Goal: Contribute content: Contribute content

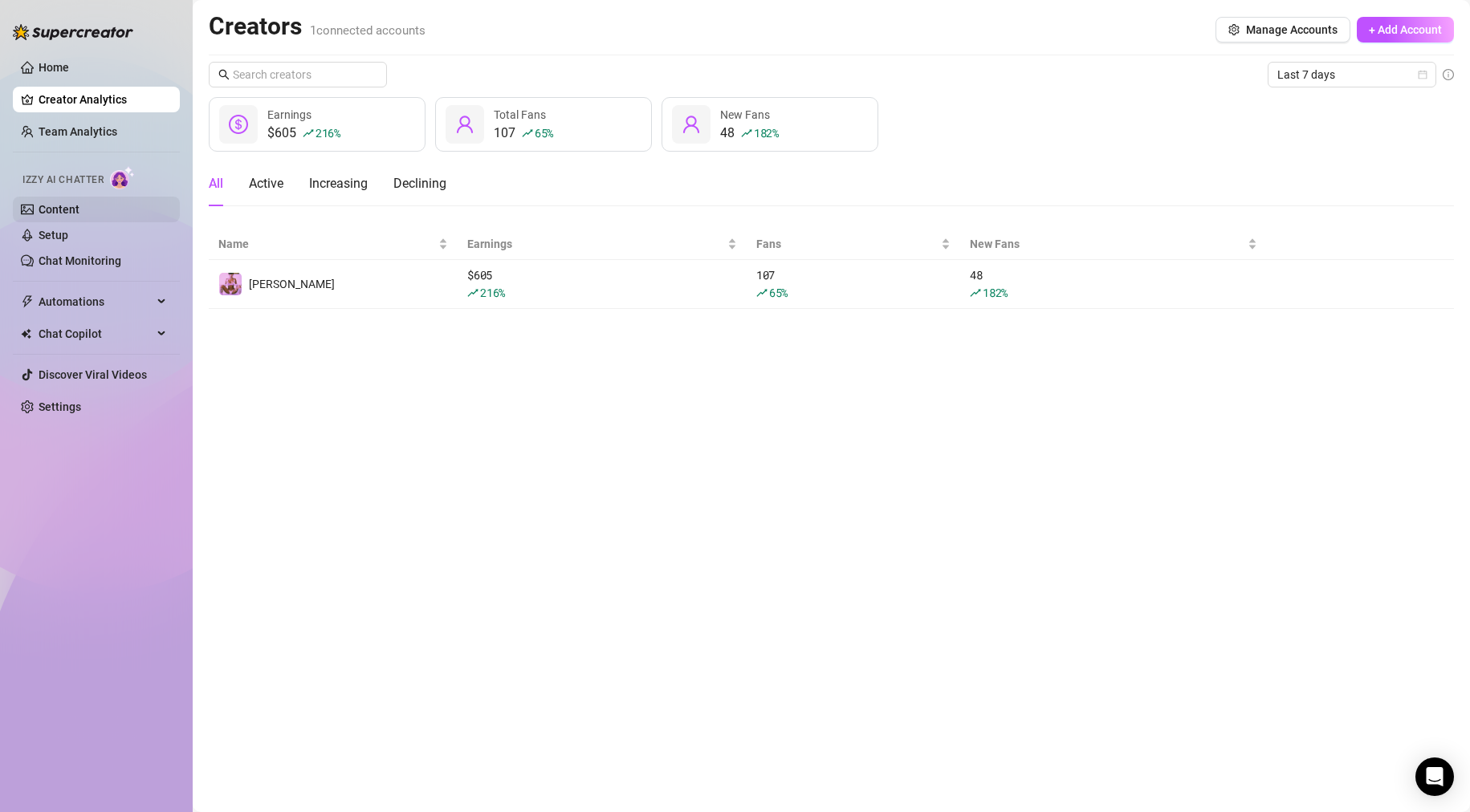
click at [63, 203] on link "Content" at bounding box center [58, 209] width 41 height 13
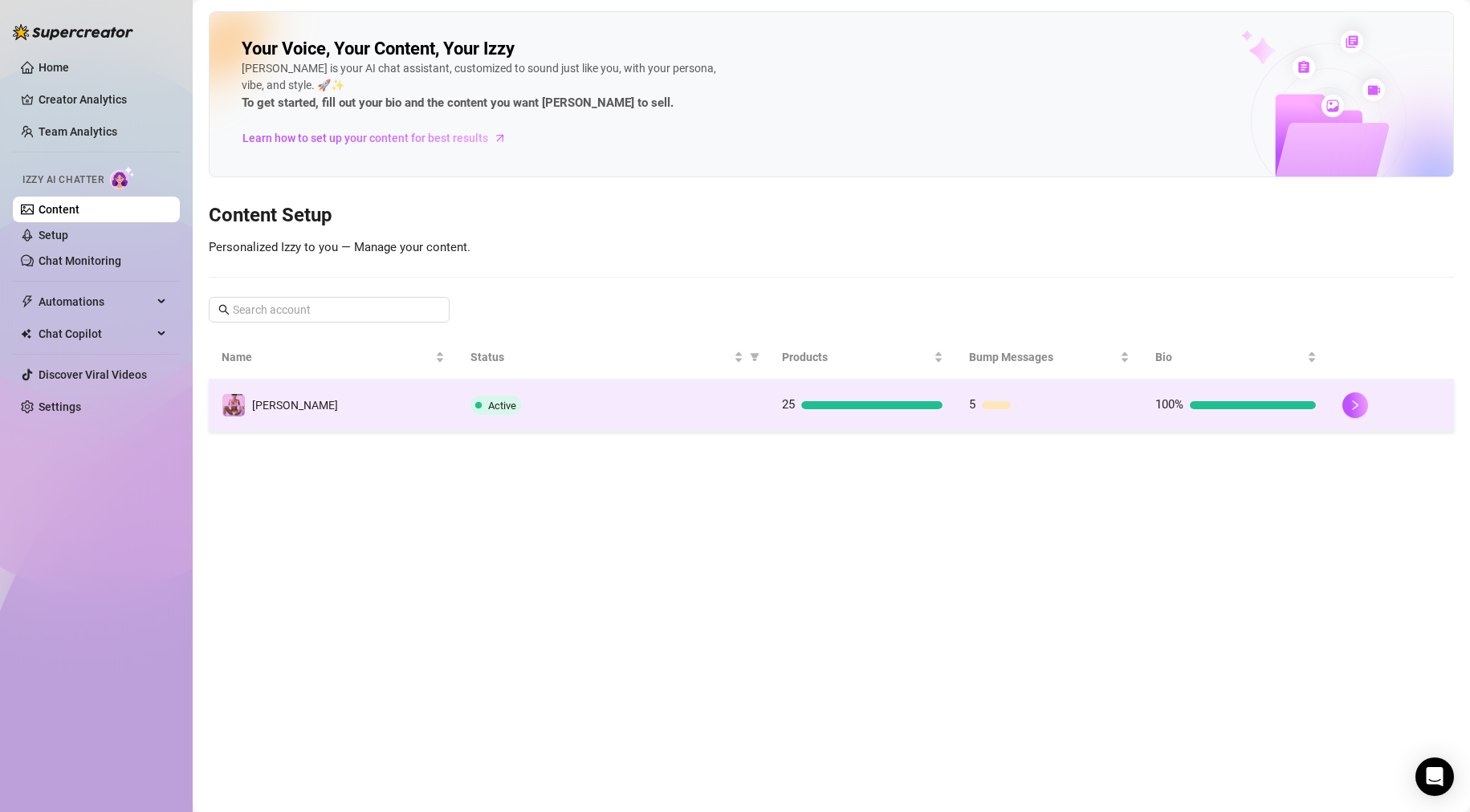
click at [414, 409] on td "[PERSON_NAME]" at bounding box center [333, 405] width 249 height 52
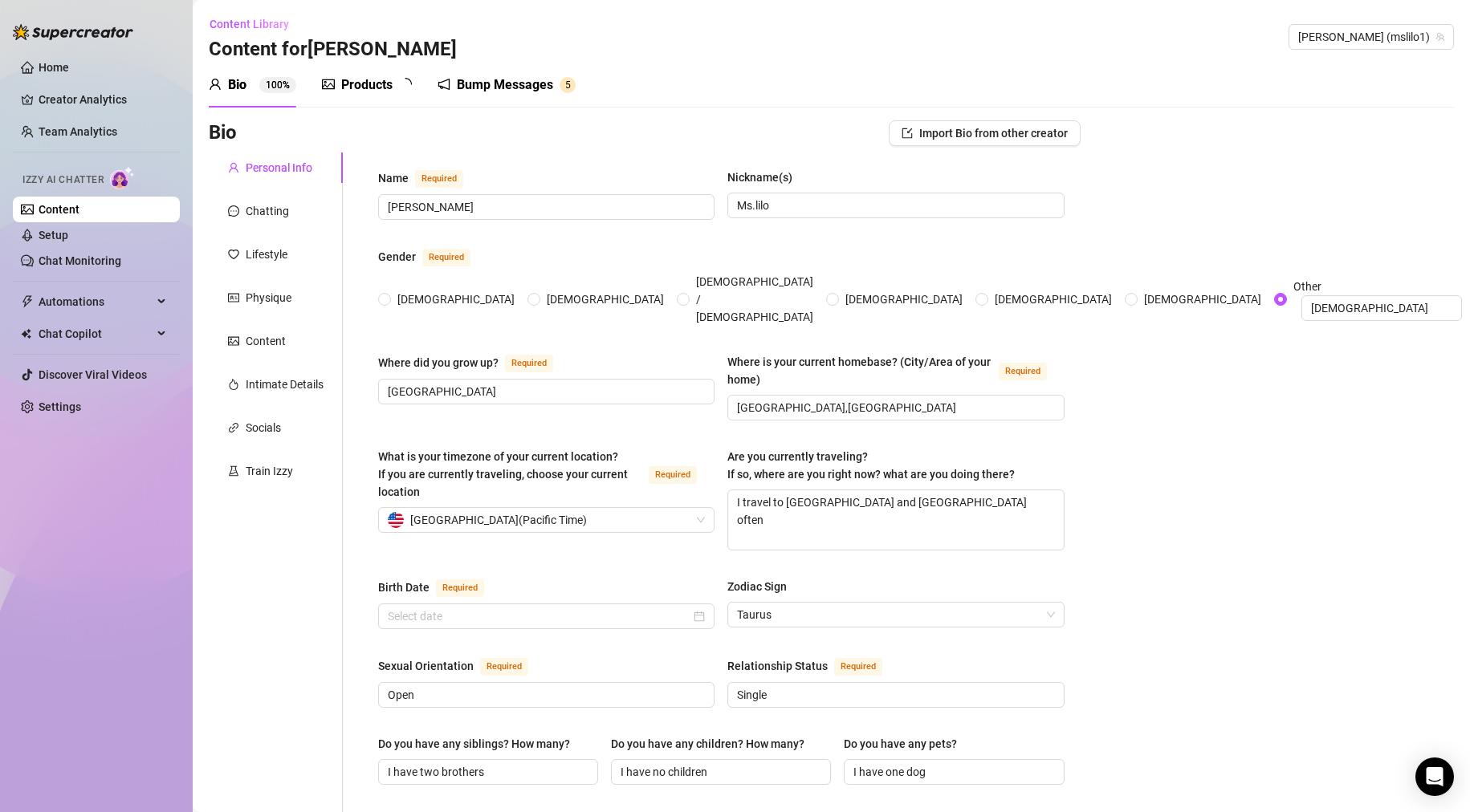
radio input "true"
type input "[DATE]"
click at [355, 85] on div "Products" at bounding box center [367, 85] width 51 height 19
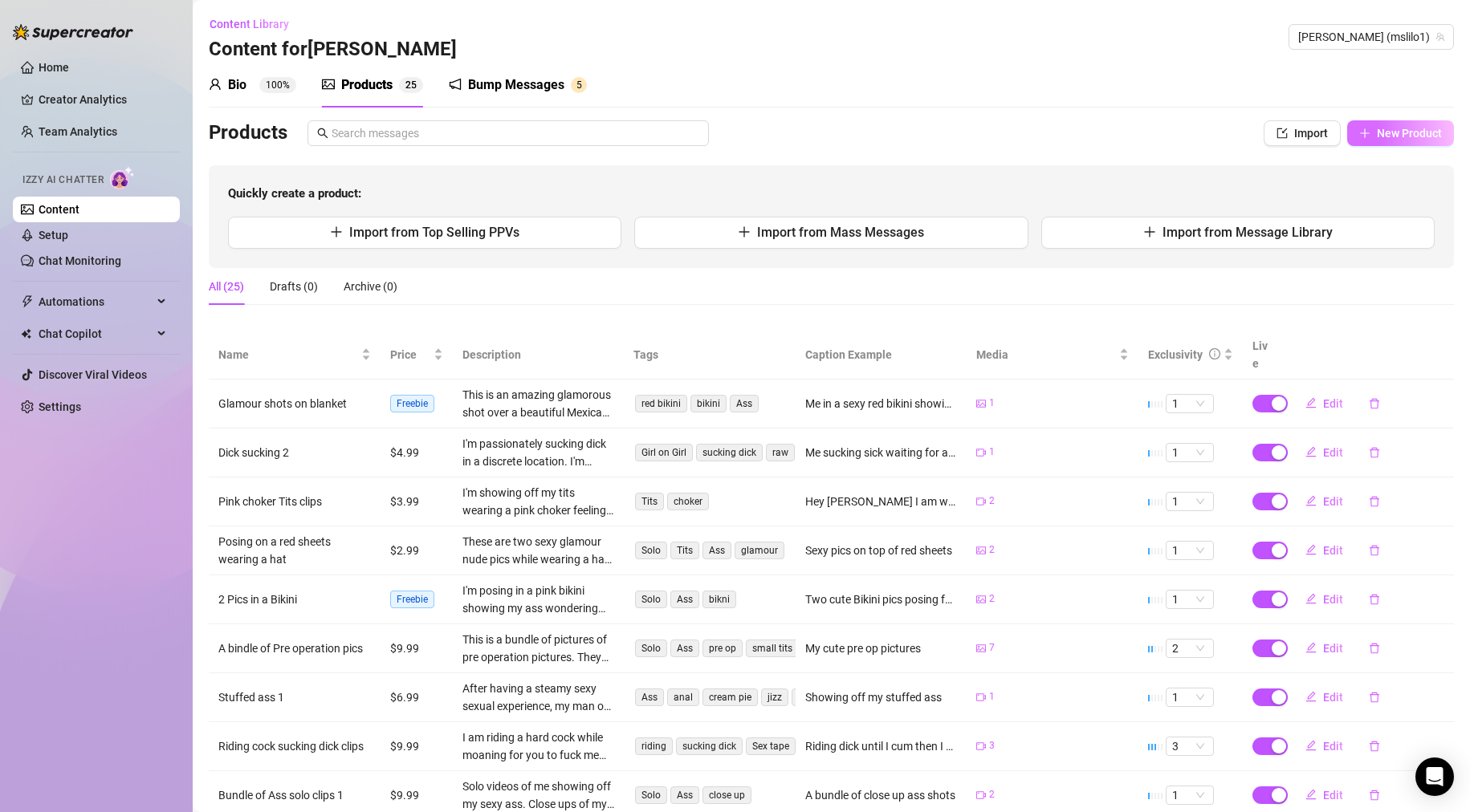
click at [1412, 134] on span "New Product" at bounding box center [1409, 133] width 65 height 13
type textarea "Type your message here..."
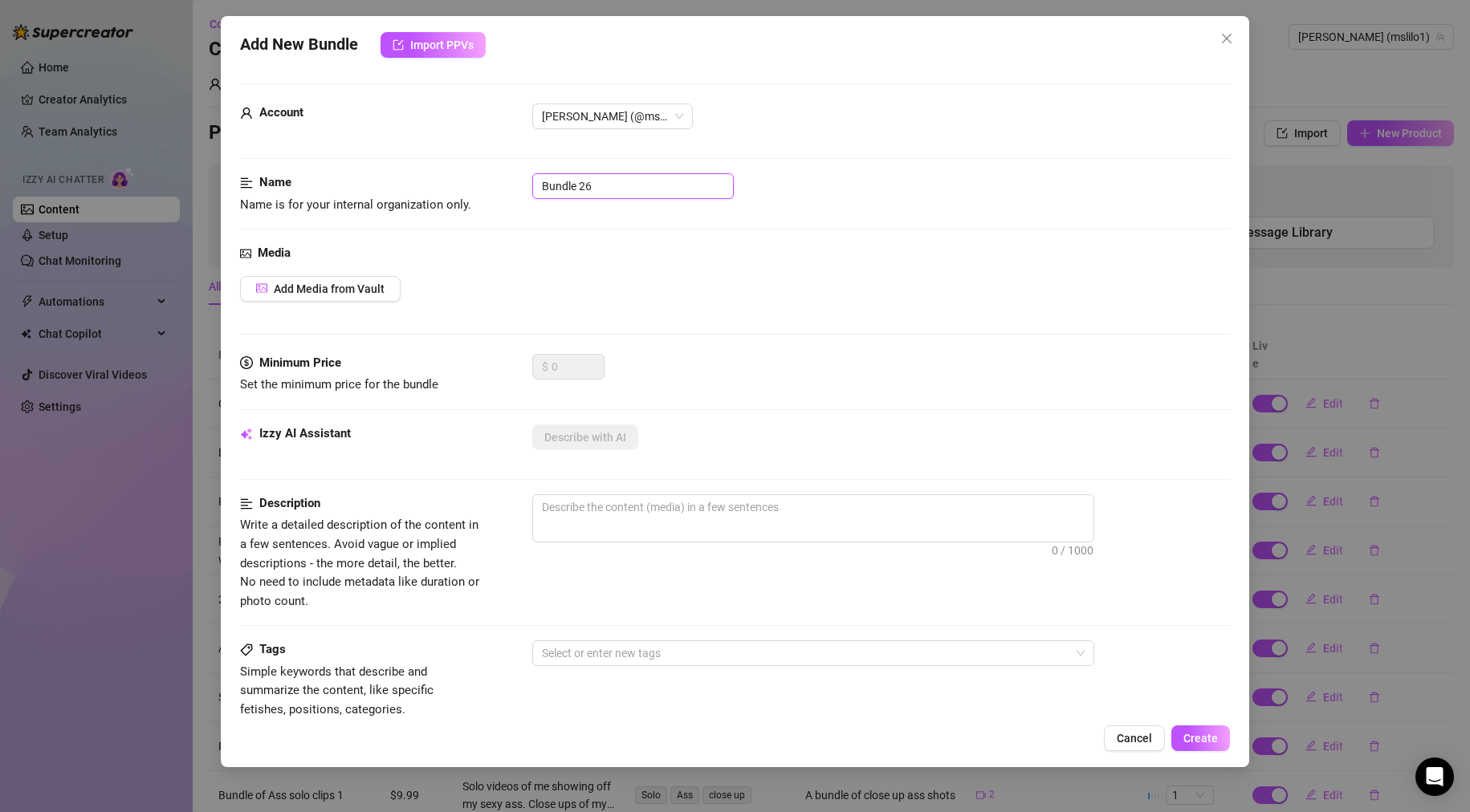
click at [645, 187] on input "Bundle 26" at bounding box center [633, 186] width 202 height 25
drag, startPoint x: 645, startPoint y: 187, endPoint x: 482, endPoint y: 167, distance: 164.2
click at [482, 167] on form "Account [PERSON_NAME] (@mslilo1) Name Name is for your internal organization on…" at bounding box center [735, 643] width 991 height 1118
type input "Devils Girls 3 sum"
click at [320, 290] on span "Add Media from Vault" at bounding box center [329, 289] width 111 height 13
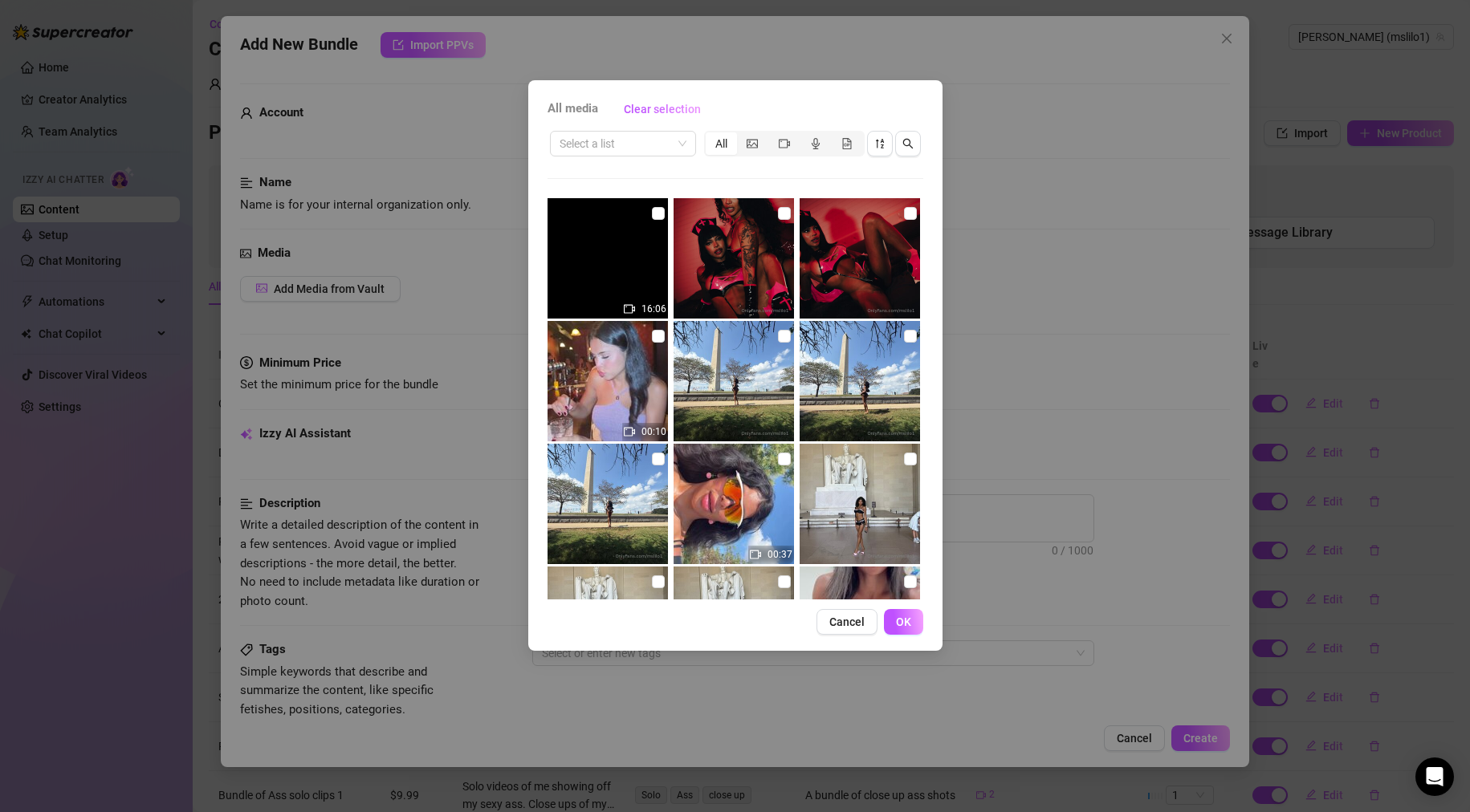
click at [635, 278] on img at bounding box center [608, 258] width 120 height 120
click at [657, 214] on input "checkbox" at bounding box center [659, 214] width 13 height 13
checkbox input "true"
click at [915, 625] on button "OK" at bounding box center [903, 622] width 39 height 25
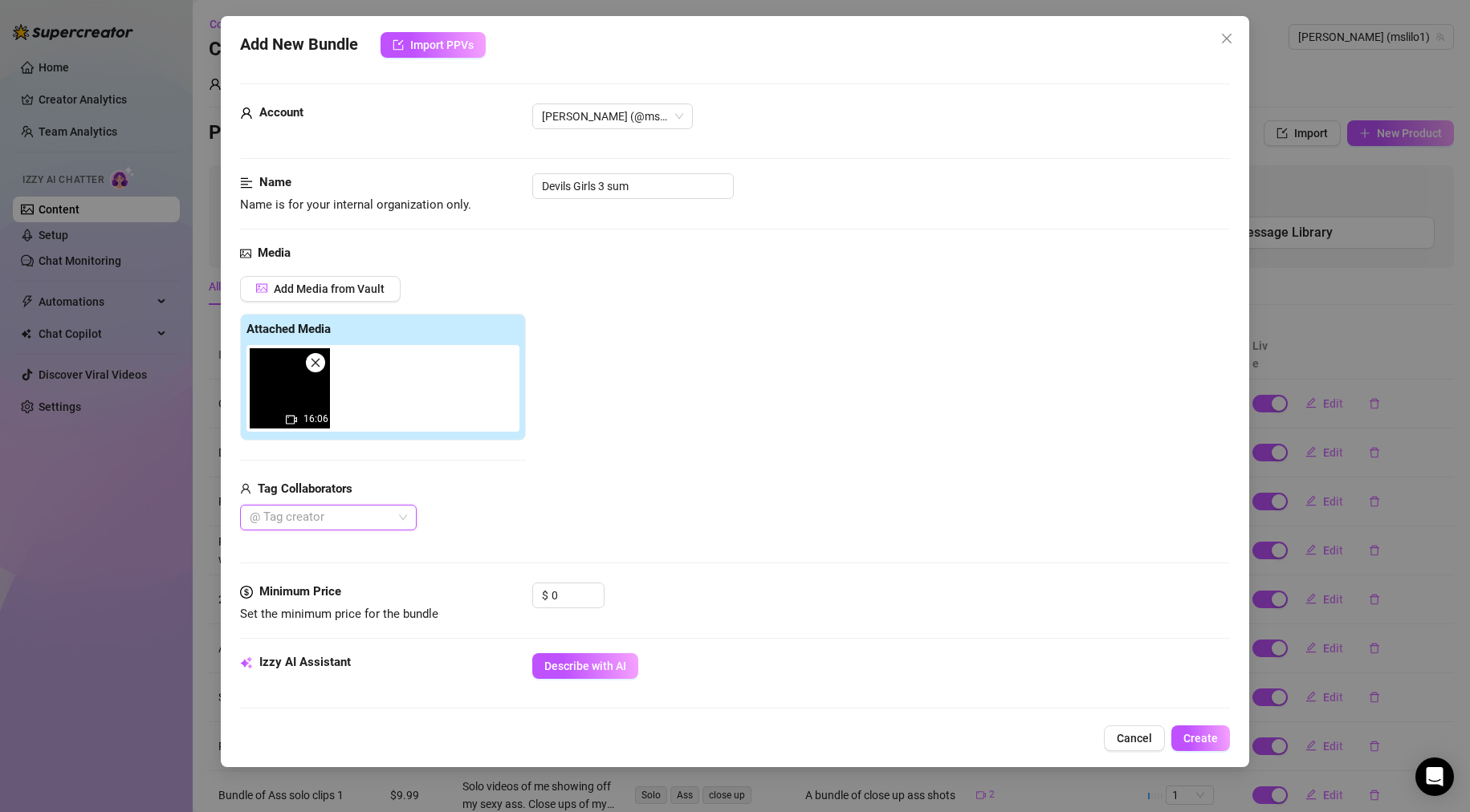
type input "@"
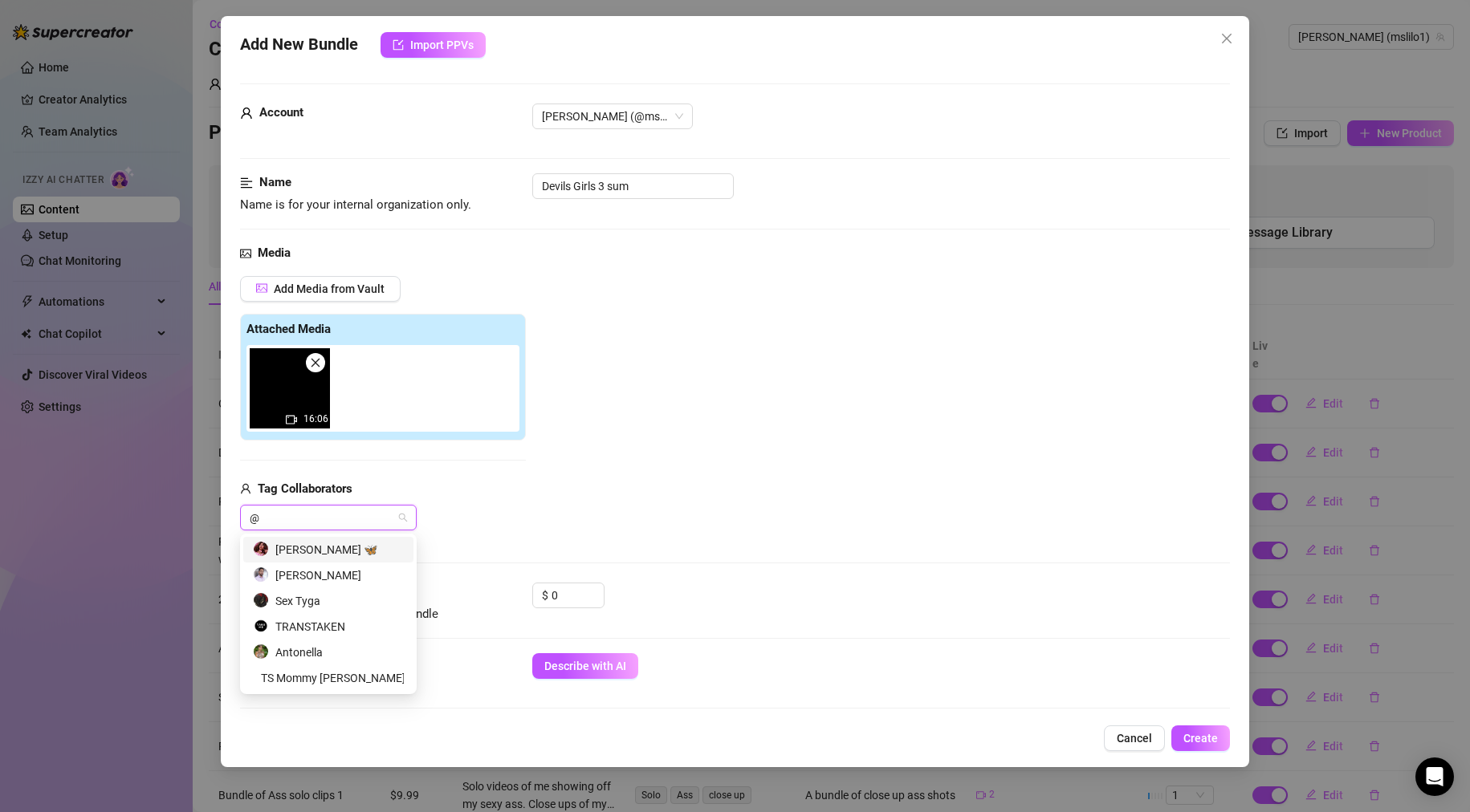
click at [306, 545] on div "[PERSON_NAME] 🦋" at bounding box center [328, 549] width 151 height 17
click at [591, 491] on div "Add Media from Vault Attached Media 16:06 Tag Collaborators [PERSON_NAME] 🦋 [PE…" at bounding box center [735, 404] width 991 height 256
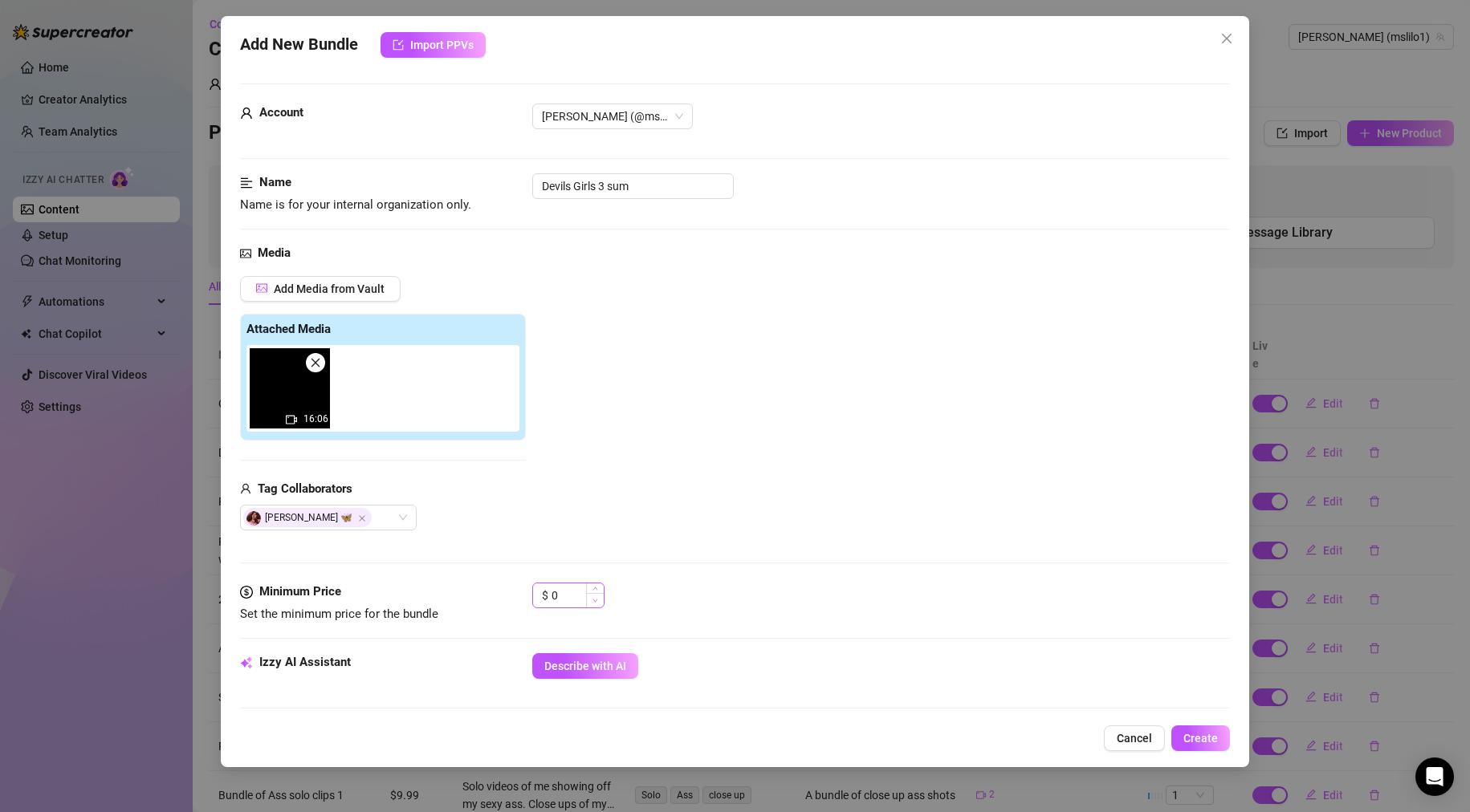
click at [588, 597] on span "Decrease Value" at bounding box center [594, 600] width 17 height 15
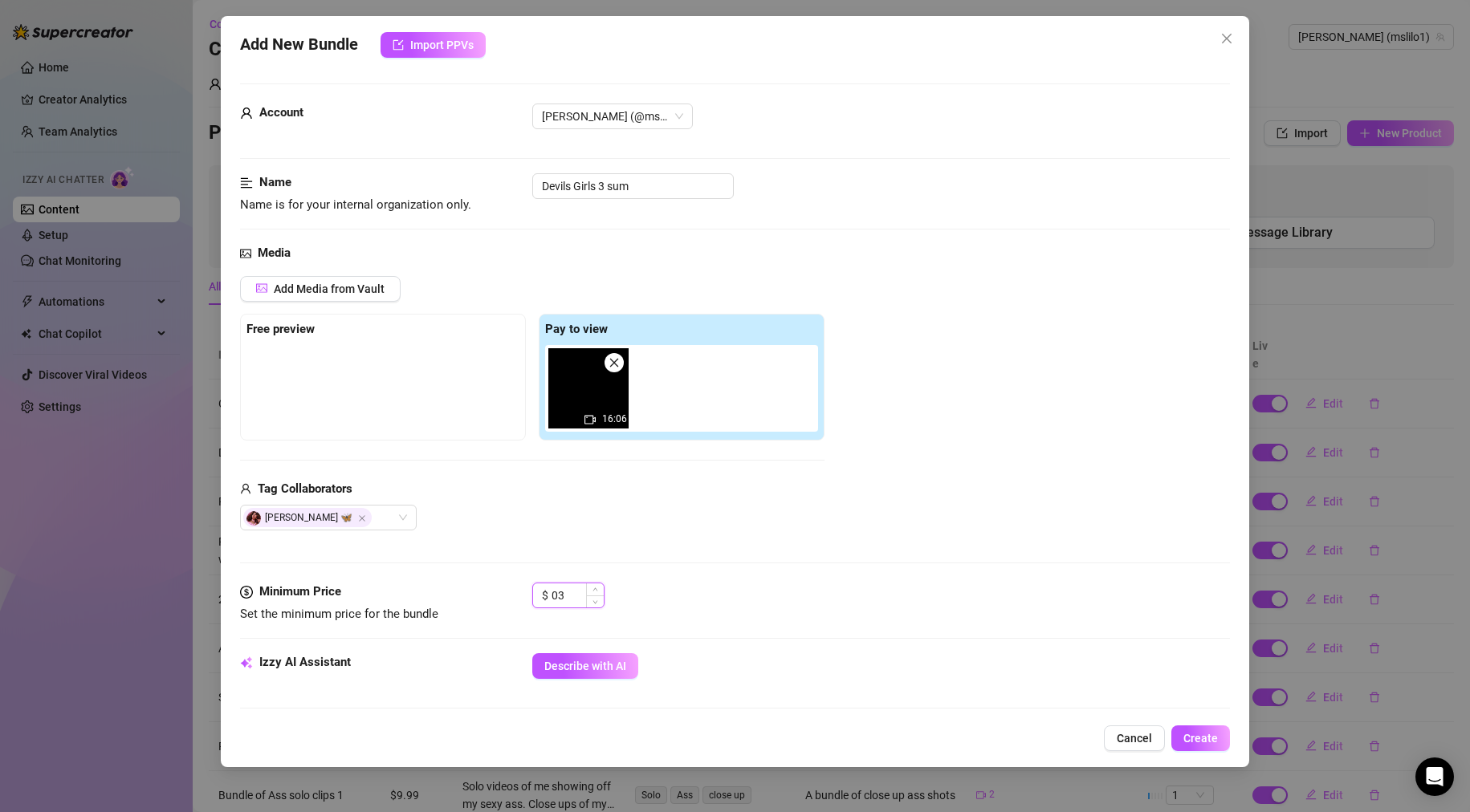
type input "0"
type input "3"
type input "45.99"
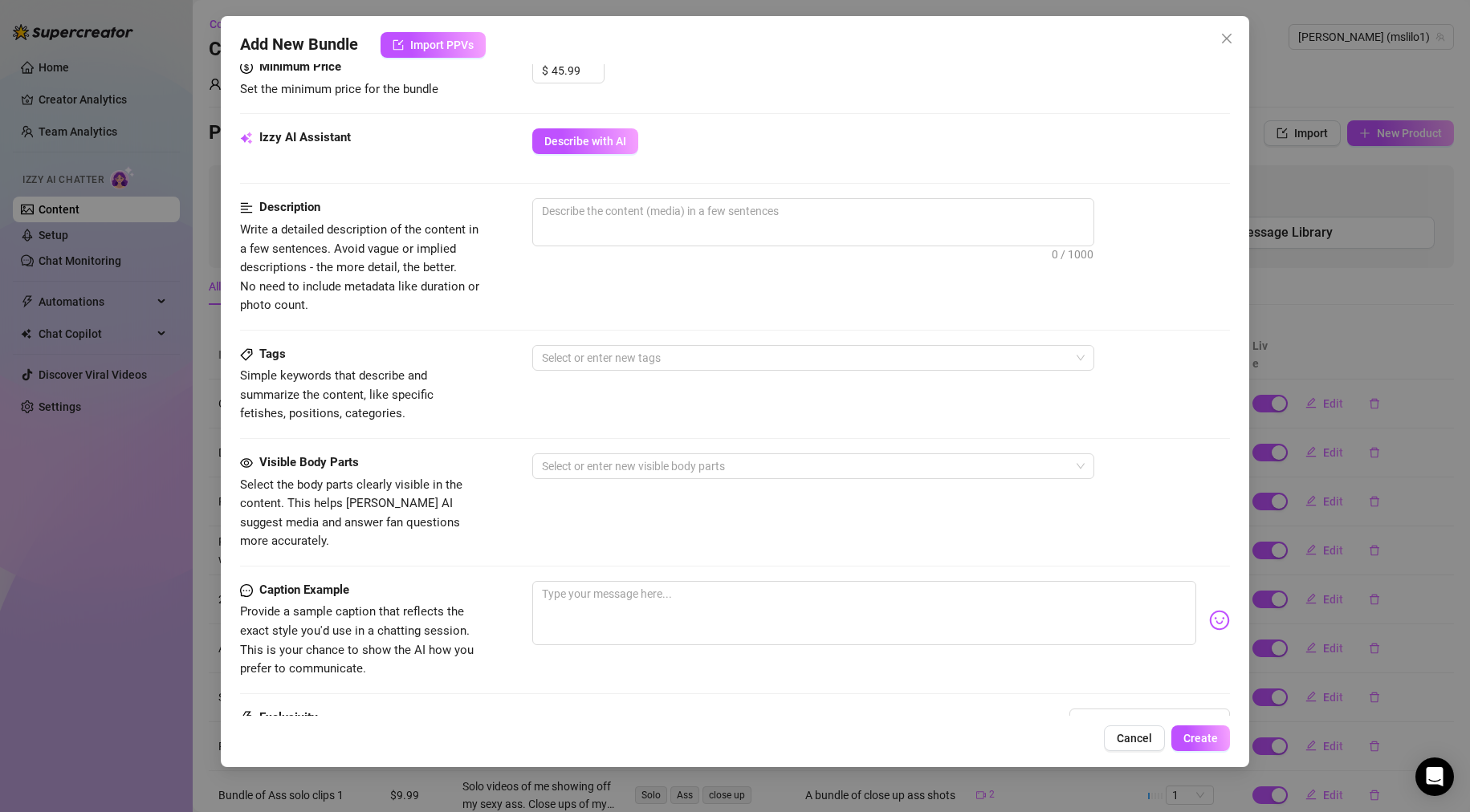
scroll to position [513, 0]
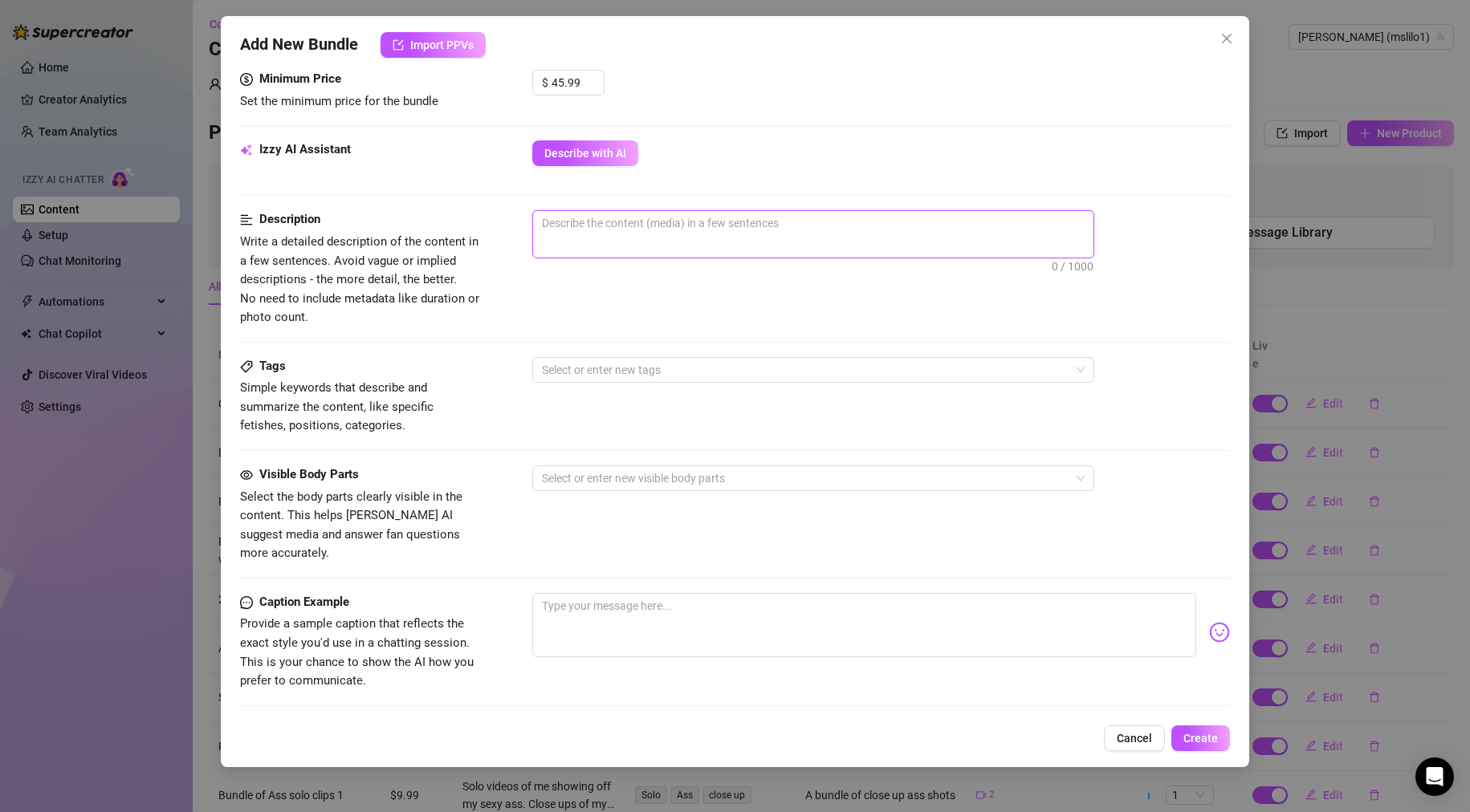
click at [688, 226] on textarea at bounding box center [813, 223] width 560 height 24
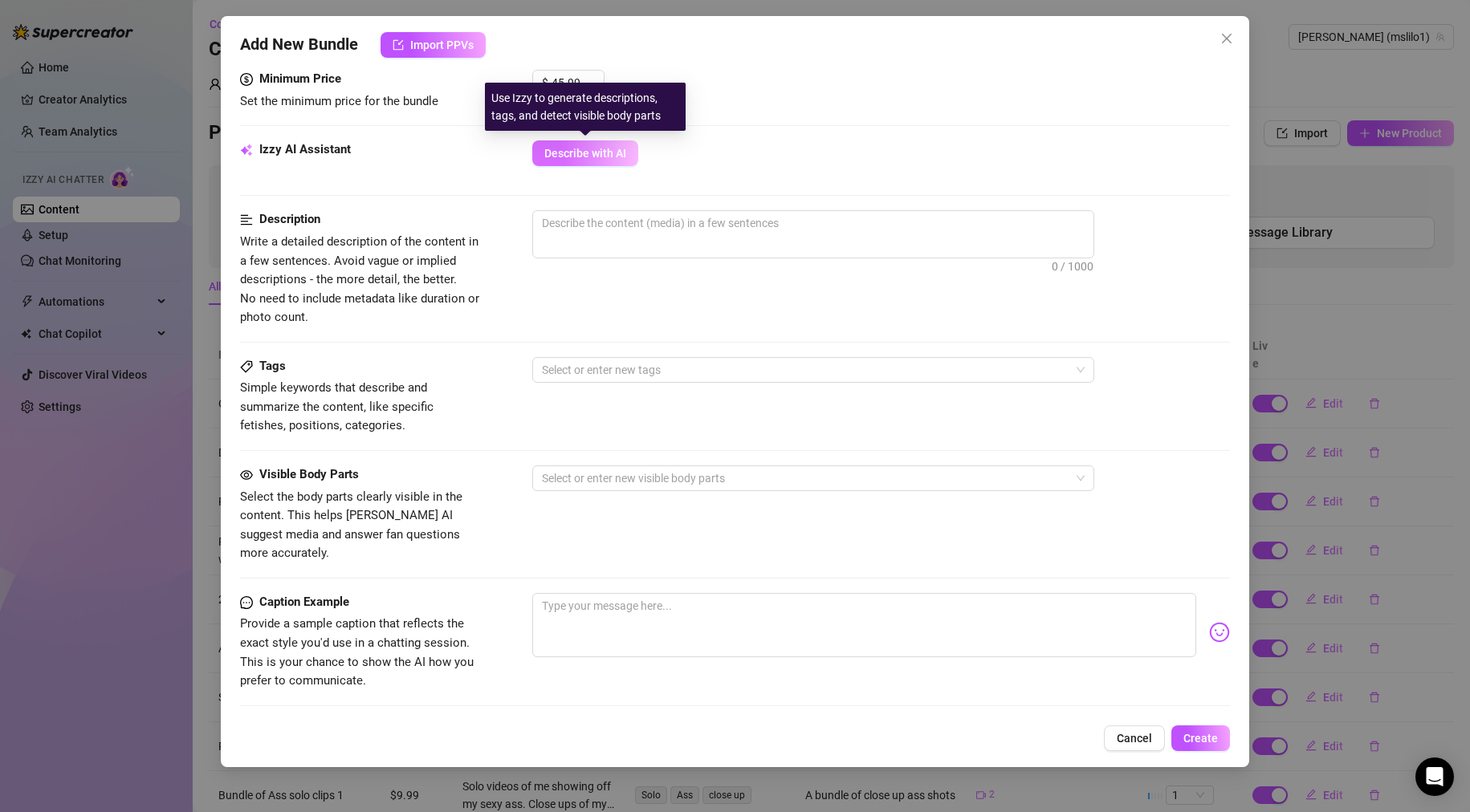
click at [606, 151] on span "Describe with AI" at bounding box center [585, 154] width 82 height 13
type textarea "Lola"
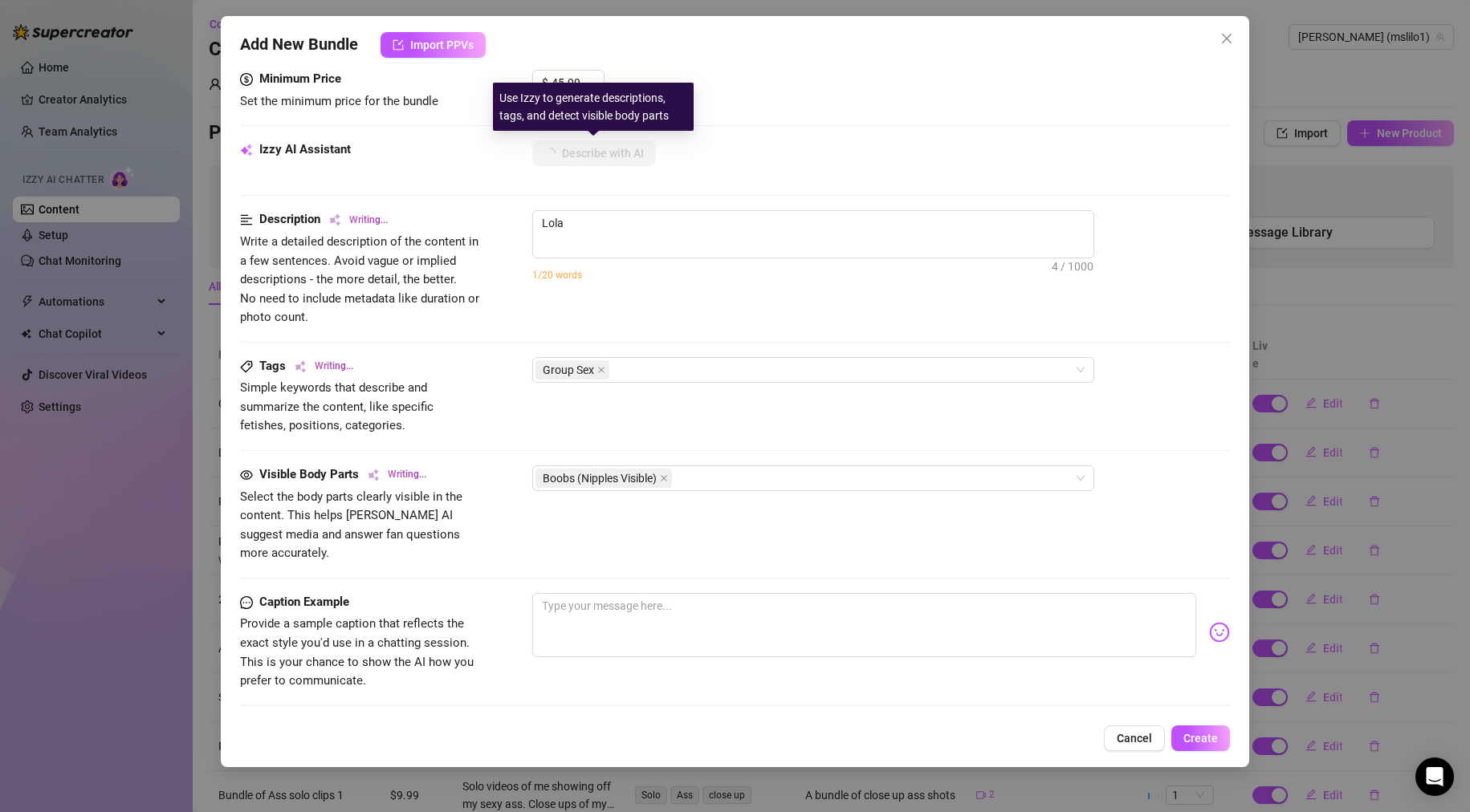
type textarea "[PERSON_NAME]"
type textarea "[PERSON_NAME] is"
type textarea "[PERSON_NAME] is dressed"
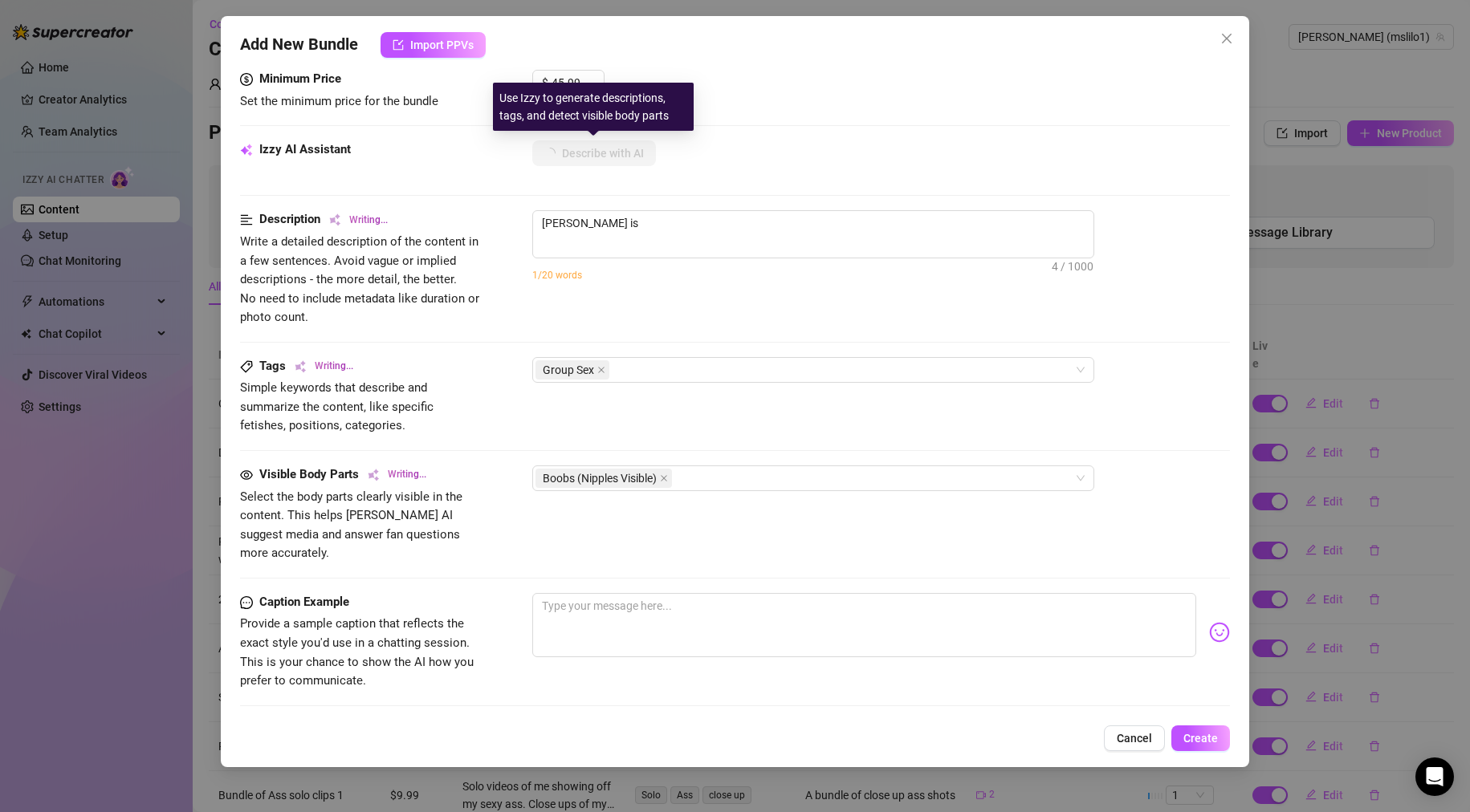
type textarea "[PERSON_NAME] is dressed"
type textarea "[PERSON_NAME] is dressed in"
type textarea "[PERSON_NAME] is dressed in a"
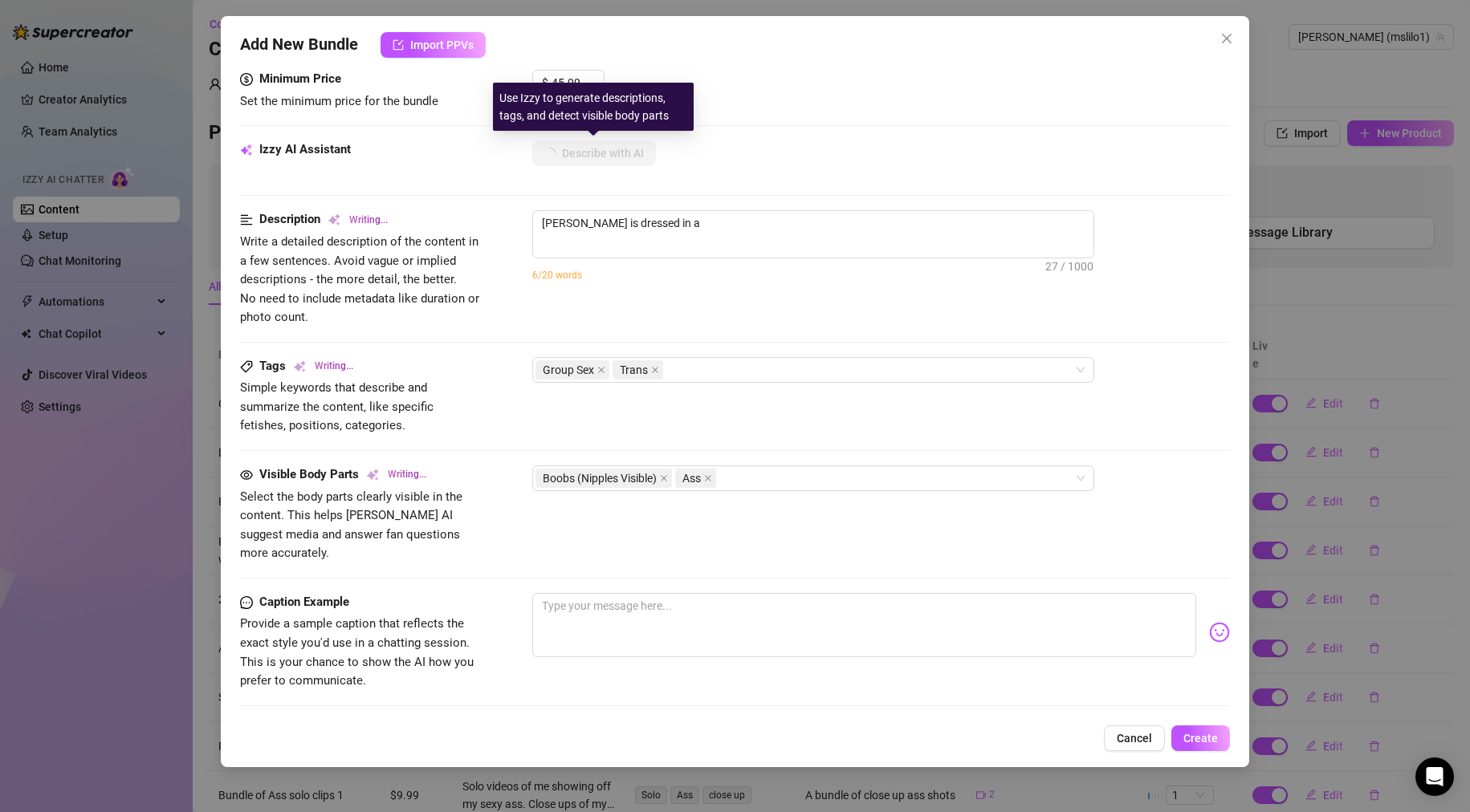
type textarea "[PERSON_NAME] is dressed in a red"
type textarea "[PERSON_NAME] is dressed in a red devil"
type textarea "[PERSON_NAME] is dressed in a red devil costume"
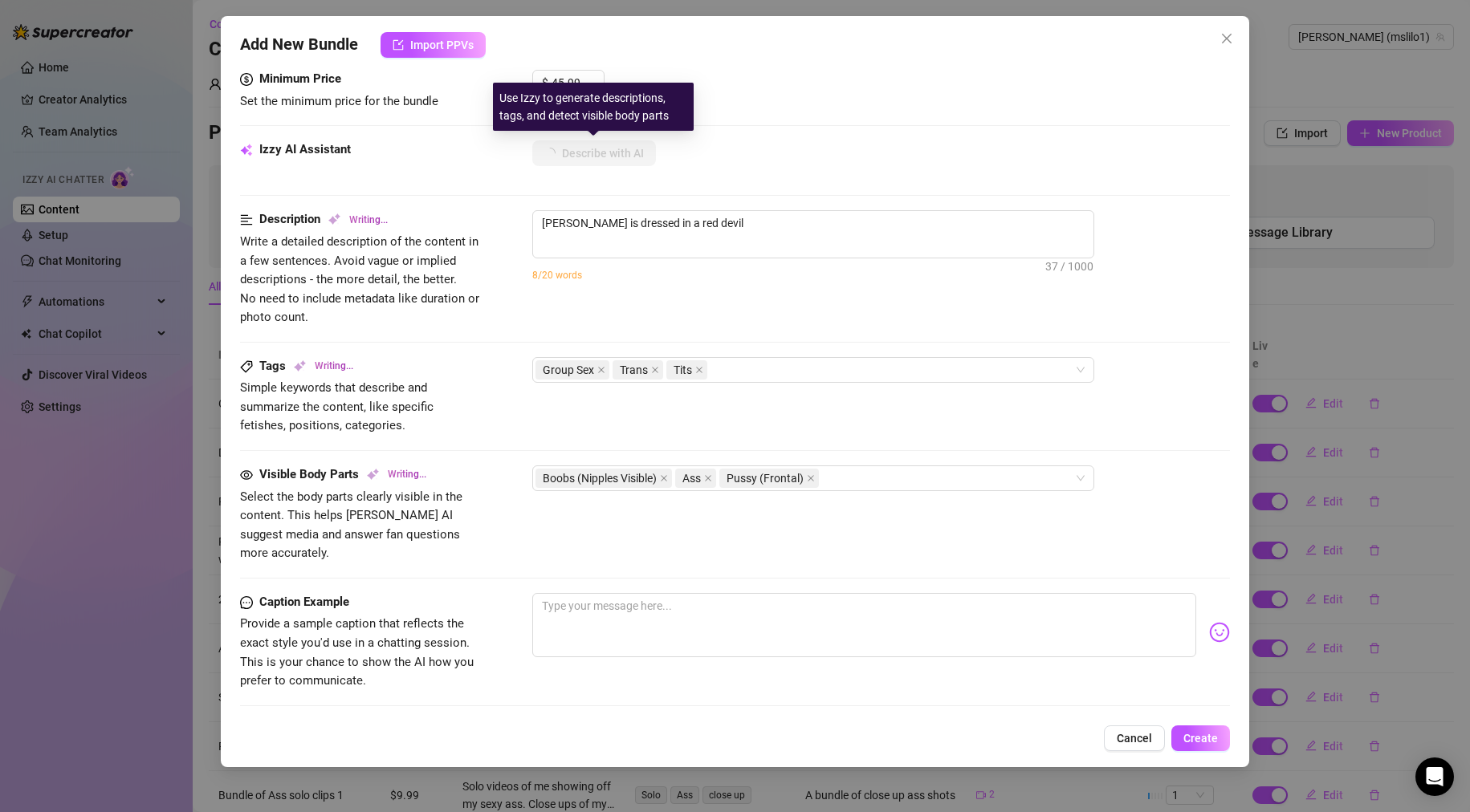
type textarea "[PERSON_NAME] is dressed in a red devil costume"
type textarea "[PERSON_NAME] is dressed in a red devil costume with"
type textarea "[PERSON_NAME] is dressed in a red devil costume with horns,"
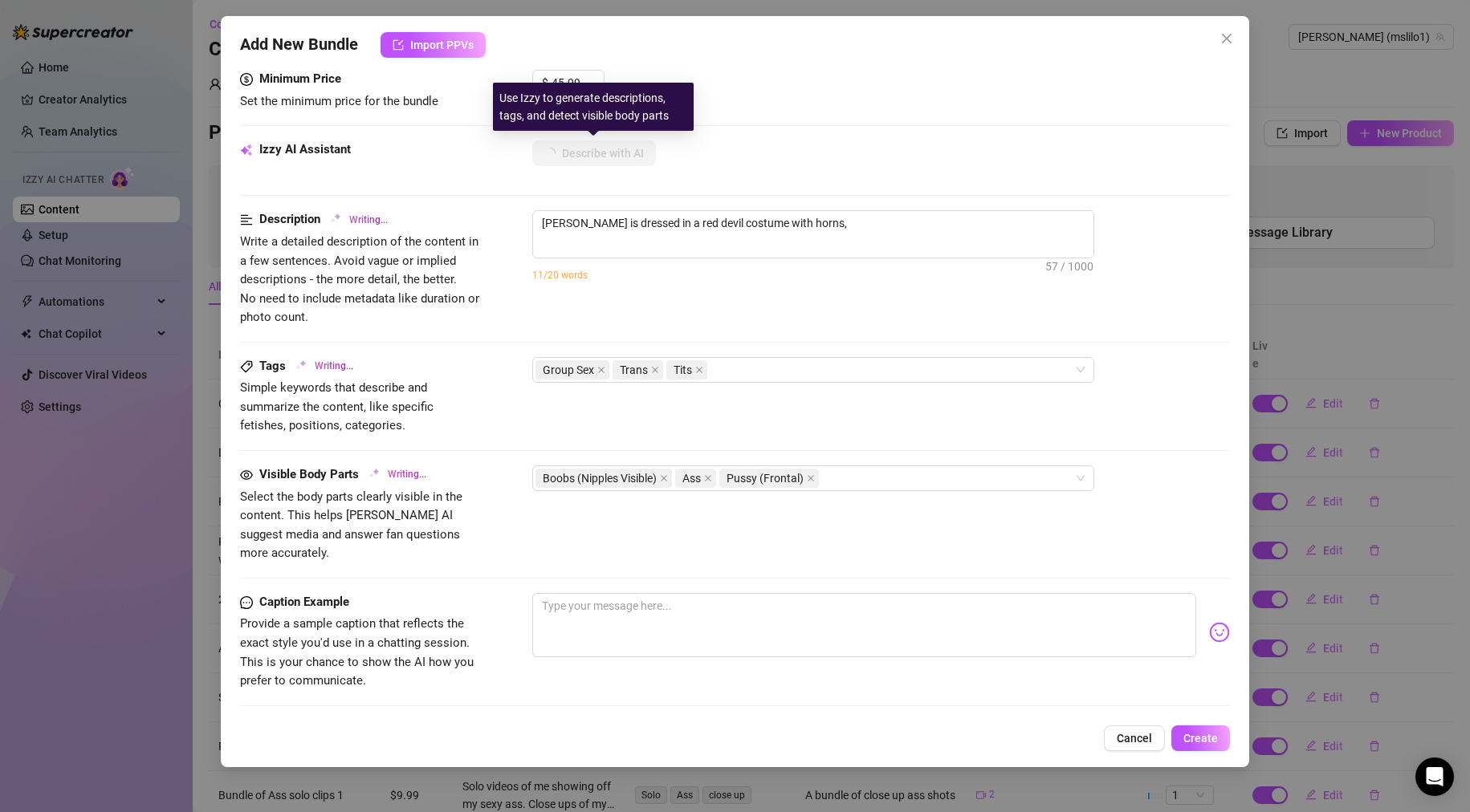
type textarea "[PERSON_NAME] is dressed in a red devil costume with horns, thigh-high"
type textarea "[PERSON_NAME] is dressed in a red devil costume with horns, thigh-high boots,"
type textarea "[PERSON_NAME] is dressed in a red devil costume with horns, thigh-high boots, a…"
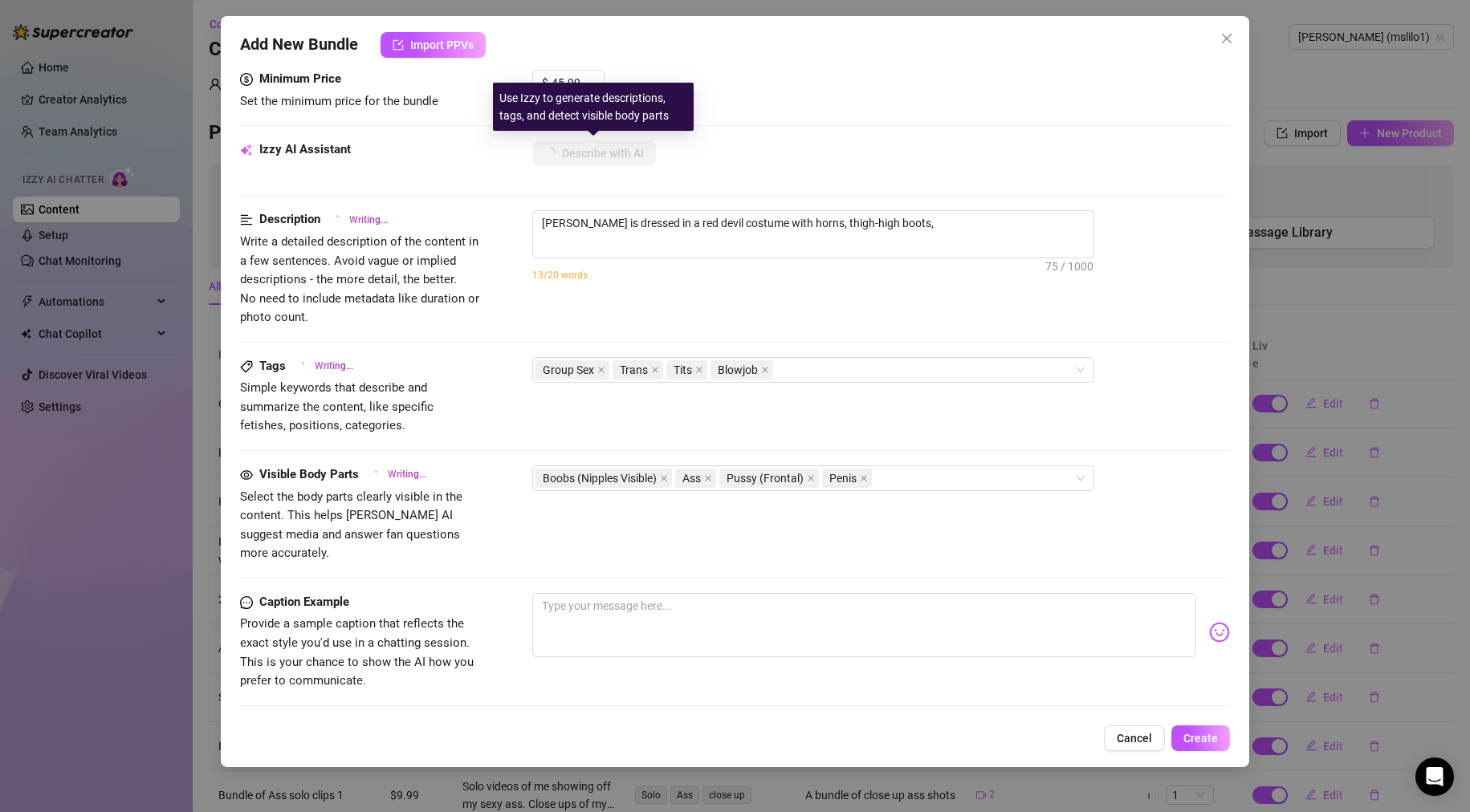
type textarea "[PERSON_NAME] is dressed in a red devil costume with horns, thigh-high boots, a…"
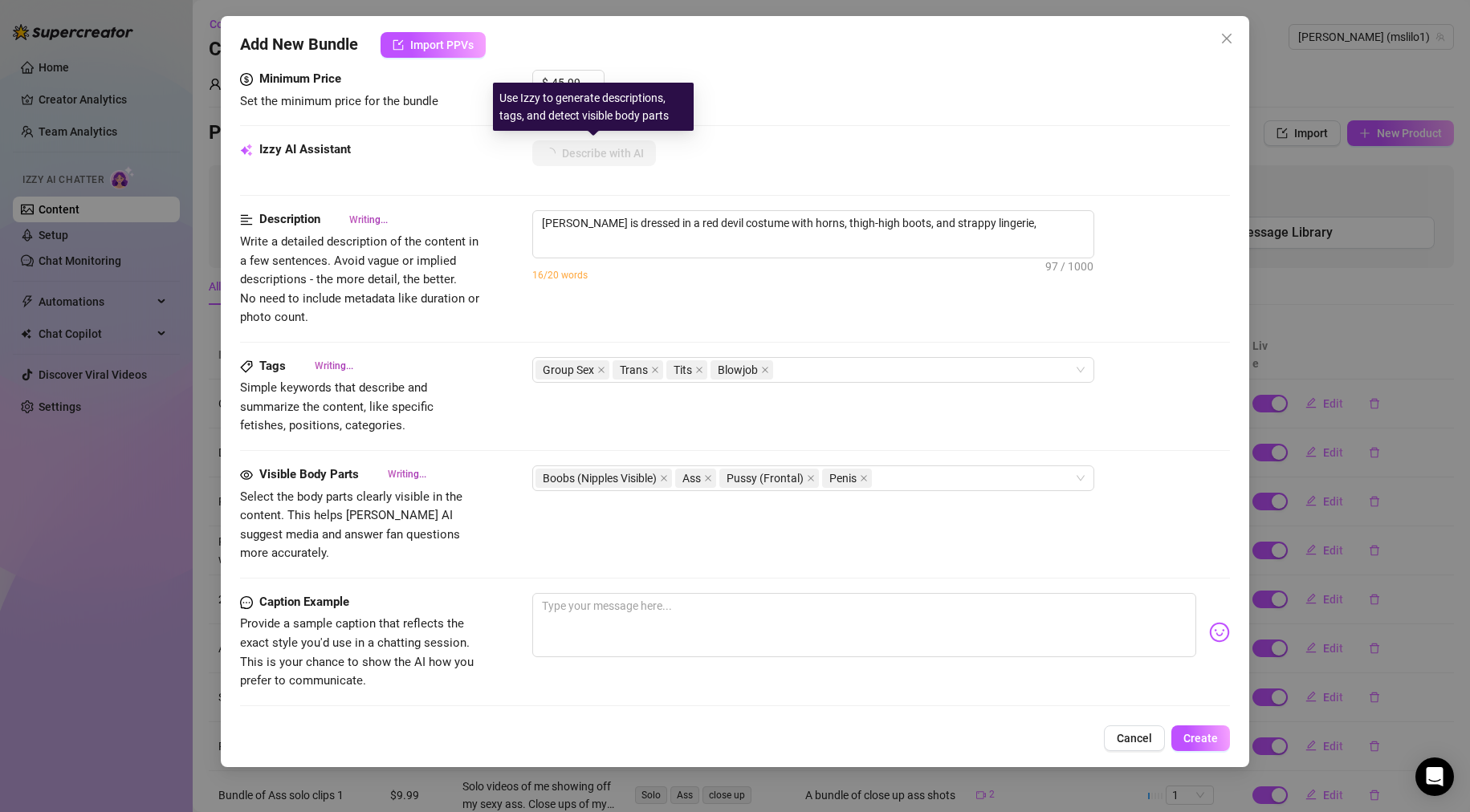
type textarea "[PERSON_NAME] is dressed in a red devil costume with horns, thigh-high boots, a…"
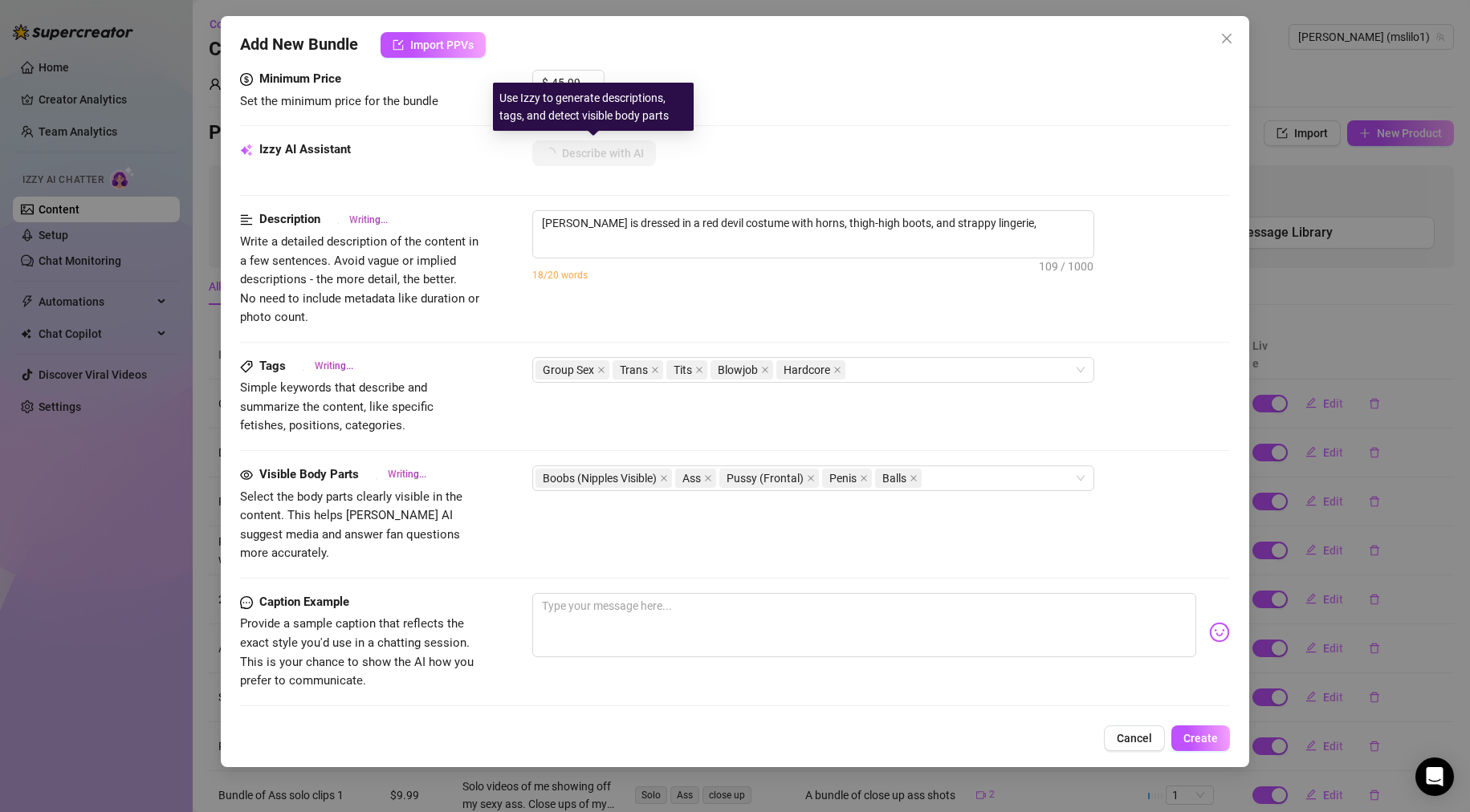
type textarea "[PERSON_NAME] is dressed in a red devil costume with horns, thigh-high boots, a…"
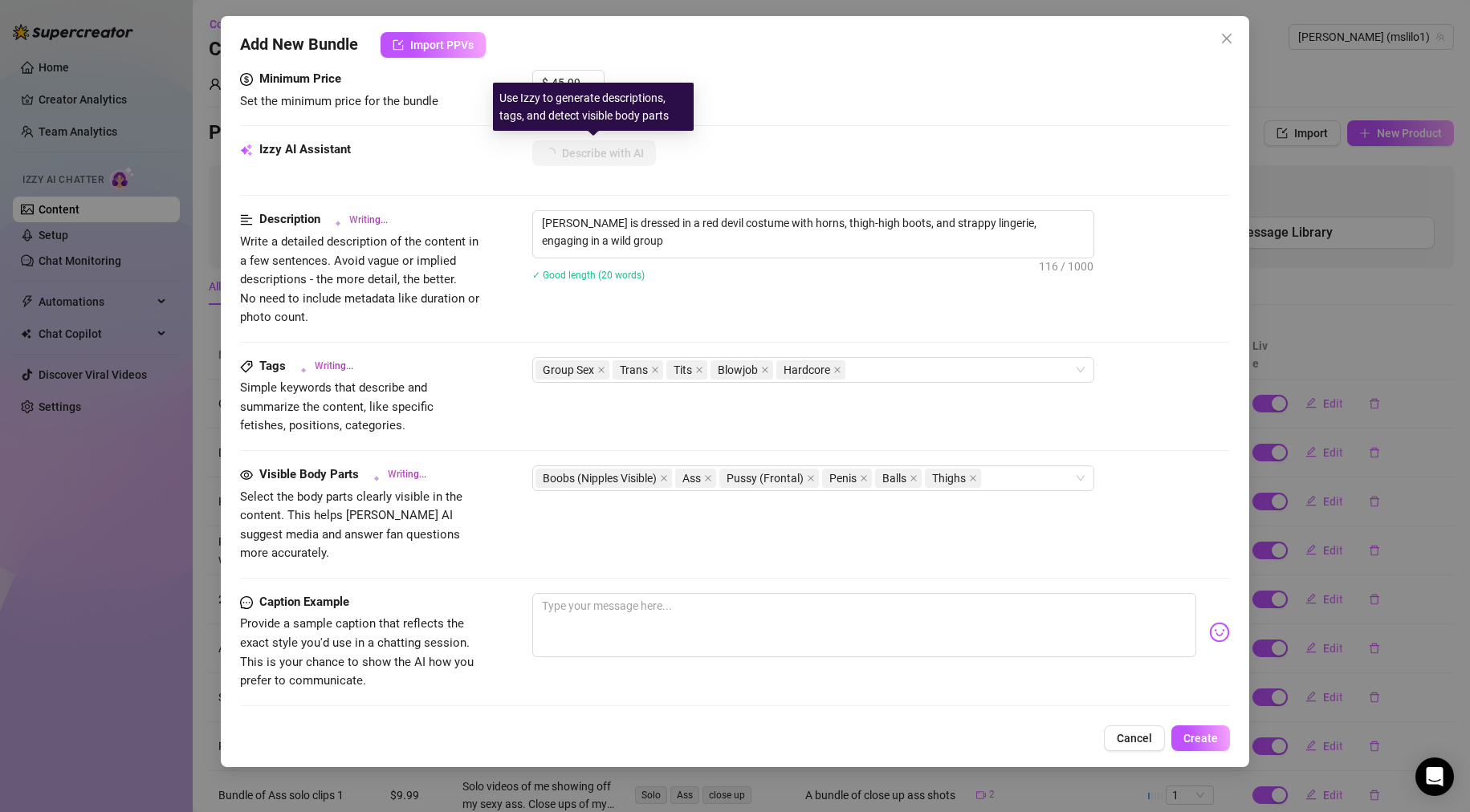
type textarea "[PERSON_NAME] is dressed in a red devil costume with horns, thigh-high boots, a…"
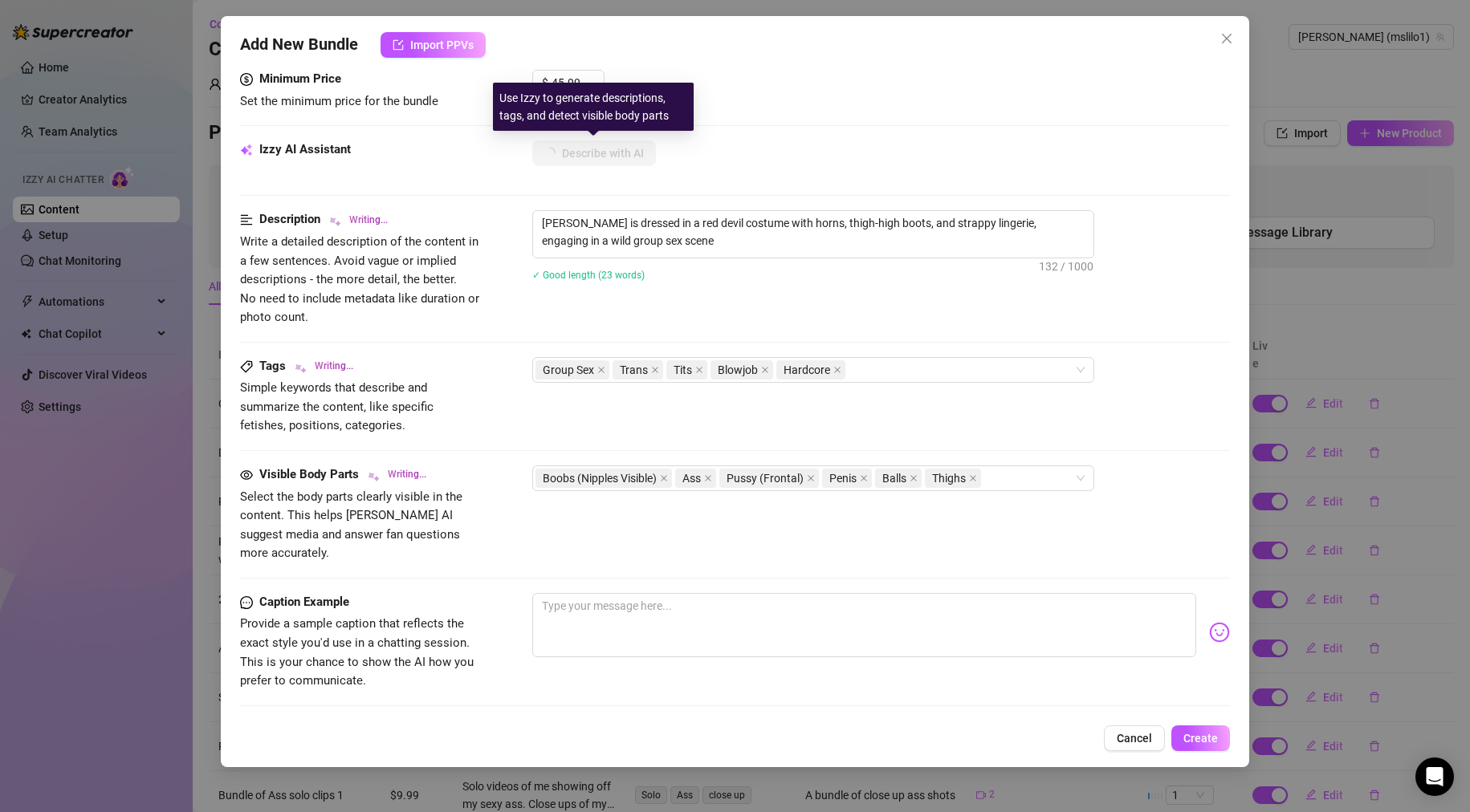
type textarea "[PERSON_NAME] is dressed in a red devil costume with horns, thigh-high boots, a…"
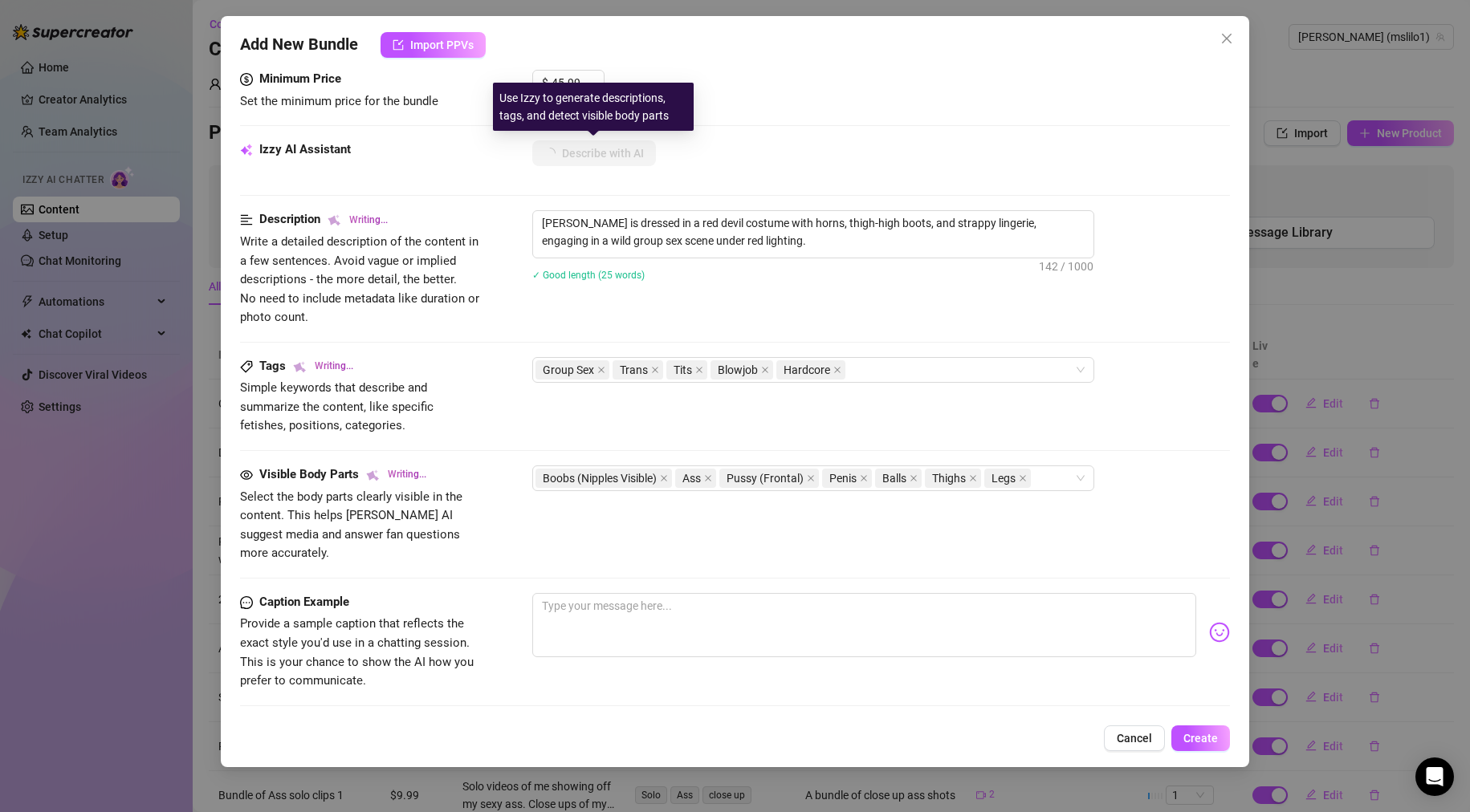
type textarea "[PERSON_NAME] is dressed in a red devil costume with horns, thigh-high boots, a…"
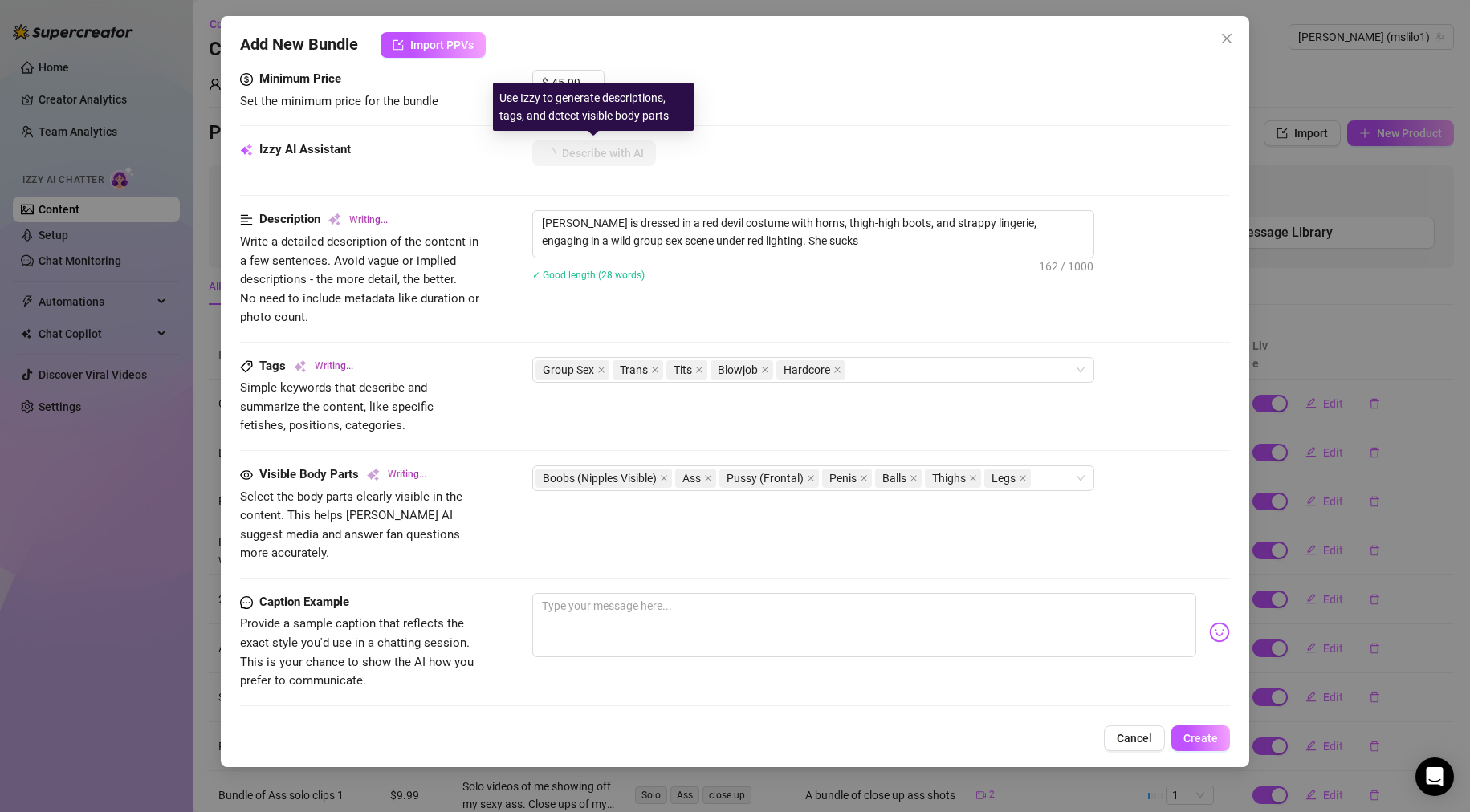
type textarea "[PERSON_NAME] is dressed in a red devil costume with horns, thigh-high boots, a…"
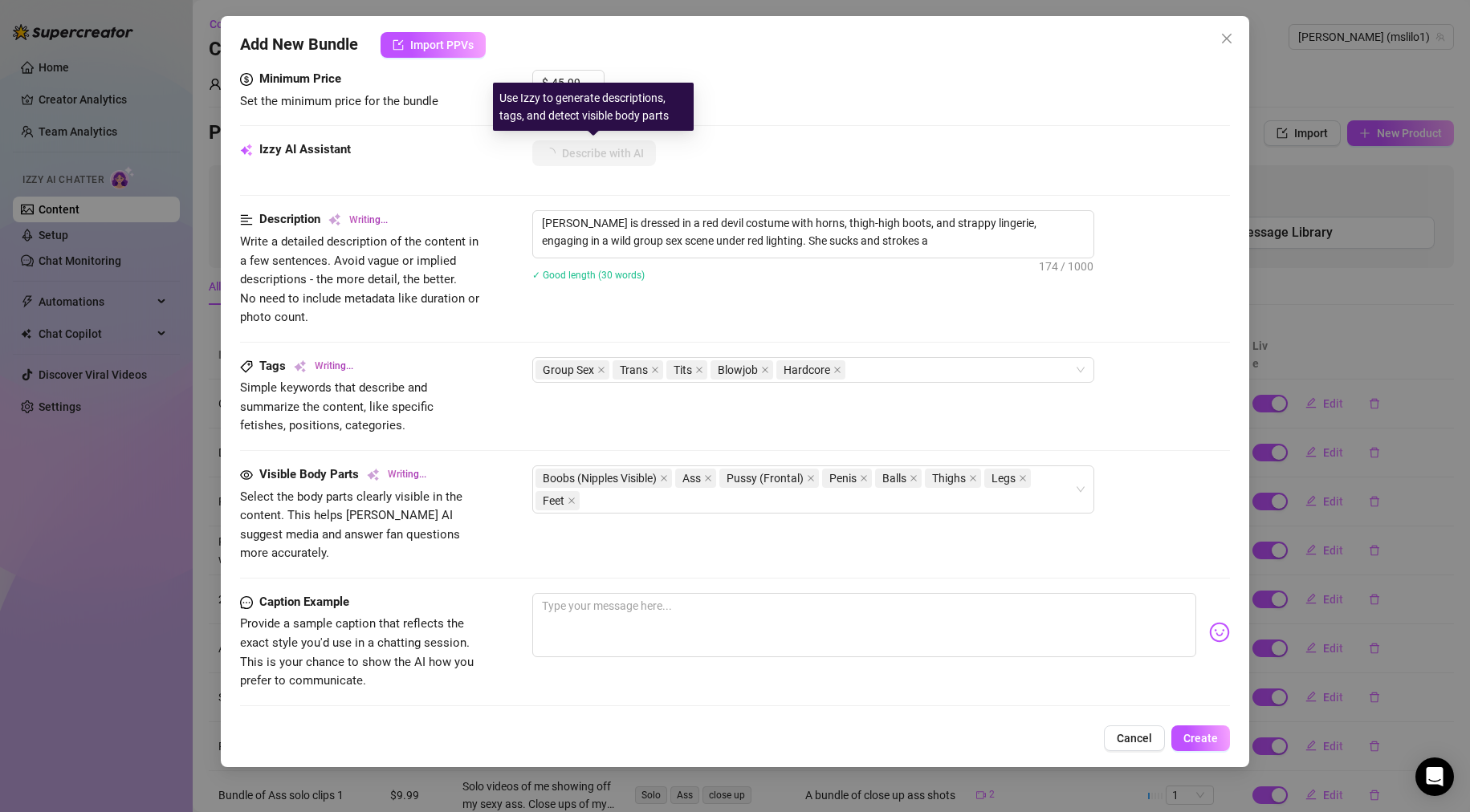
type textarea "[PERSON_NAME] is dressed in a red devil costume with horns, thigh-high boots, a…"
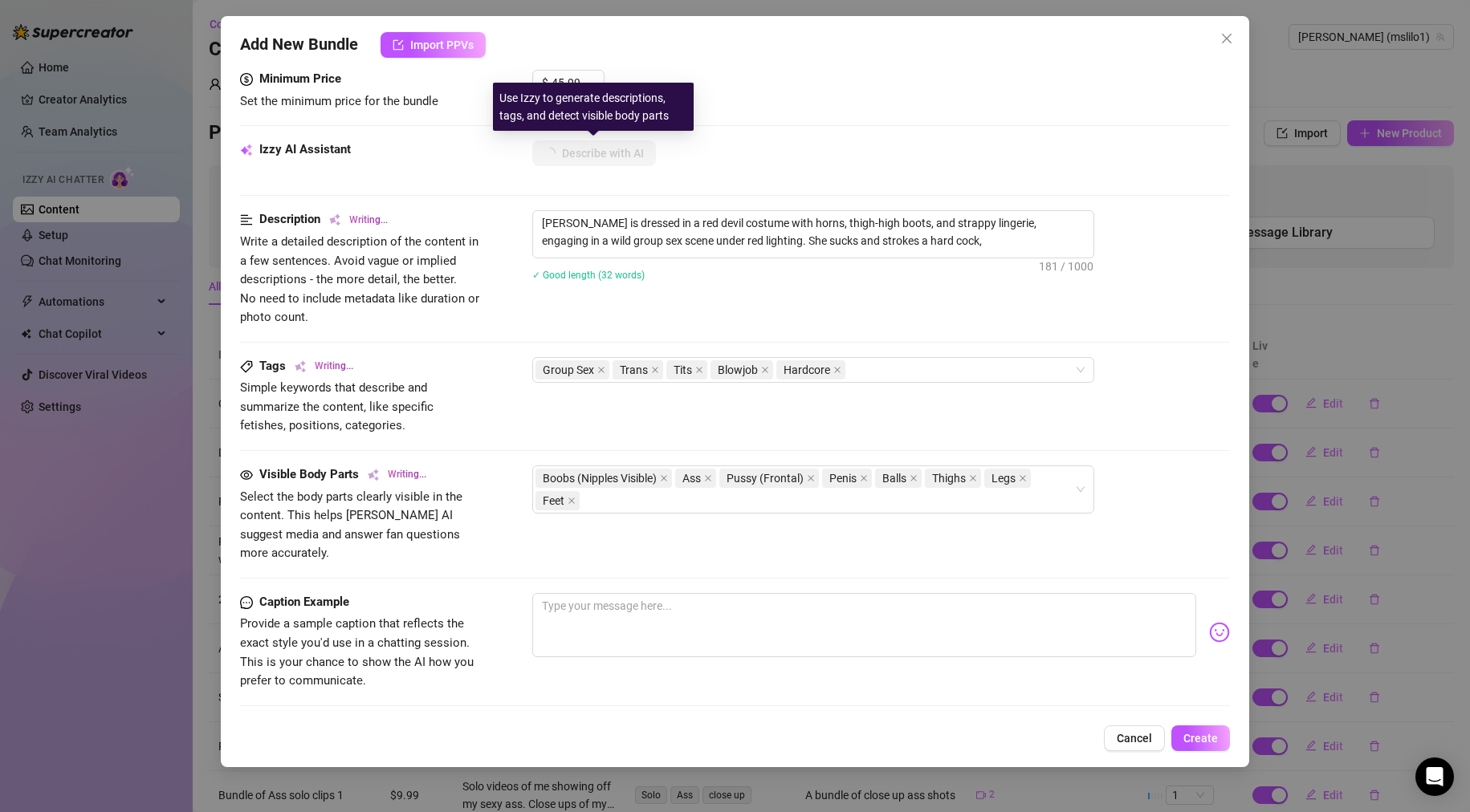
type textarea "[PERSON_NAME] is dressed in a red devil costume with horns, thigh-high boots, a…"
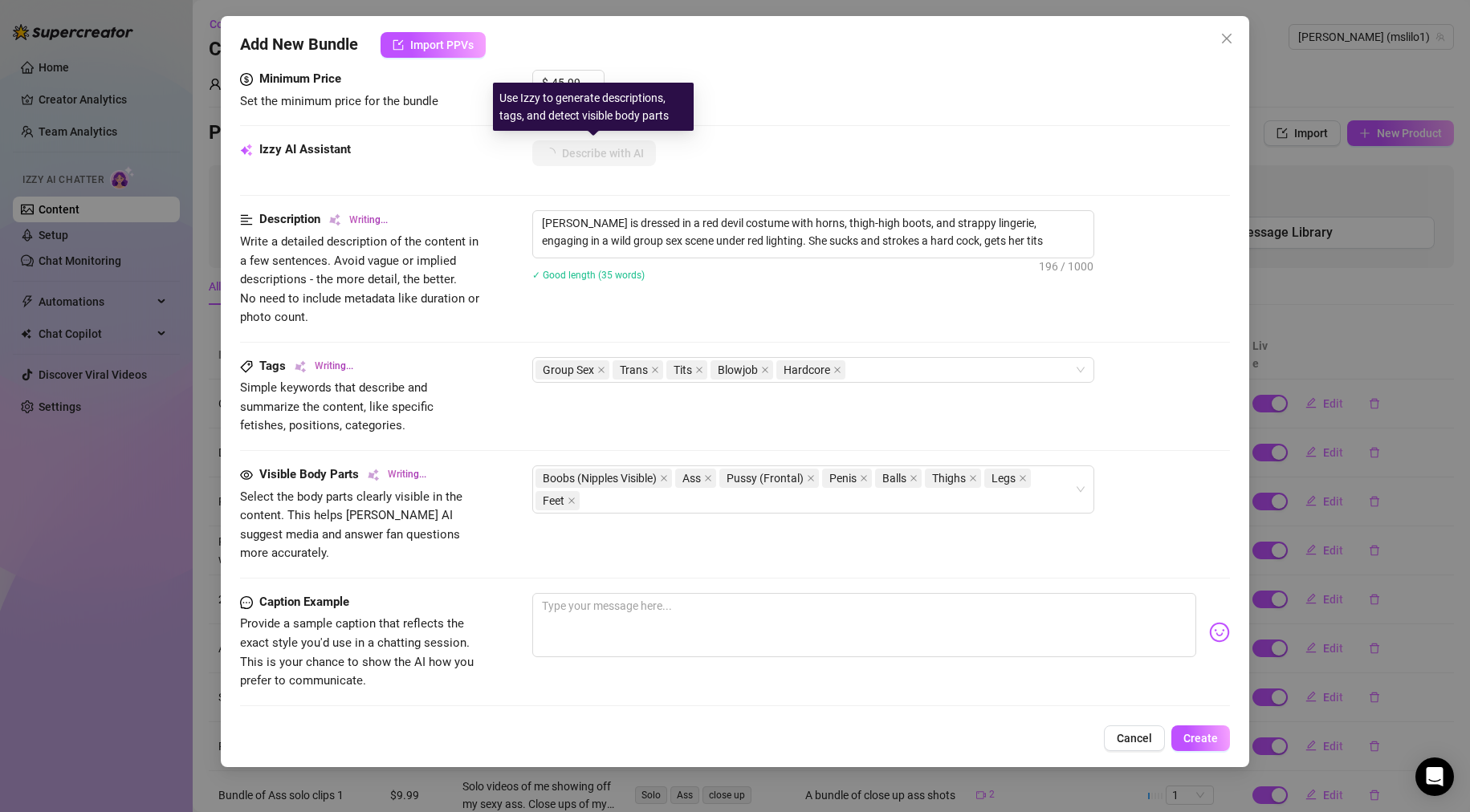
type textarea "[PERSON_NAME] is dressed in a red devil costume with horns, thigh-high boots, a…"
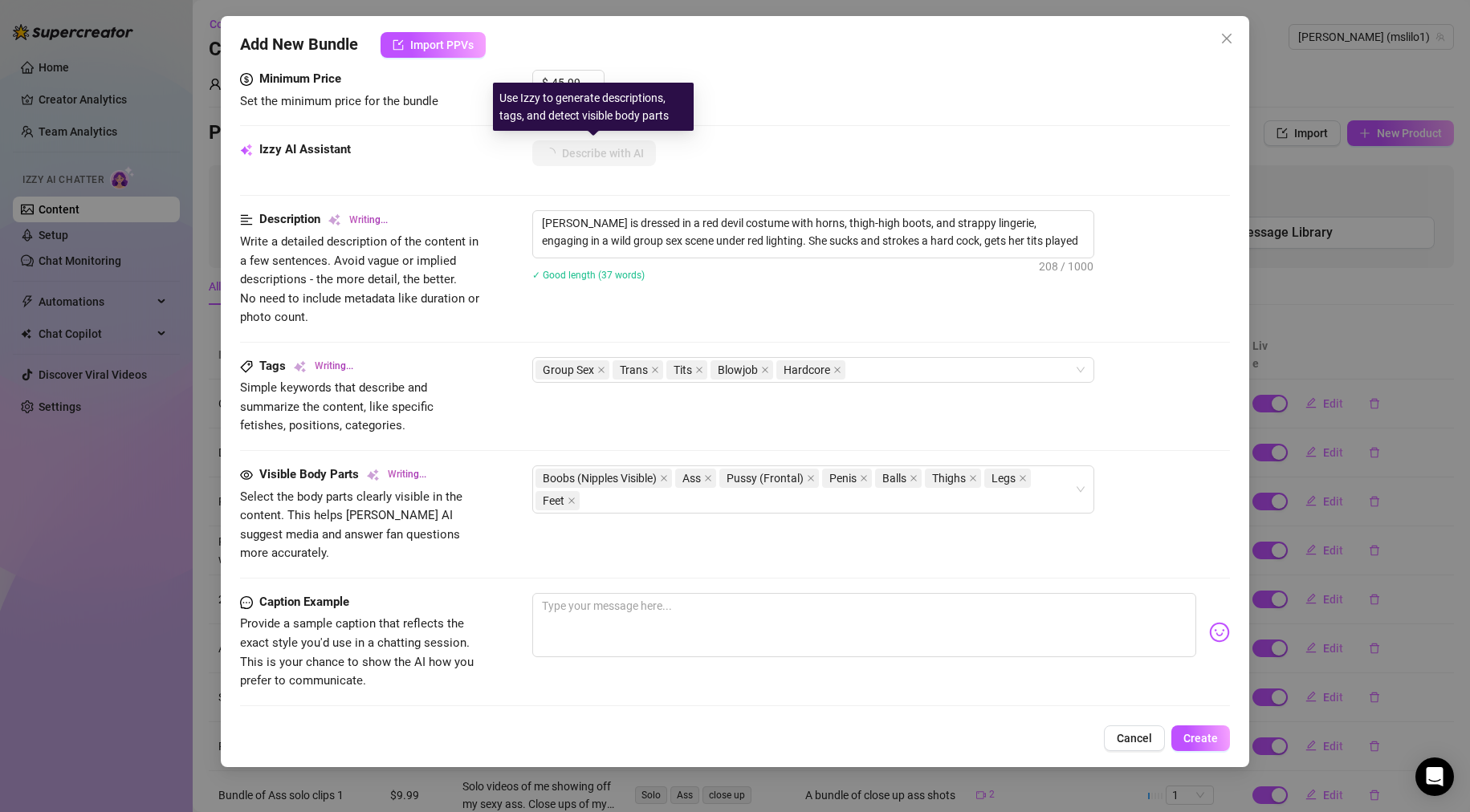
type textarea "[PERSON_NAME] is dressed in a red devil costume with horns, thigh-high boots, a…"
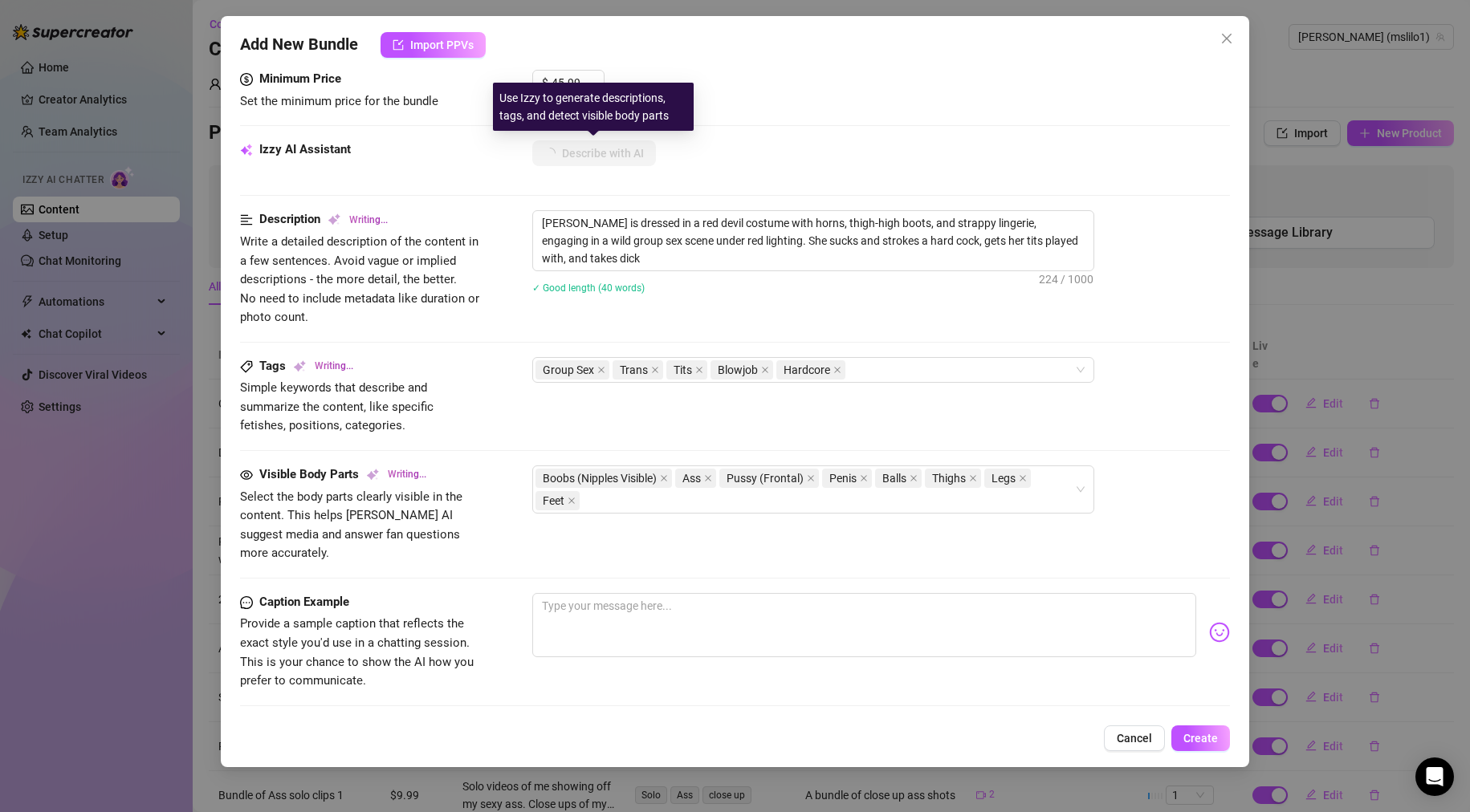
type textarea "[PERSON_NAME] is dressed in a red devil costume with horns, thigh-high boots, a…"
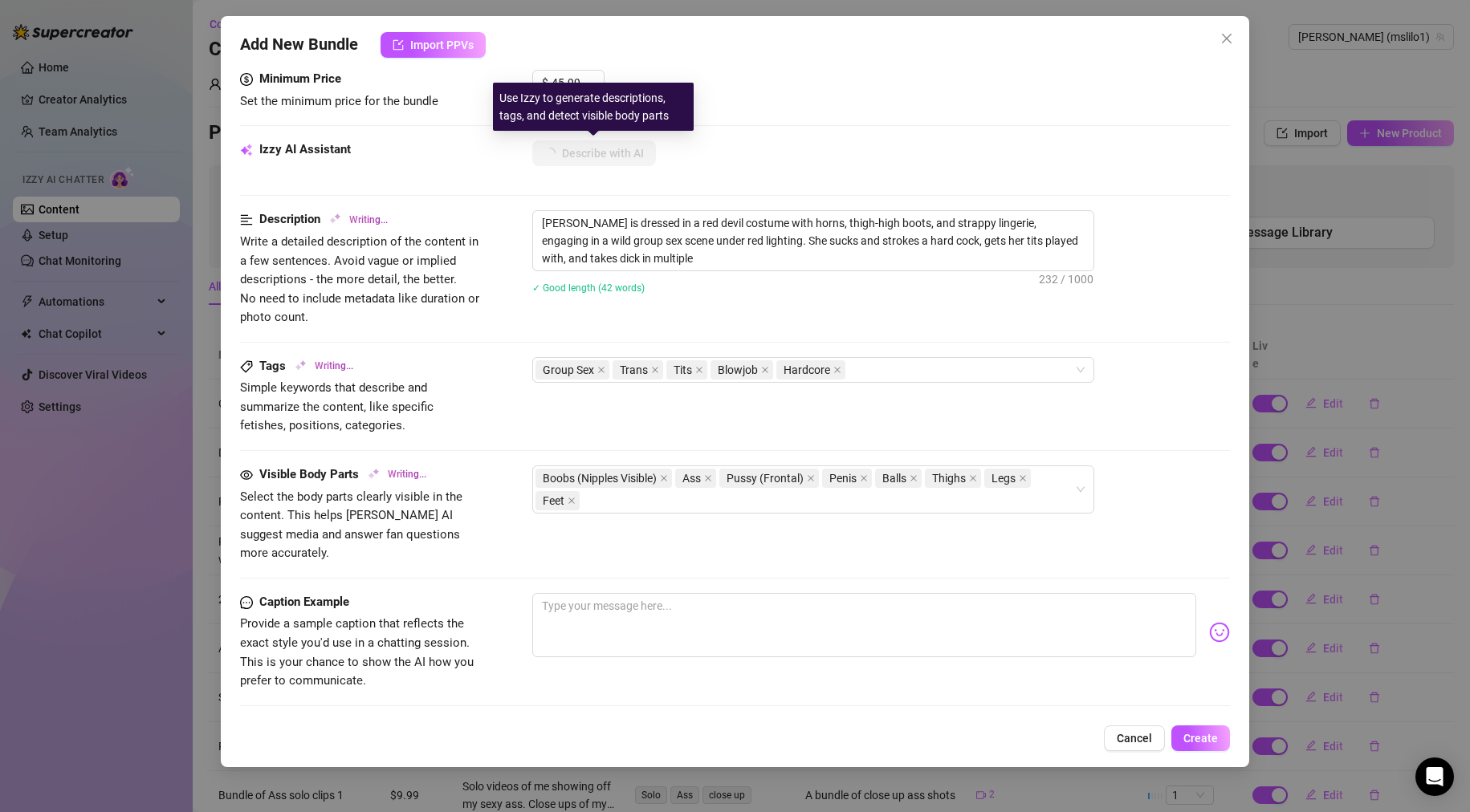
type textarea "[PERSON_NAME] is dressed in a red devil costume with horns, thigh-high boots, a…"
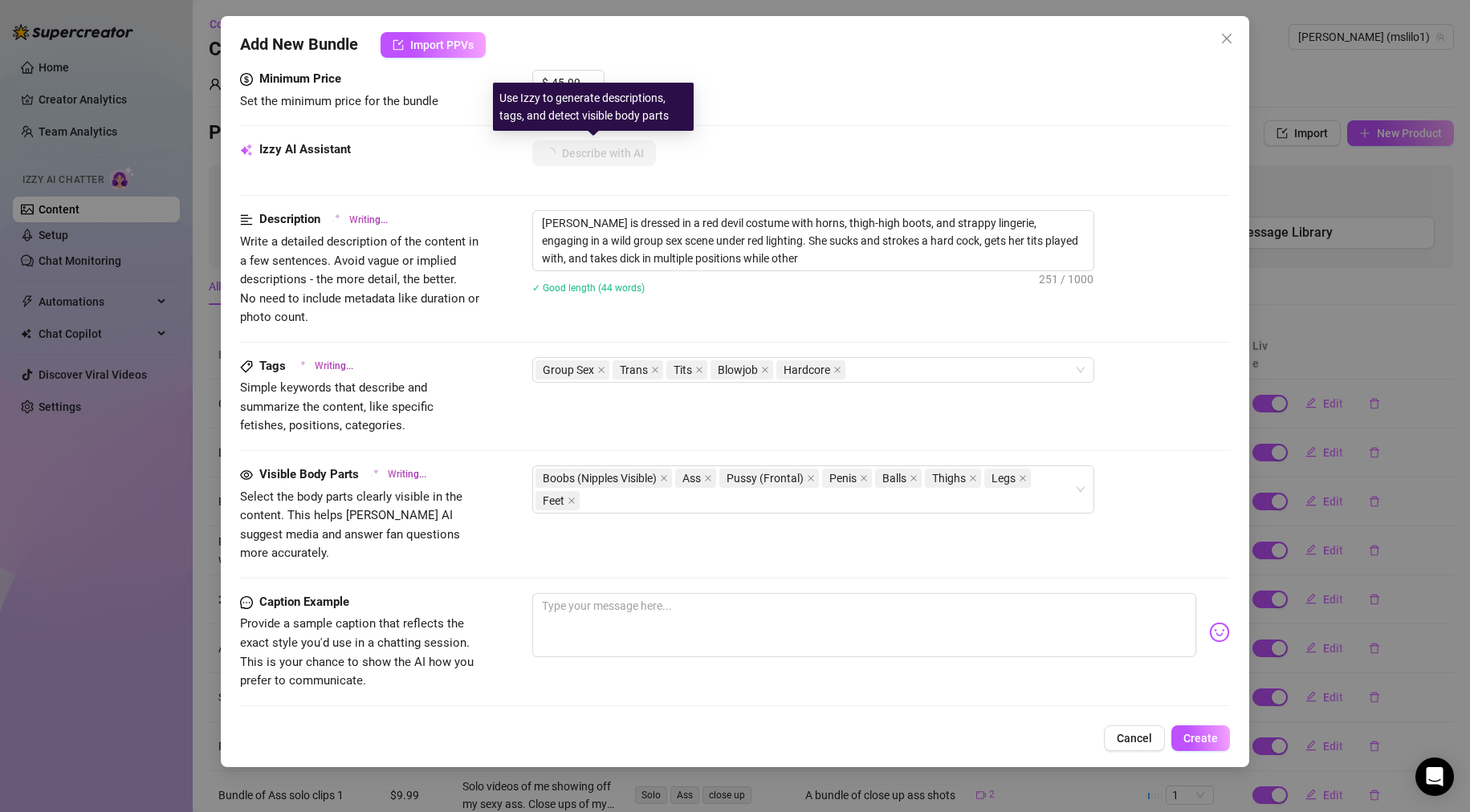
type textarea "[PERSON_NAME] is dressed in a red devil costume with horns, thigh-high boots, a…"
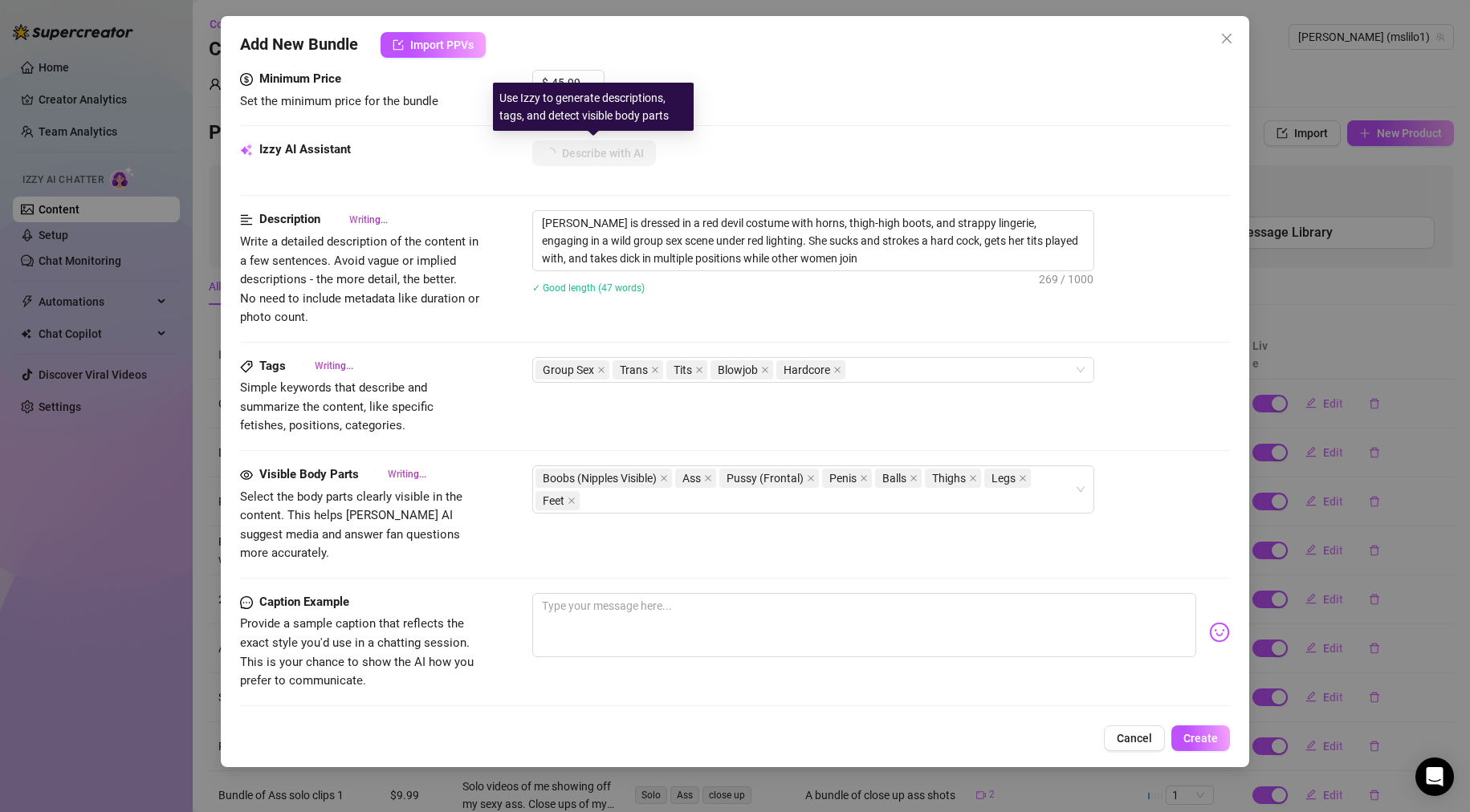
type textarea "[PERSON_NAME] is dressed in a red devil costume with horns, thigh-high boots, a…"
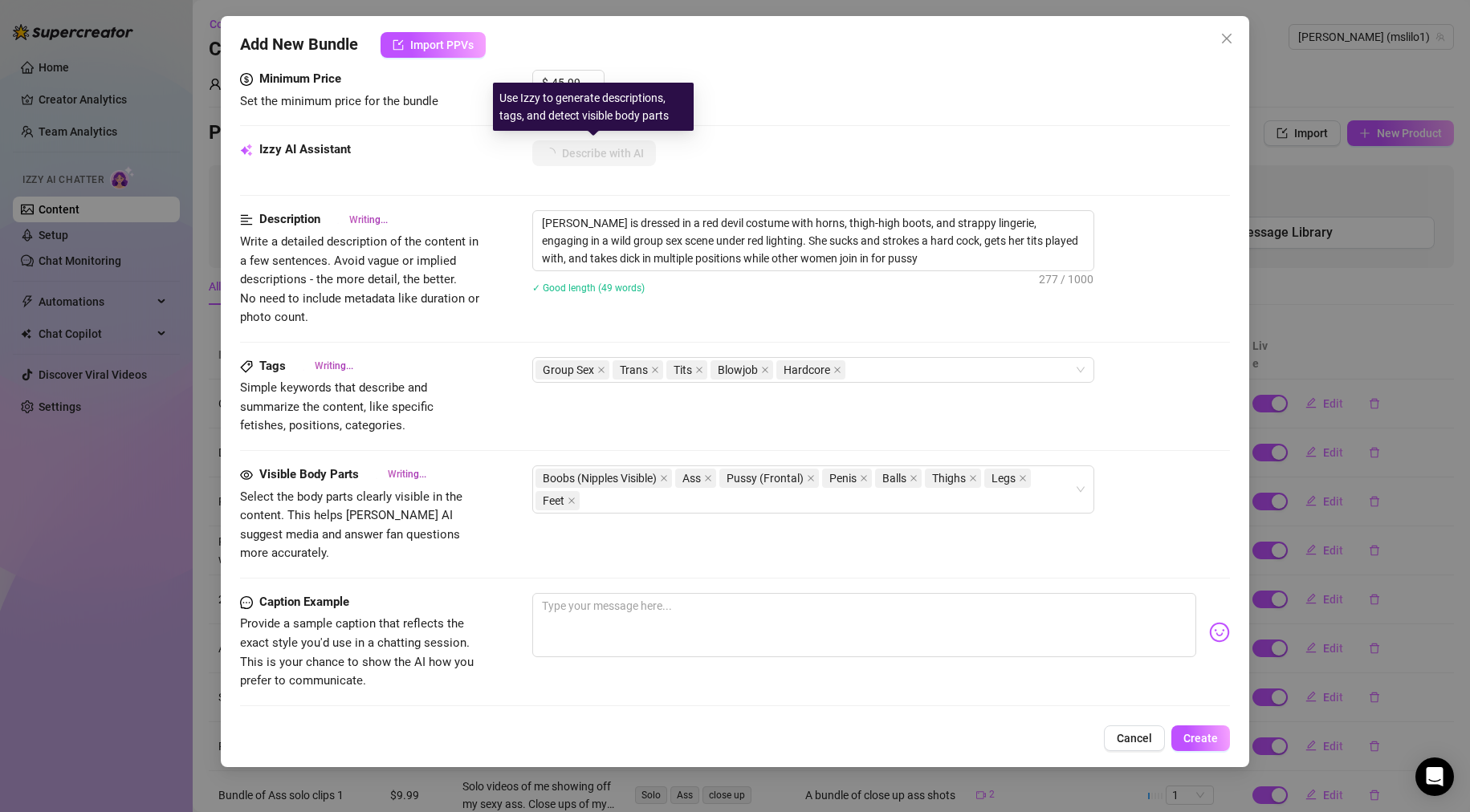
type textarea "[PERSON_NAME] is dressed in a red devil costume with horns, thigh-high boots, a…"
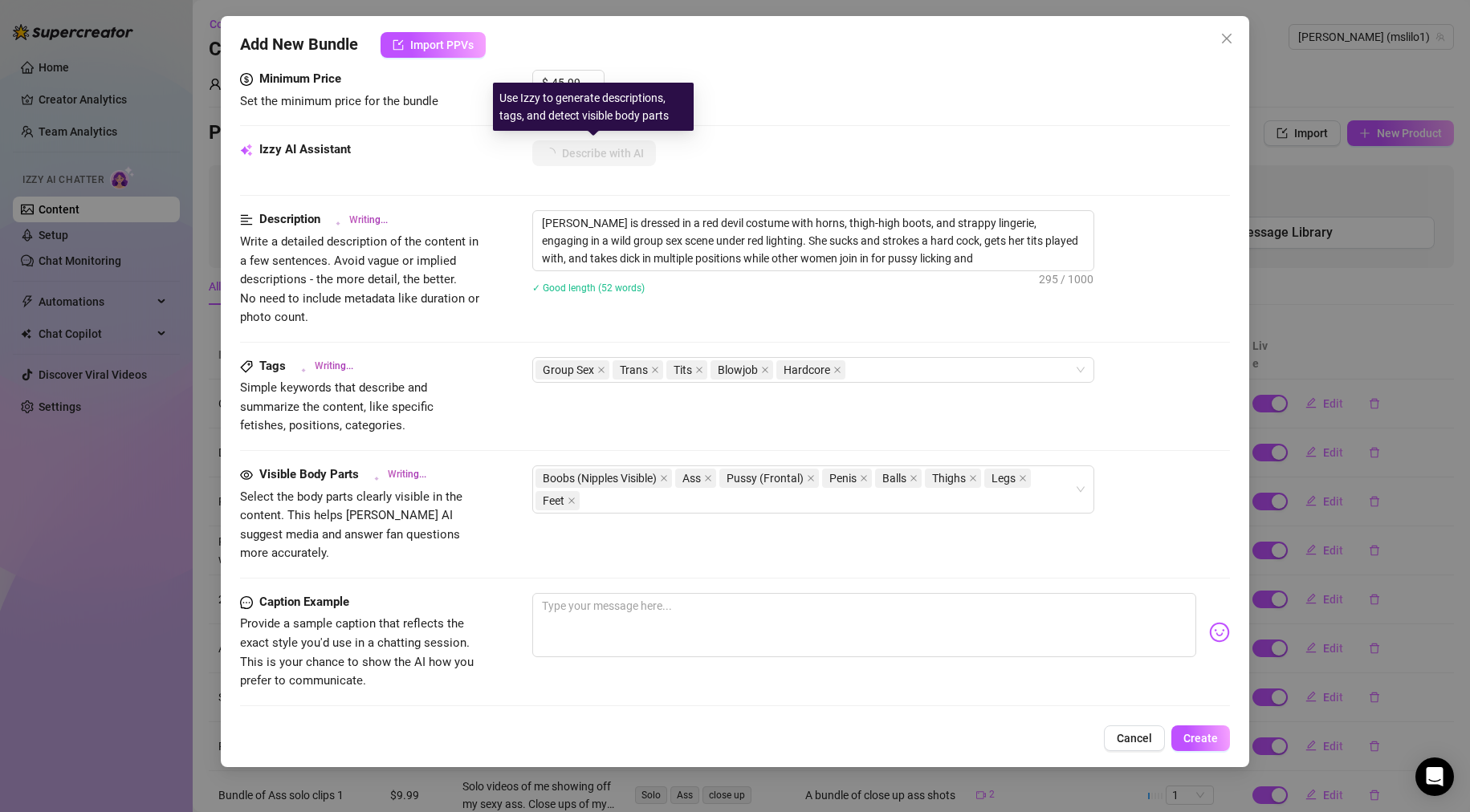
type textarea "[PERSON_NAME] is dressed in a red devil costume with horns, thigh-high boots, a…"
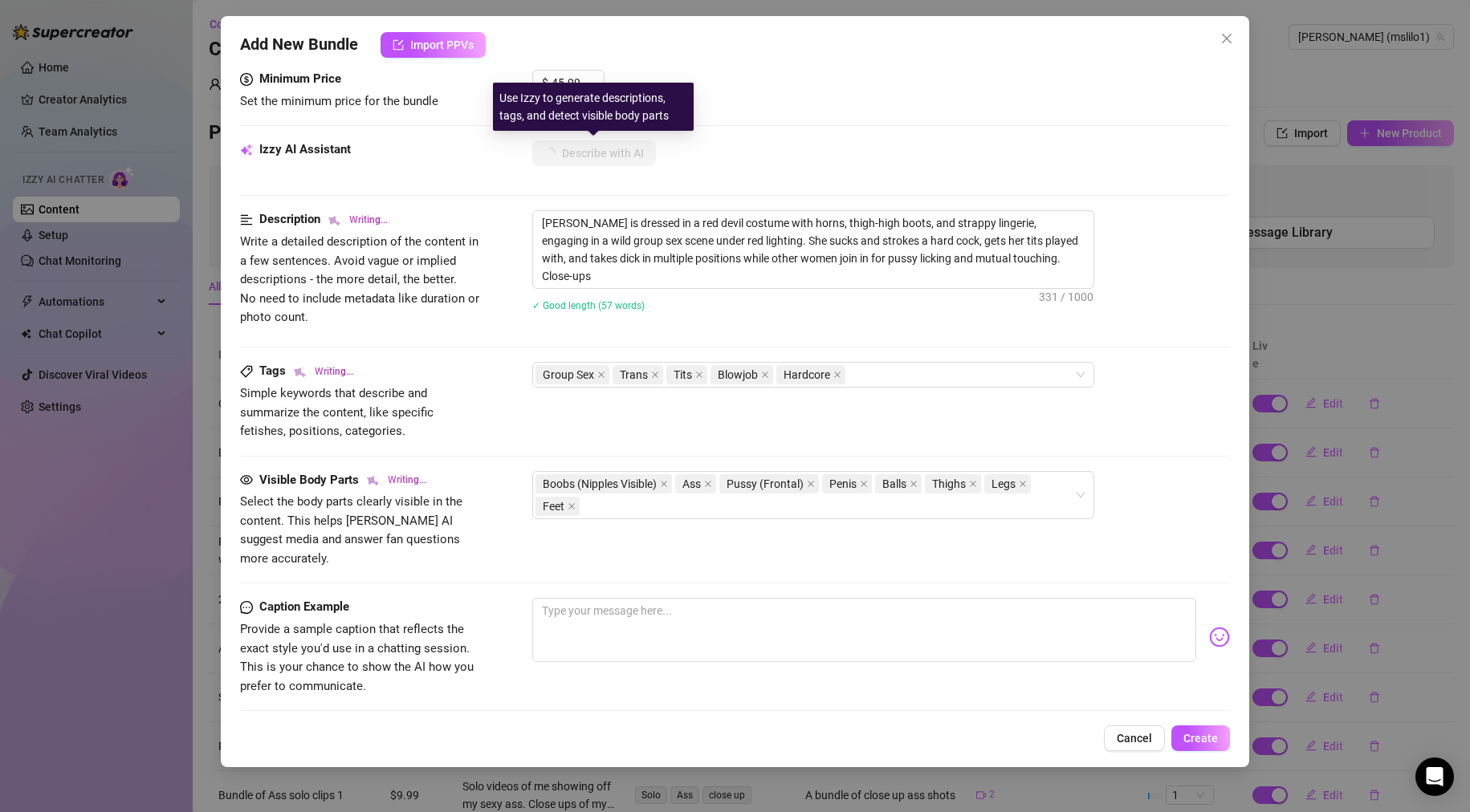
type textarea "[PERSON_NAME] is dressed in a red devil costume with horns, thigh-high boots, a…"
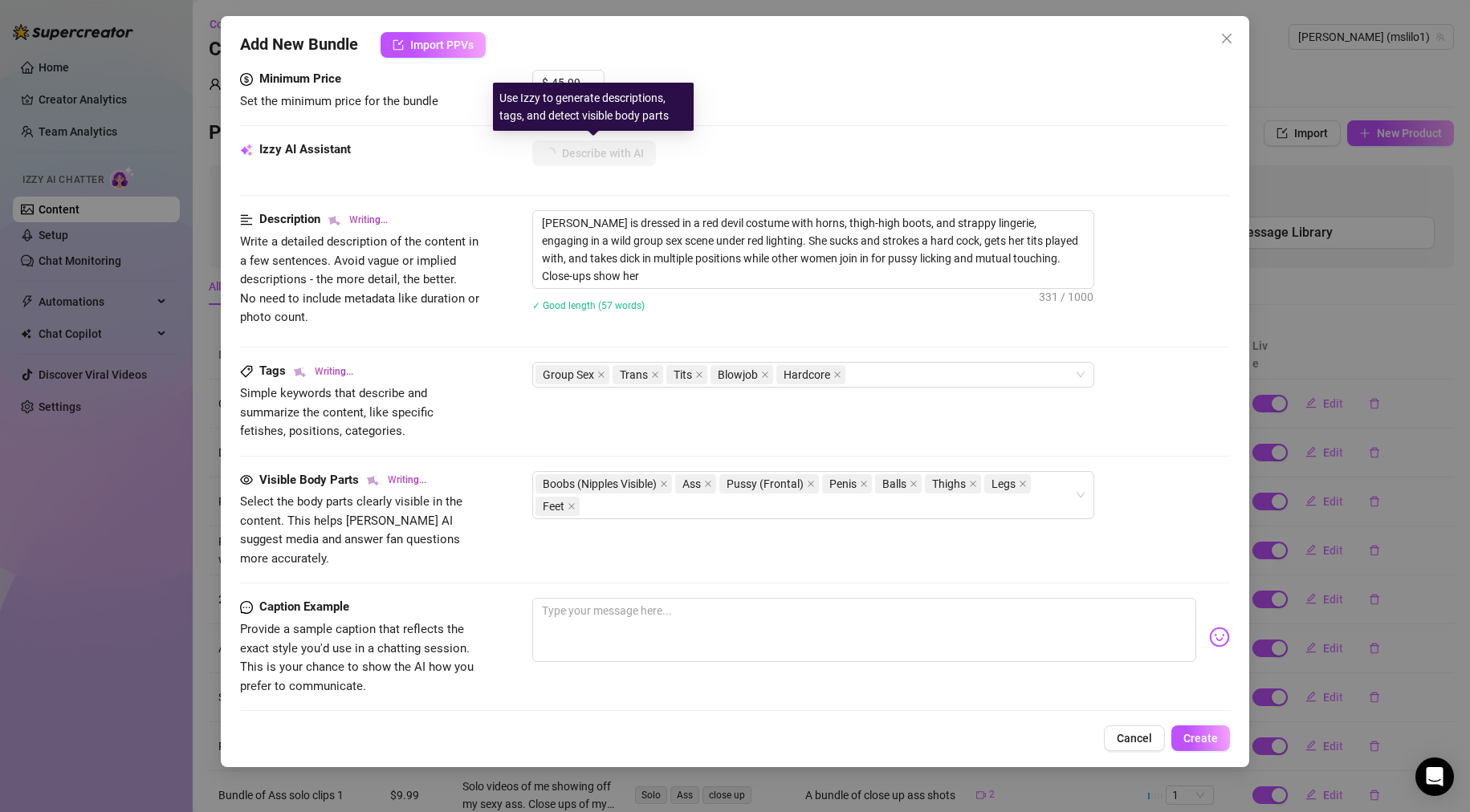
type textarea "[PERSON_NAME] is dressed in a red devil costume with horns, thigh-high boots, a…"
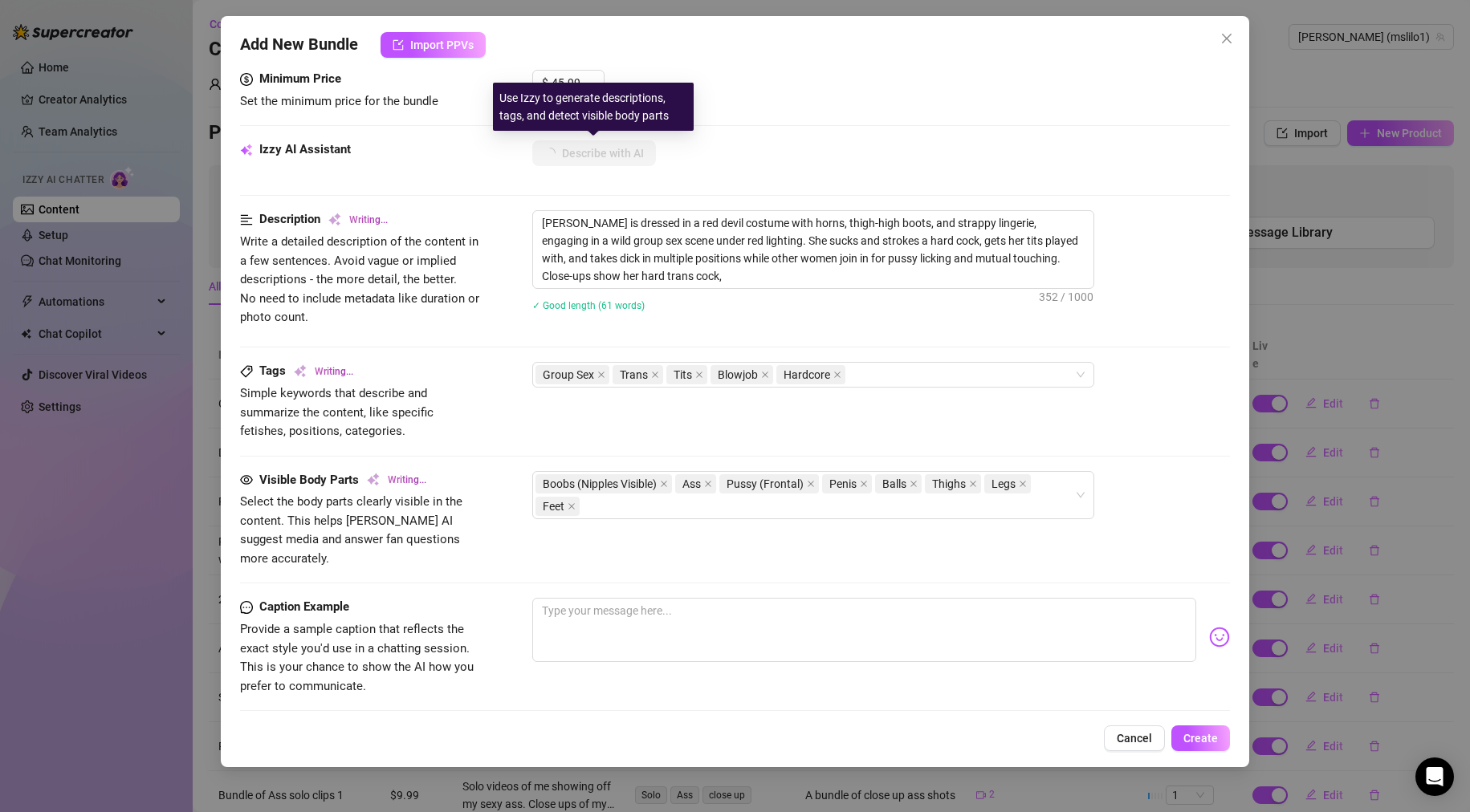
type textarea "[PERSON_NAME] is dressed in a red devil costume with horns, thigh-high boots, a…"
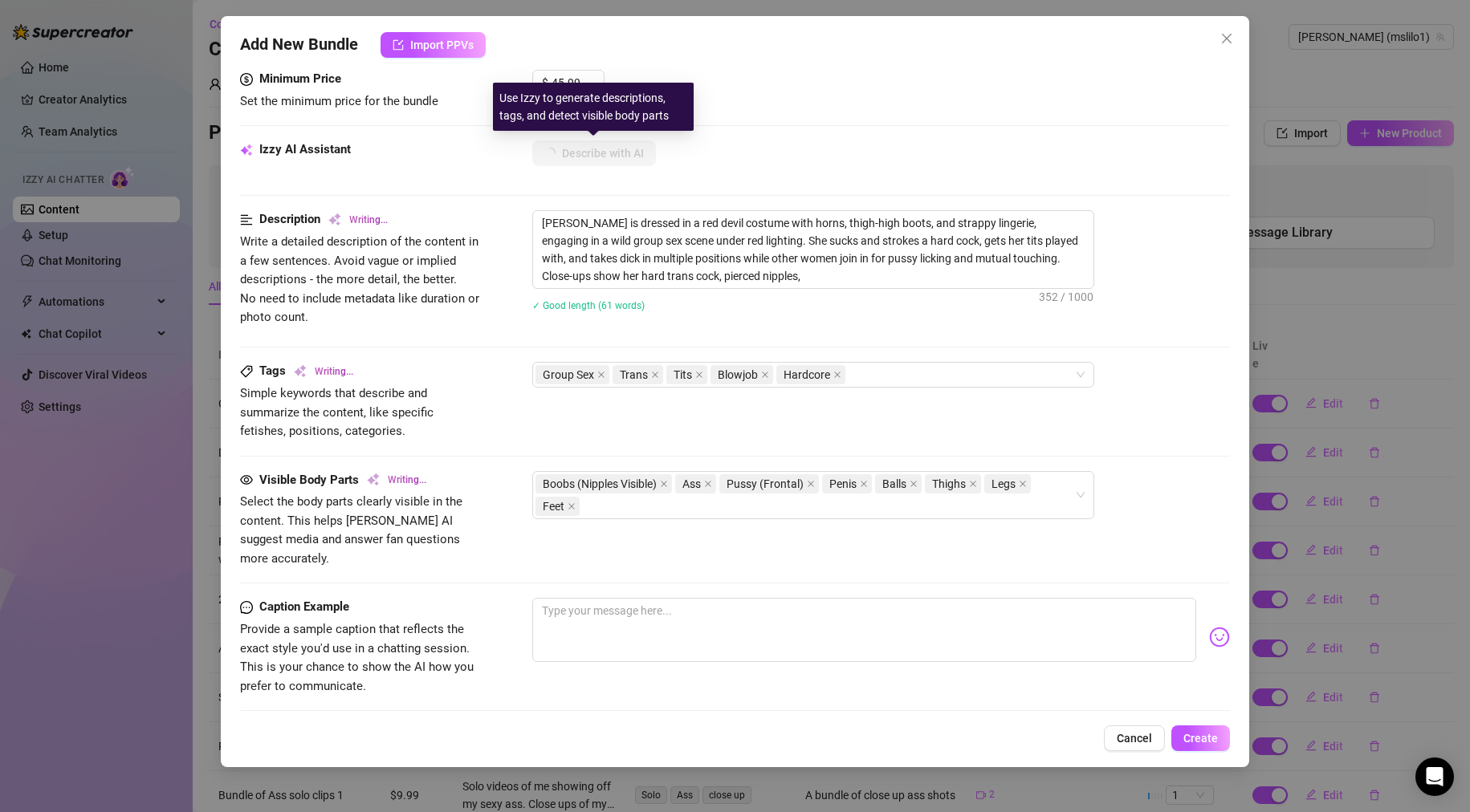
type textarea "[PERSON_NAME] is dressed in a red devil costume with horns, thigh-high boots, a…"
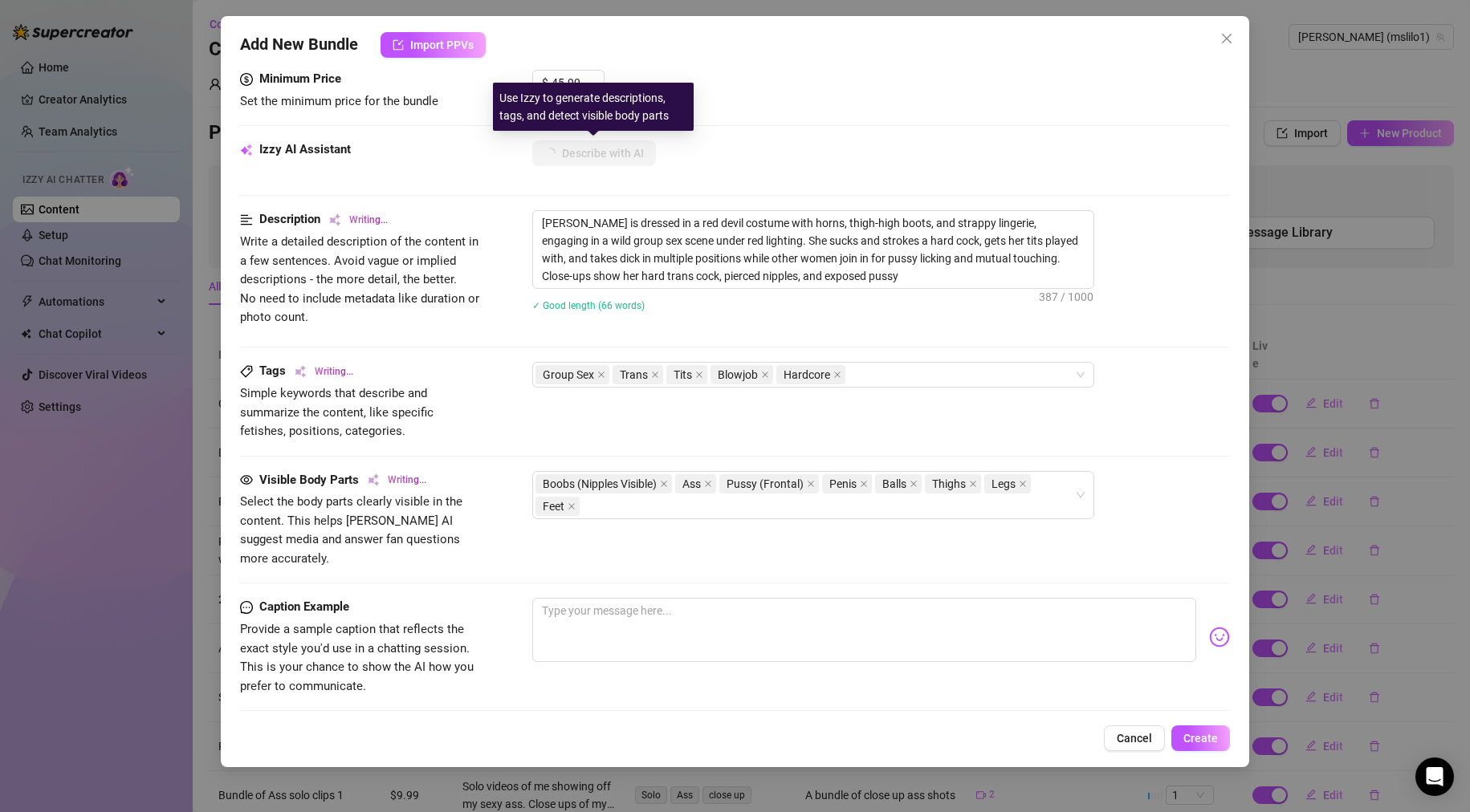
type textarea "[PERSON_NAME] is dressed in a red devil costume with horns, thigh-high boots, a…"
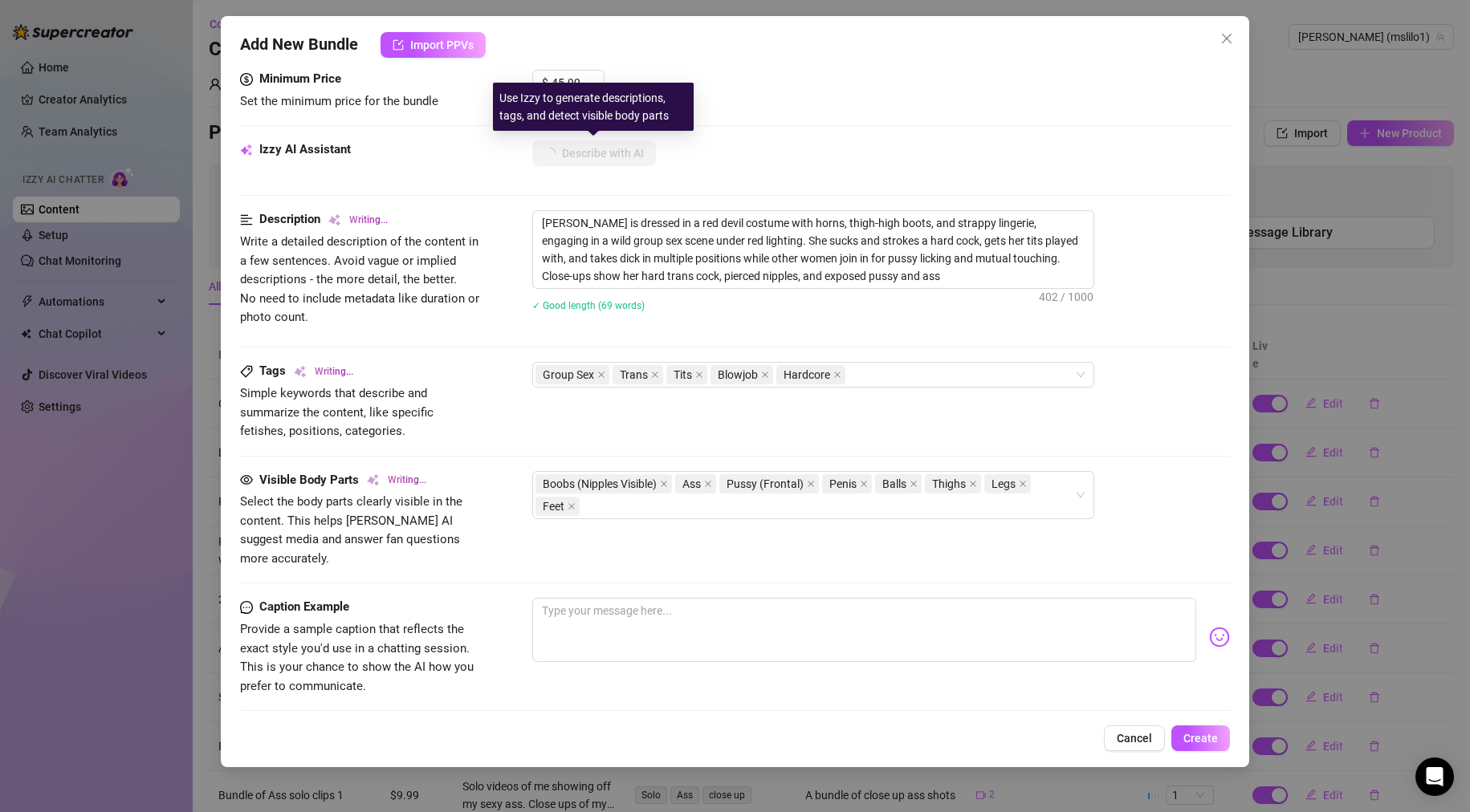
type textarea "[PERSON_NAME] is dressed in a red devil costume with horns, thigh-high boots, a…"
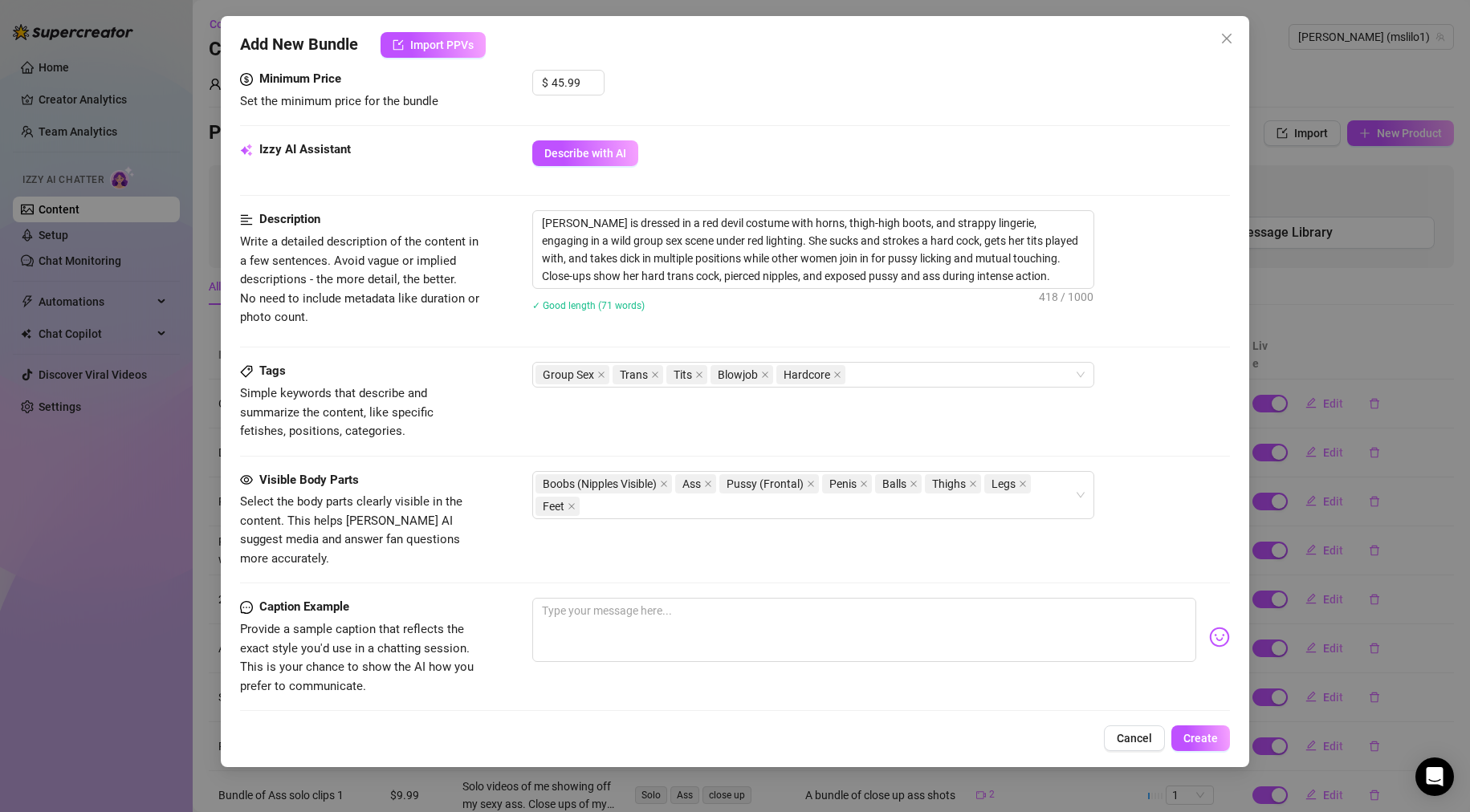
scroll to position [702, 0]
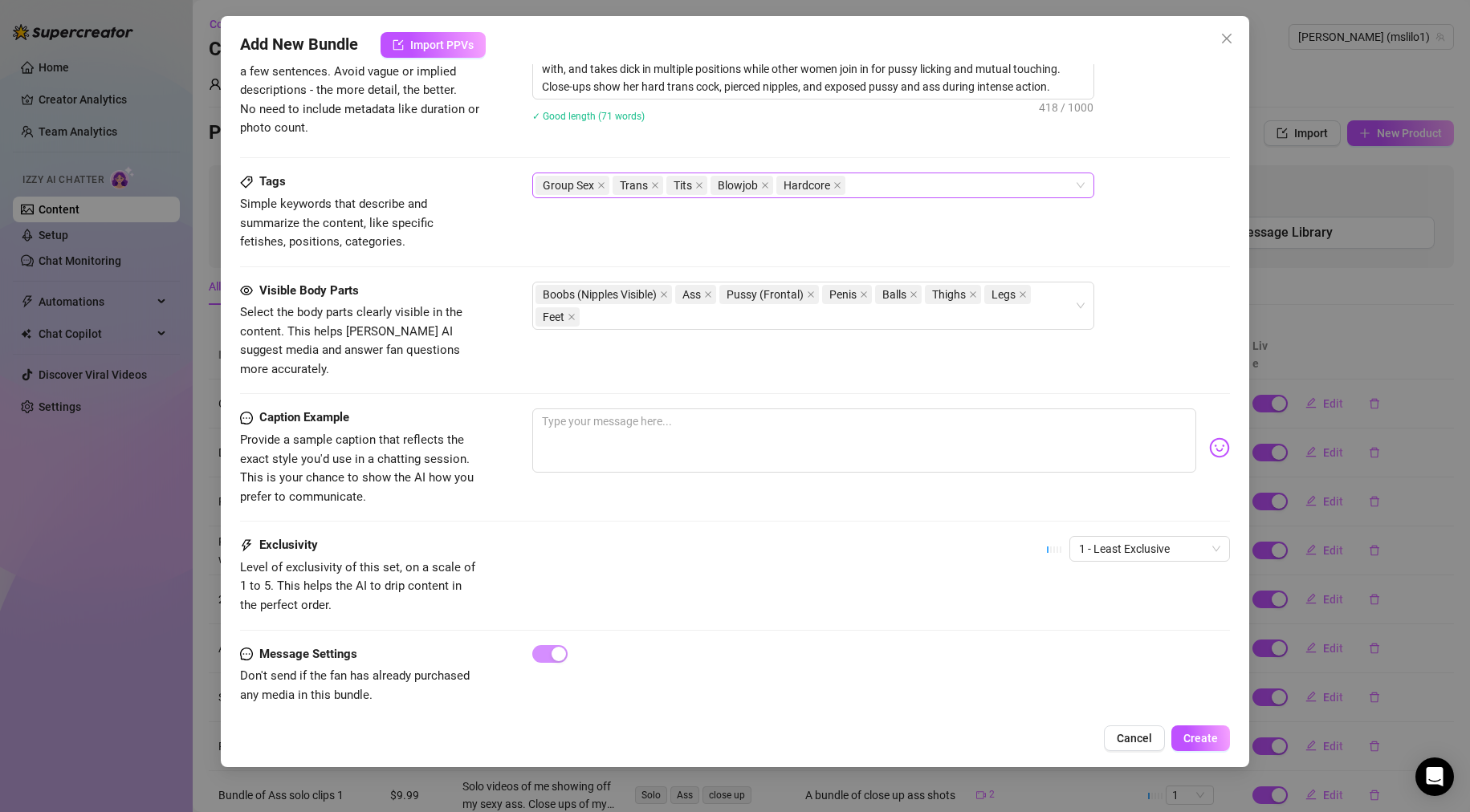
click at [899, 184] on div "Group Sex Trans Tits Blowjob Hardcore" at bounding box center [805, 185] width 539 height 23
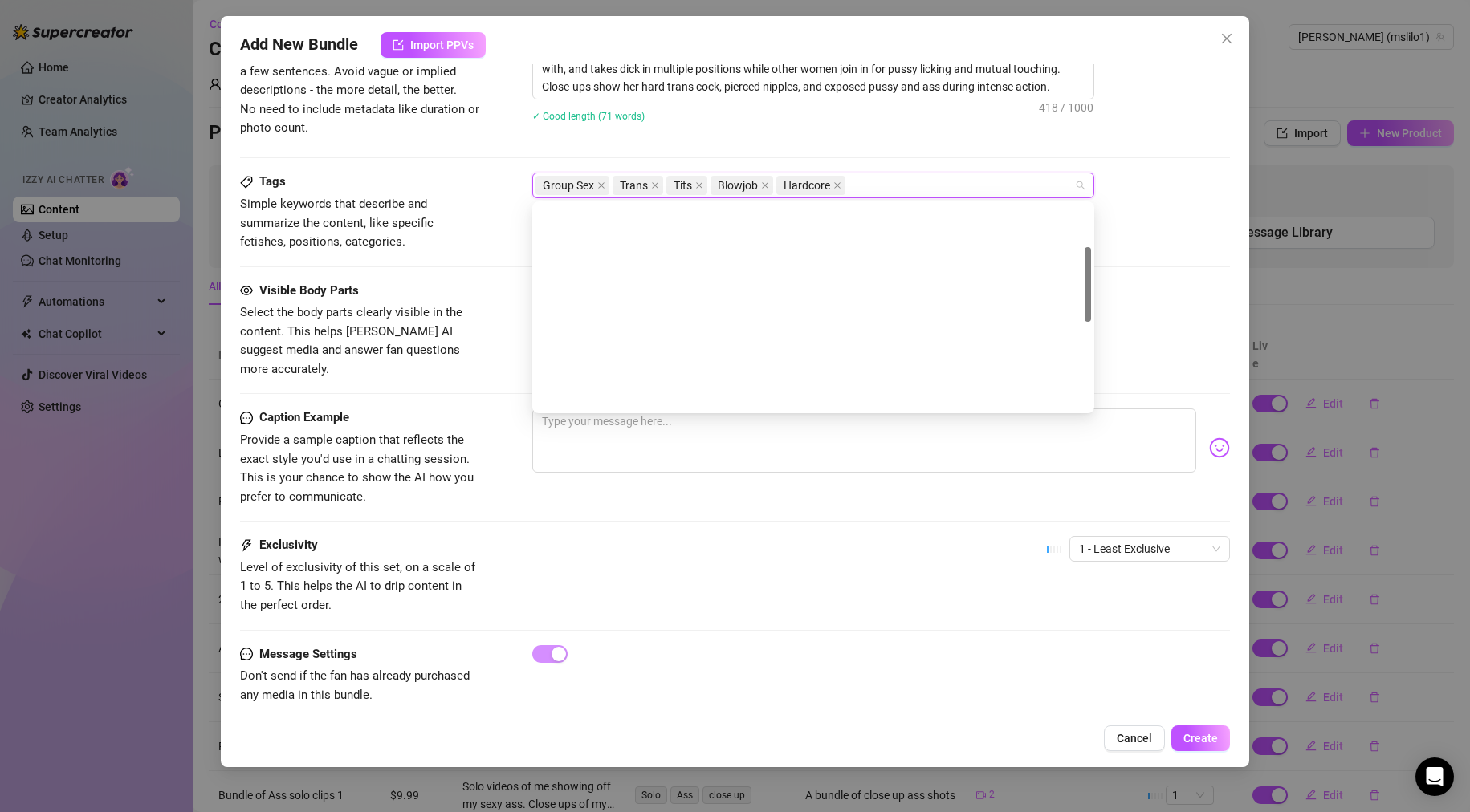
scroll to position [0, 0]
click at [1087, 247] on div at bounding box center [1087, 285] width 6 height 75
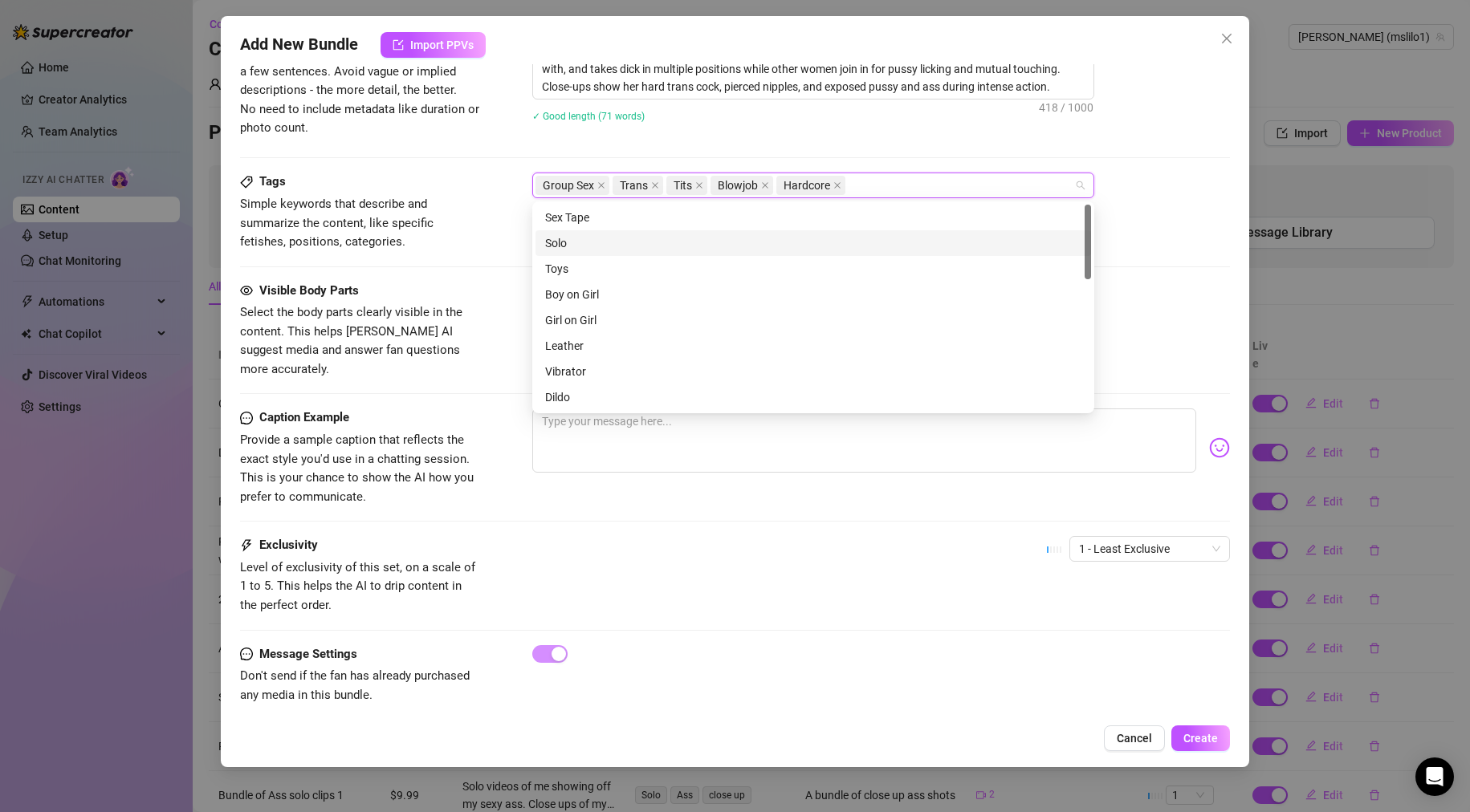
click at [888, 230] on div "Solo" at bounding box center [813, 243] width 556 height 25
type input "3"
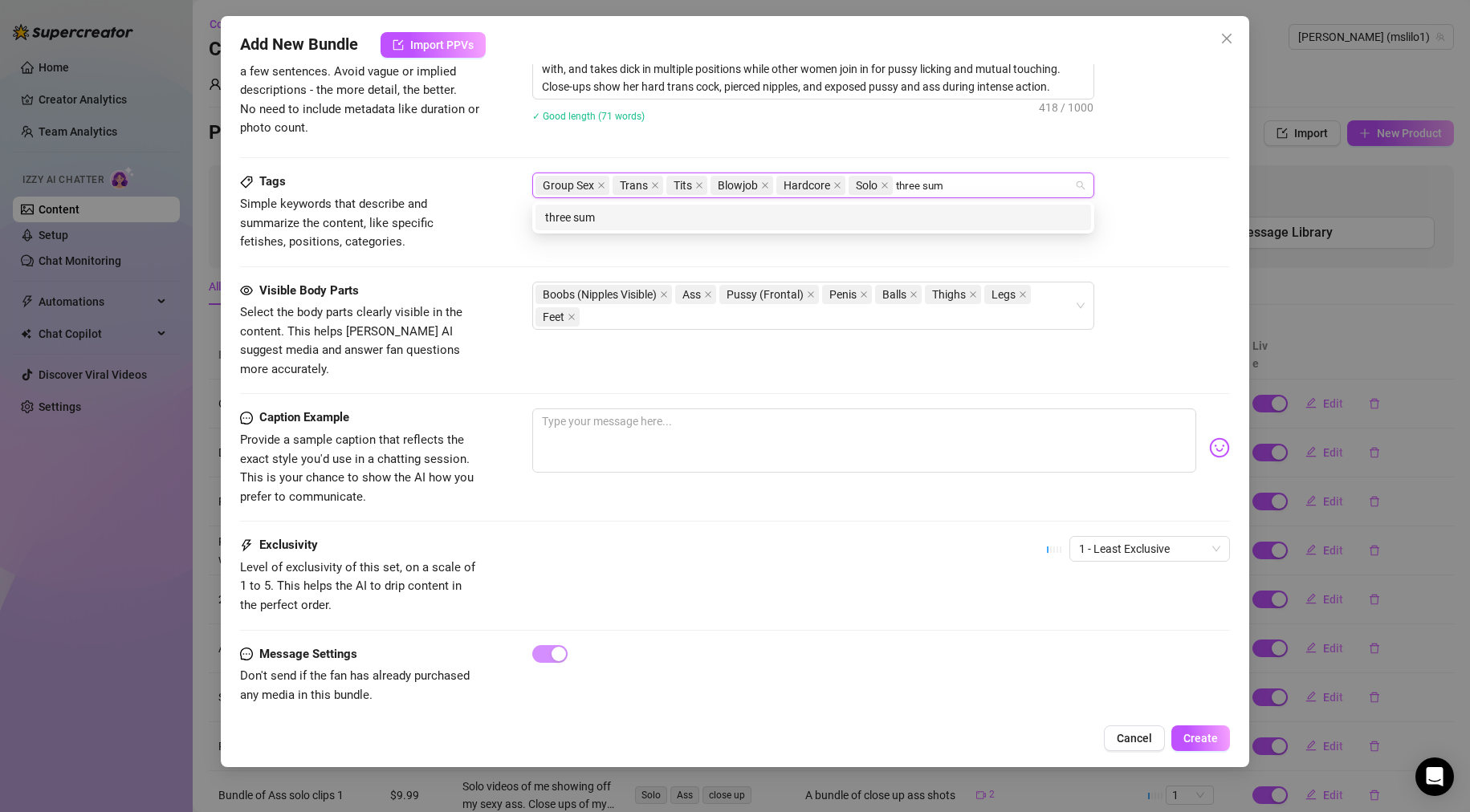
type input "three sum"
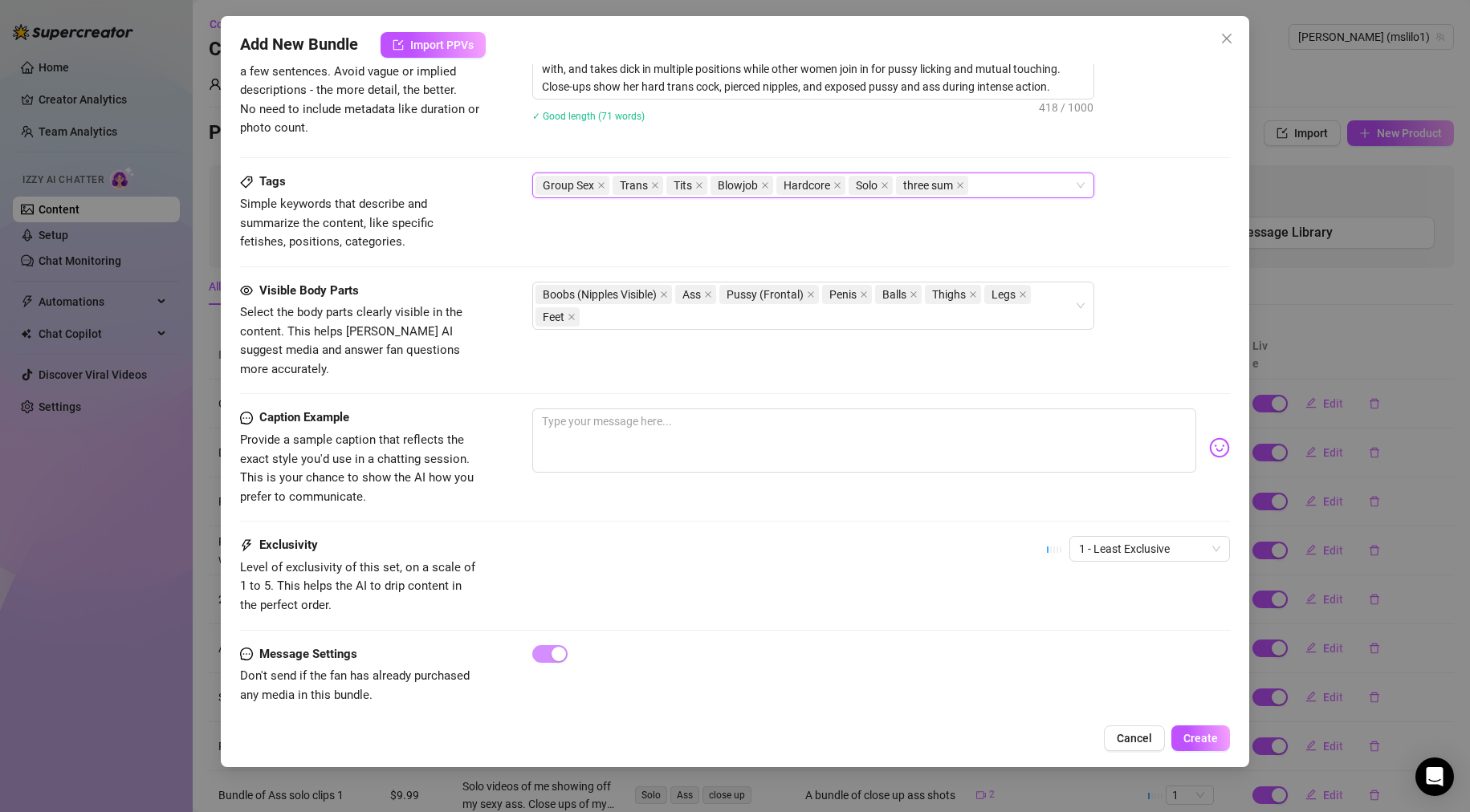
click at [1071, 246] on div "Tags Simple keywords that describe and summarize the content, like specific fet…" at bounding box center [735, 212] width 991 height 78
click at [1012, 181] on div "Group Sex Trans Tits Blowjob Hardcore Solo three sum" at bounding box center [805, 185] width 539 height 23
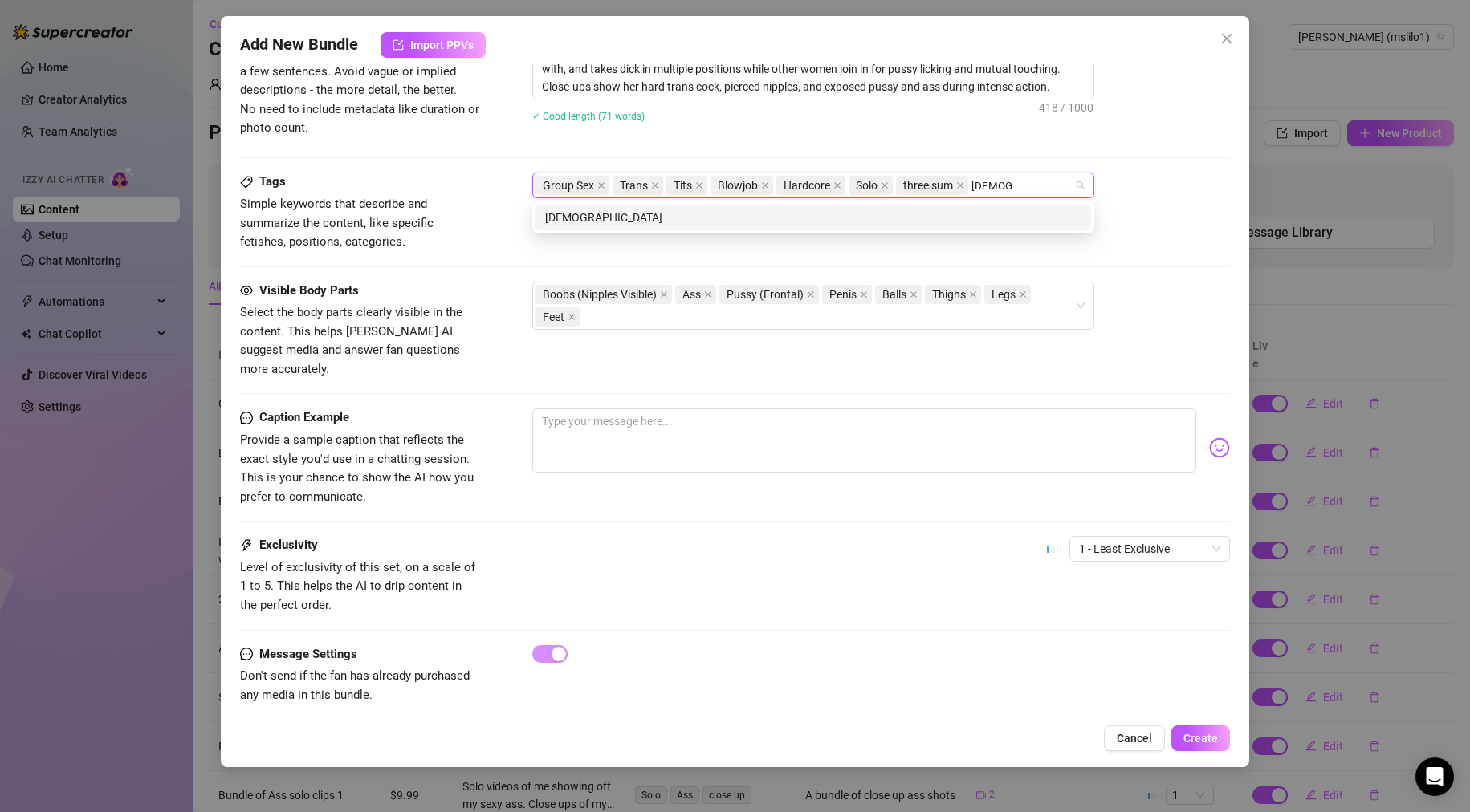
type input "[DEMOGRAPHIC_DATA]"
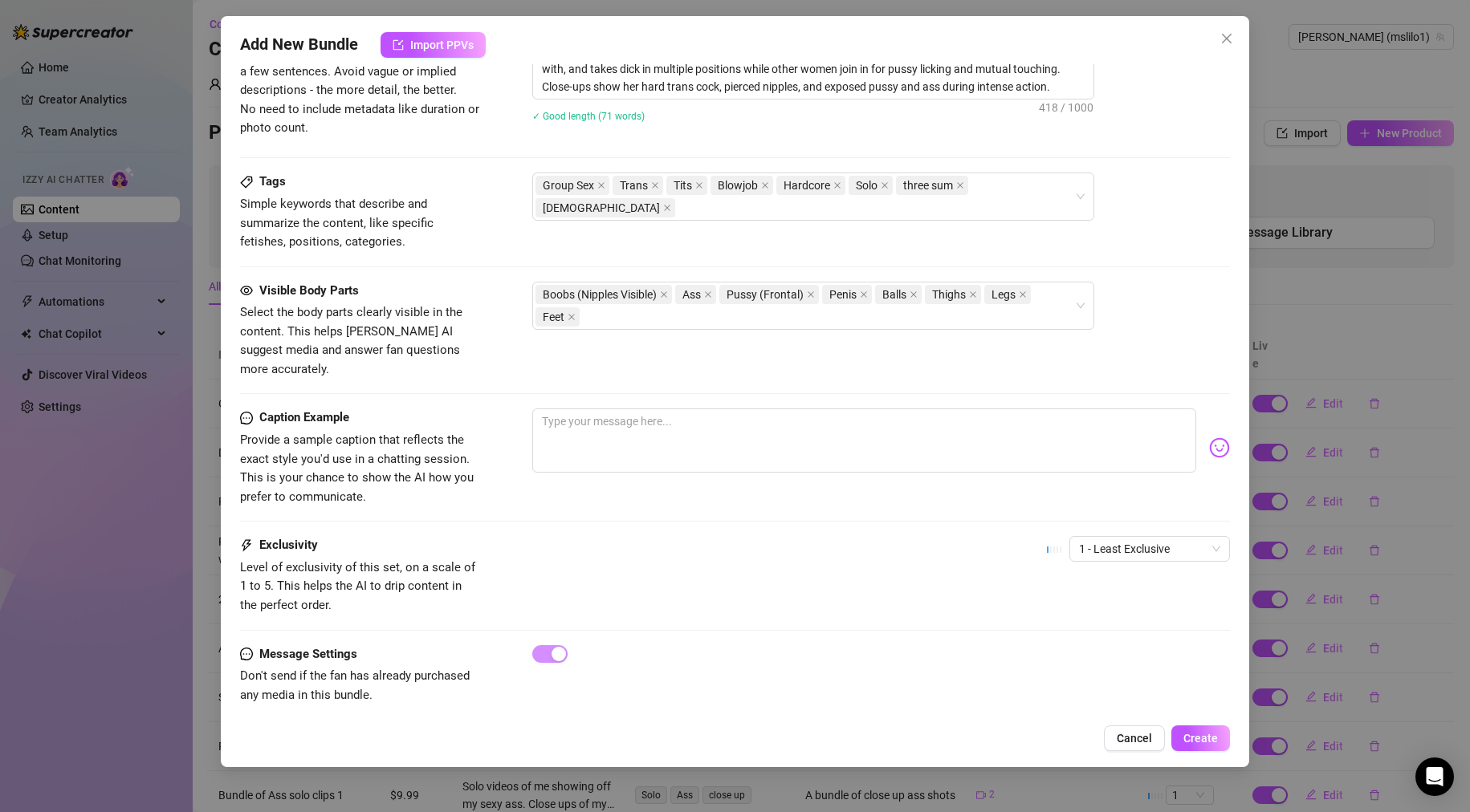
click at [961, 243] on div "Tags Simple keywords that describe and summarize the content, like specific fet…" at bounding box center [735, 212] width 991 height 78
click at [607, 314] on div "Boobs (Nipples Visible) Ass Pussy (Frontal) Penis Balls Thighs Legs Feet" at bounding box center [805, 306] width 539 height 45
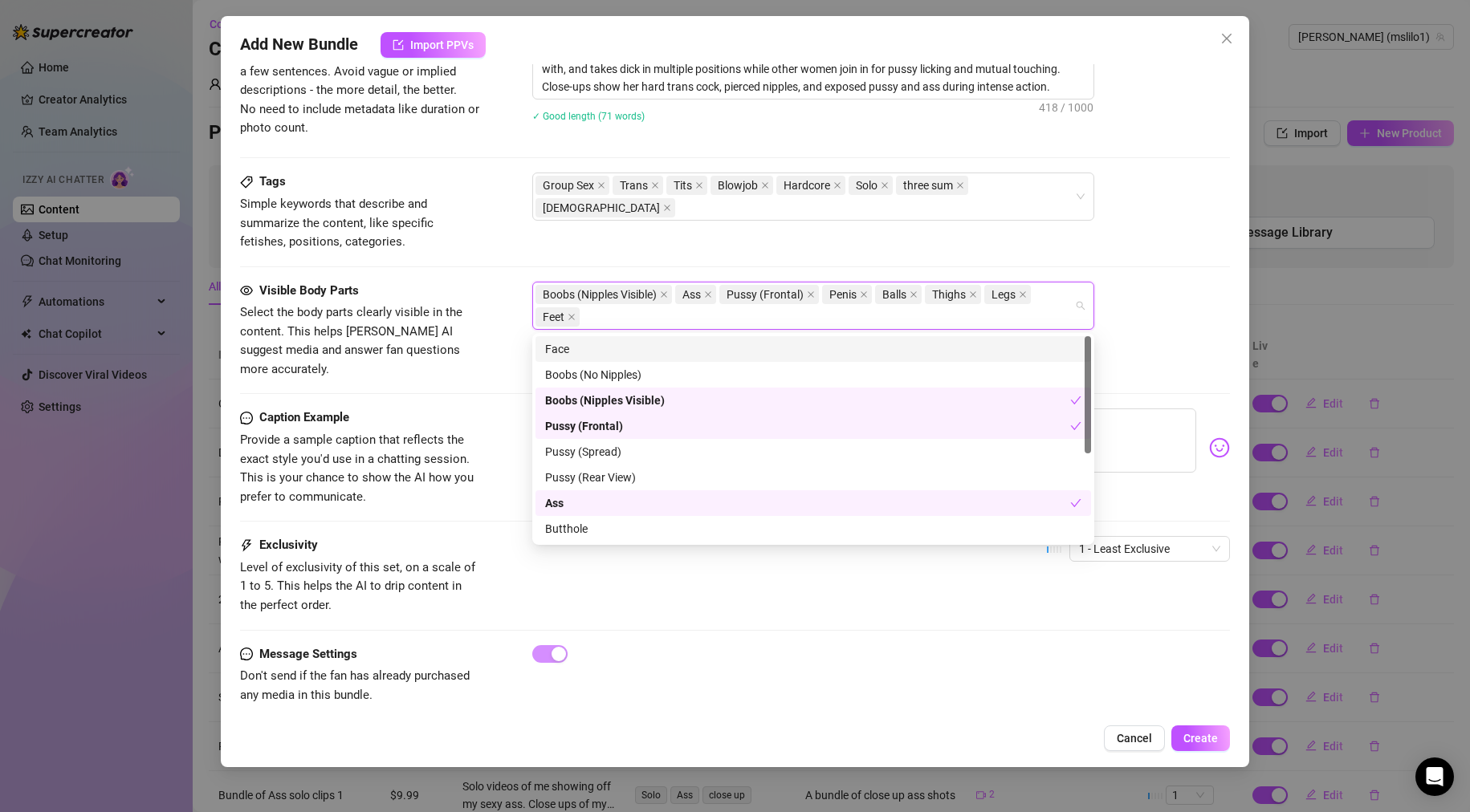
click at [1104, 220] on div "Tags Simple keywords that describe and summarize the content, like specific fet…" at bounding box center [735, 212] width 991 height 78
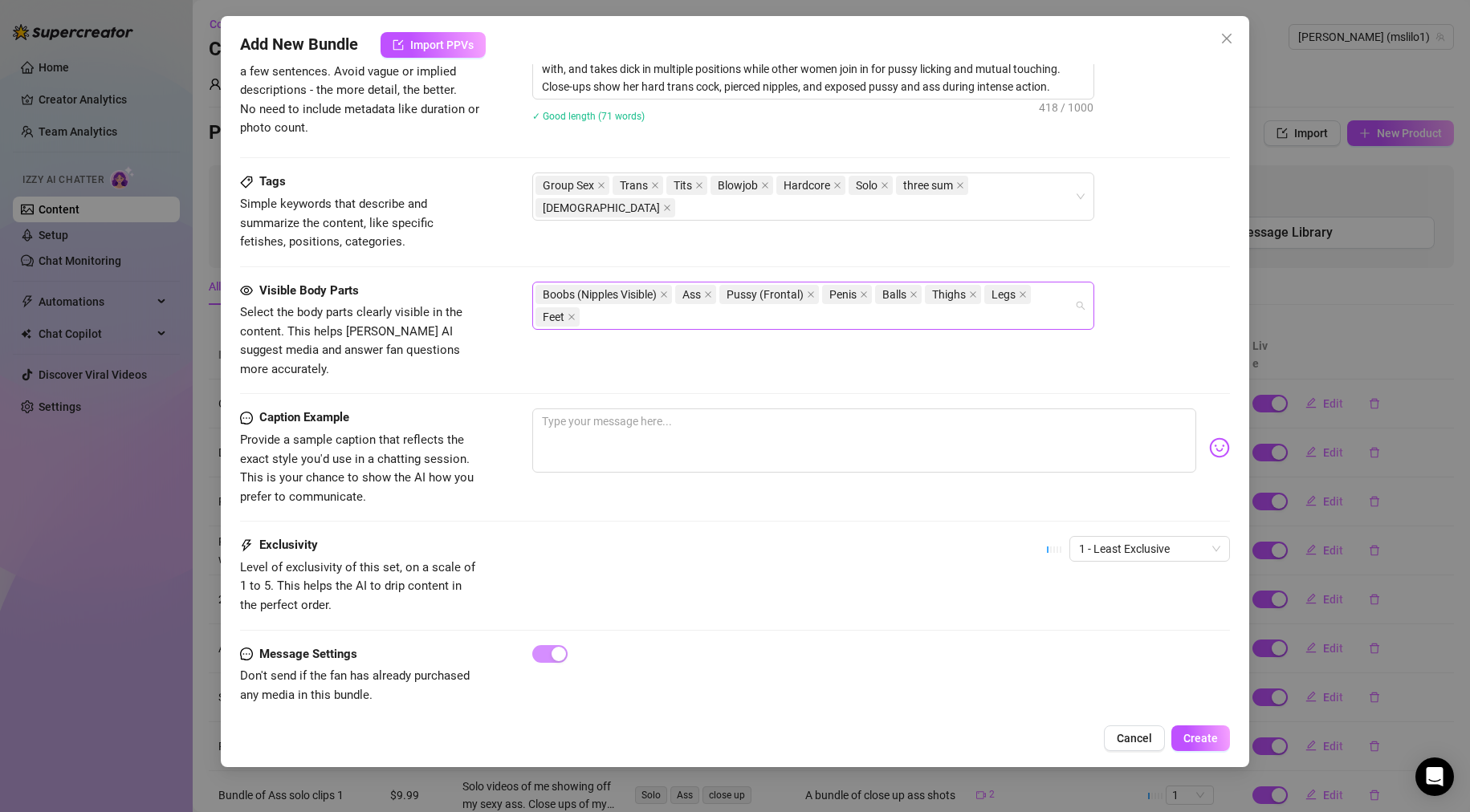
click at [669, 317] on div "Boobs (Nipples Visible) Ass Pussy (Frontal) Penis Balls Thighs Legs Feet" at bounding box center [805, 306] width 539 height 45
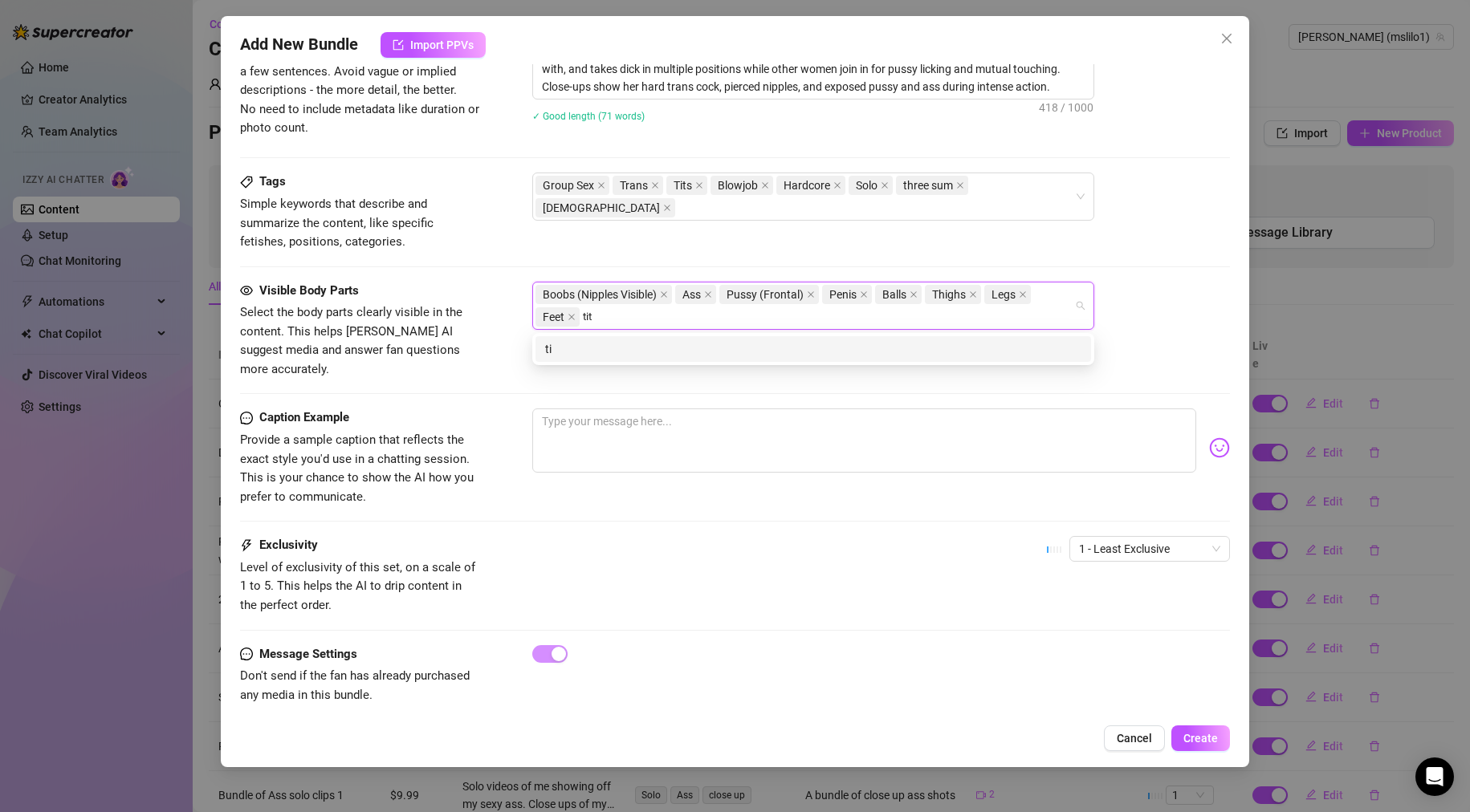
type input "tits"
click at [610, 345] on div "tits" at bounding box center [813, 348] width 537 height 17
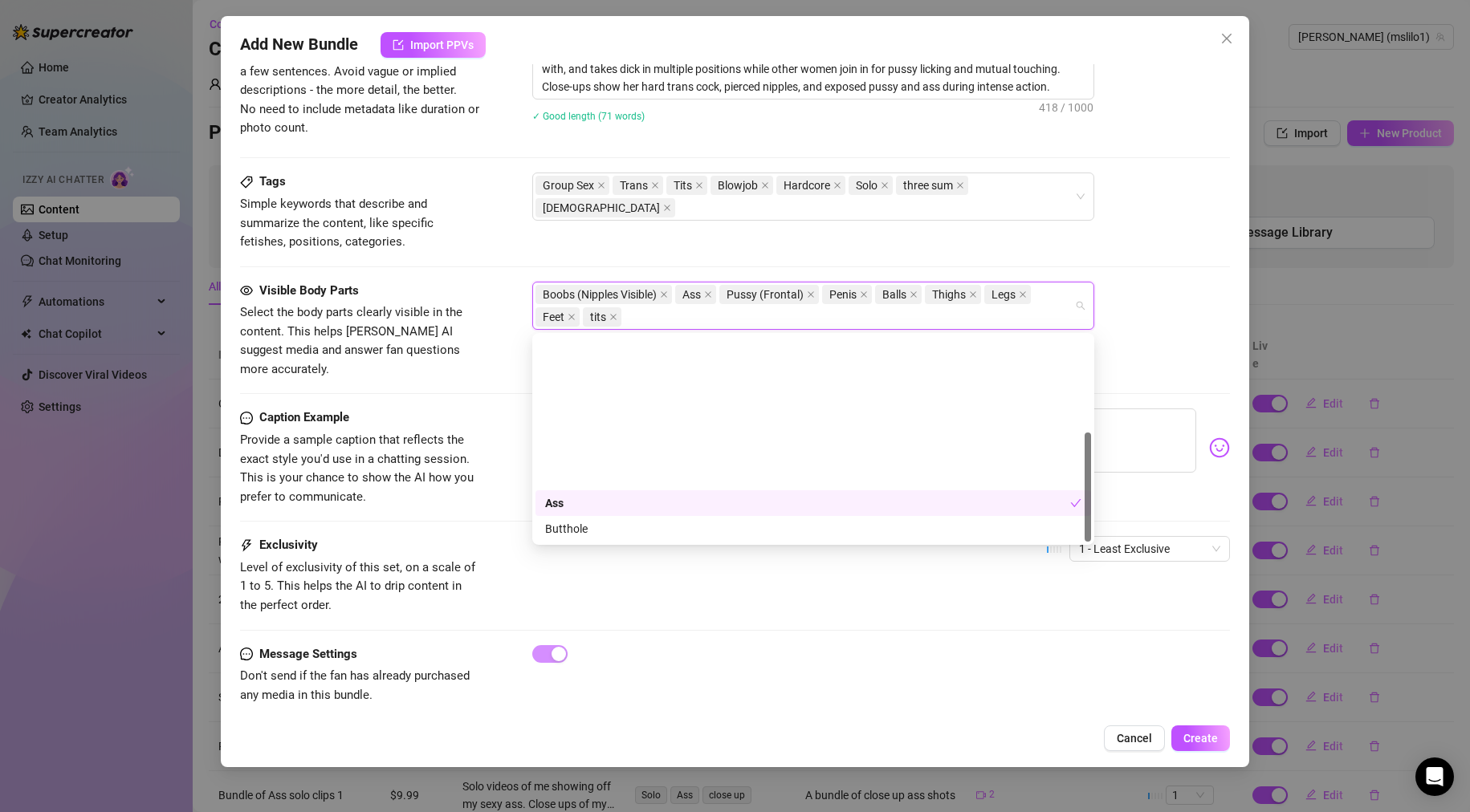
scroll to position [180, 0]
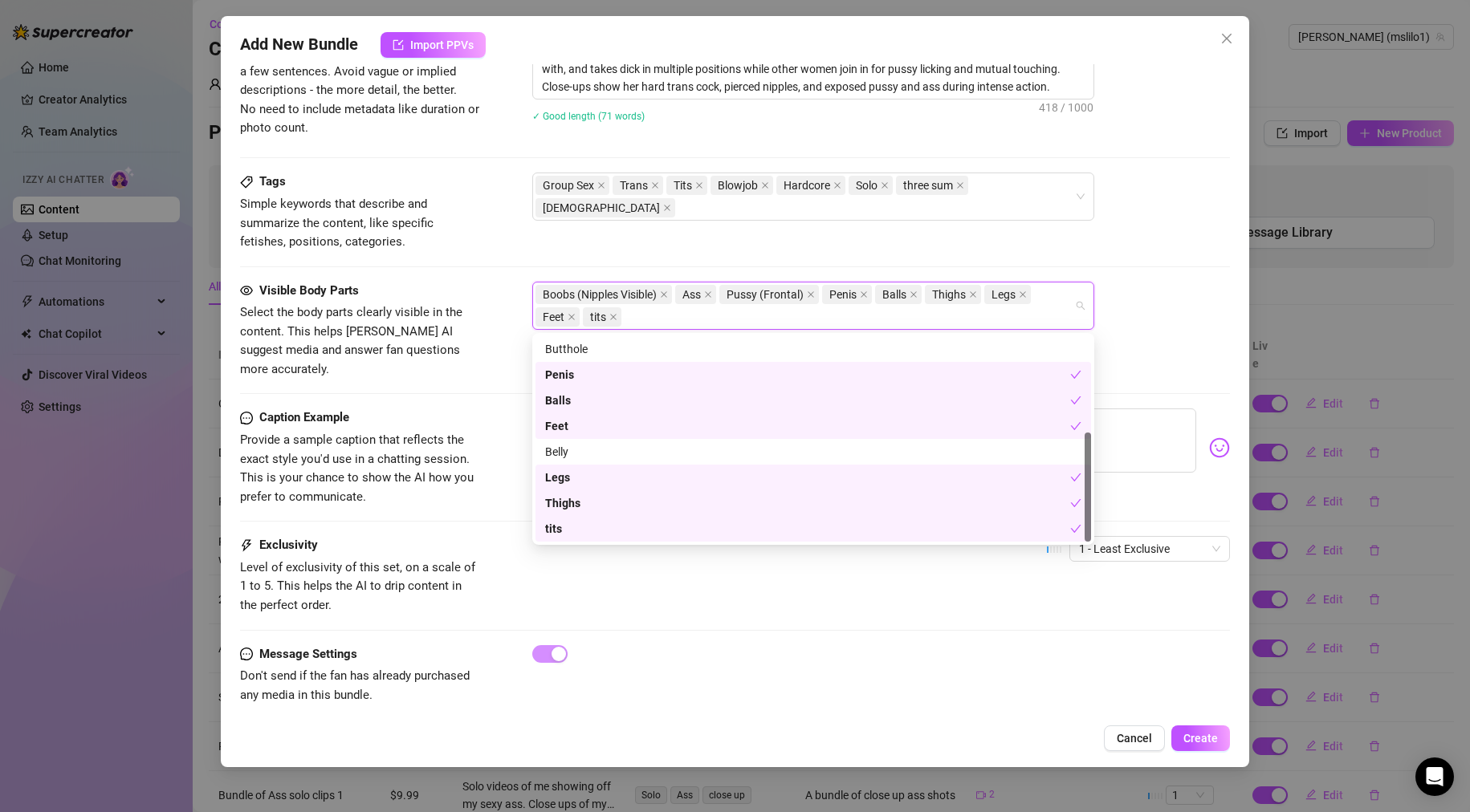
drag, startPoint x: 1087, startPoint y: 361, endPoint x: 1088, endPoint y: 486, distance: 125.0
click at [1088, 487] on div at bounding box center [1087, 487] width 6 height 109
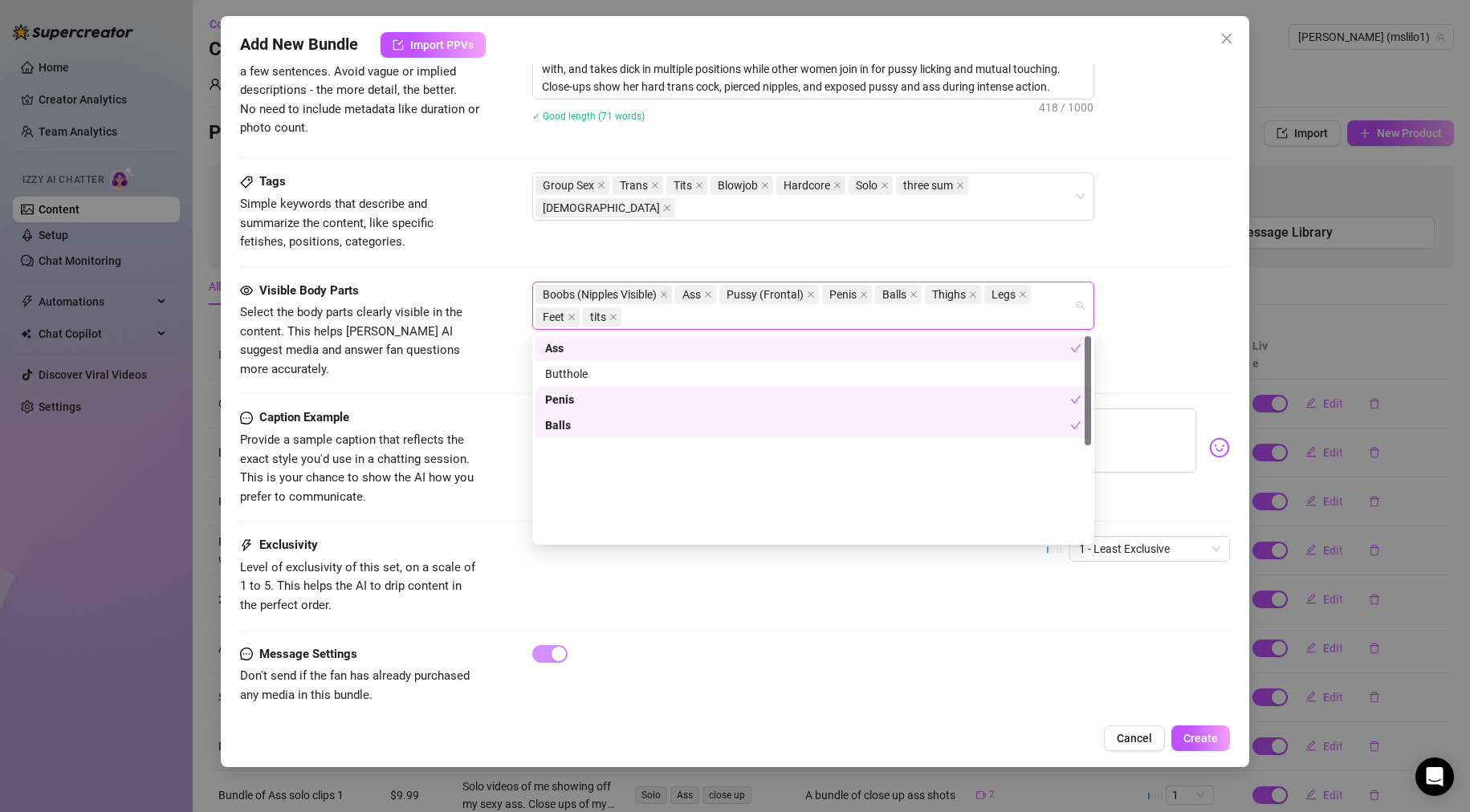
scroll to position [0, 0]
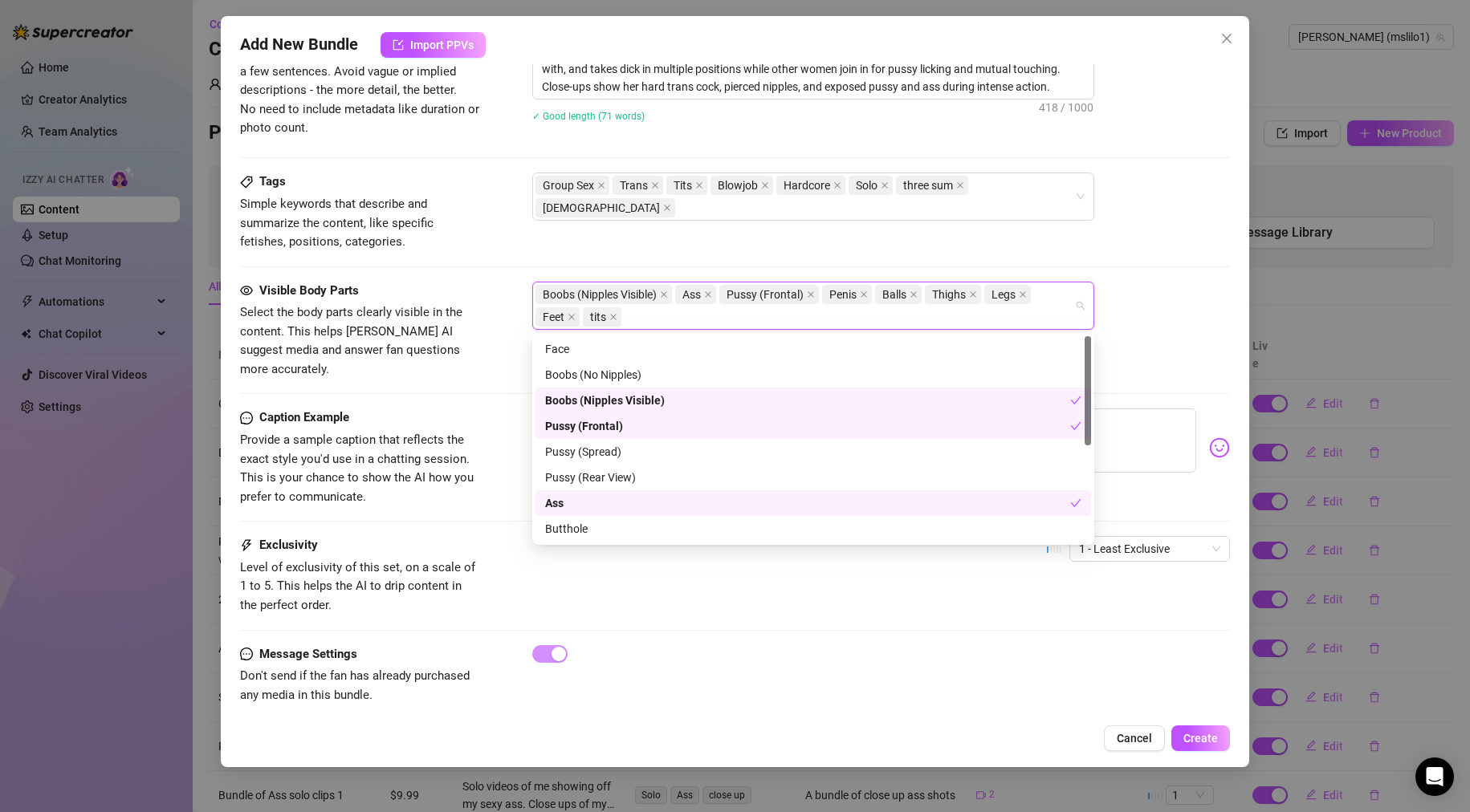
drag, startPoint x: 1090, startPoint y: 468, endPoint x: 1094, endPoint y: 316, distance: 152.1
click at [1094, 316] on body "Home Creator Analytics Team Analytics Izzy AI Chatter Content Setup Chat Monito…" at bounding box center [735, 406] width 1470 height 812
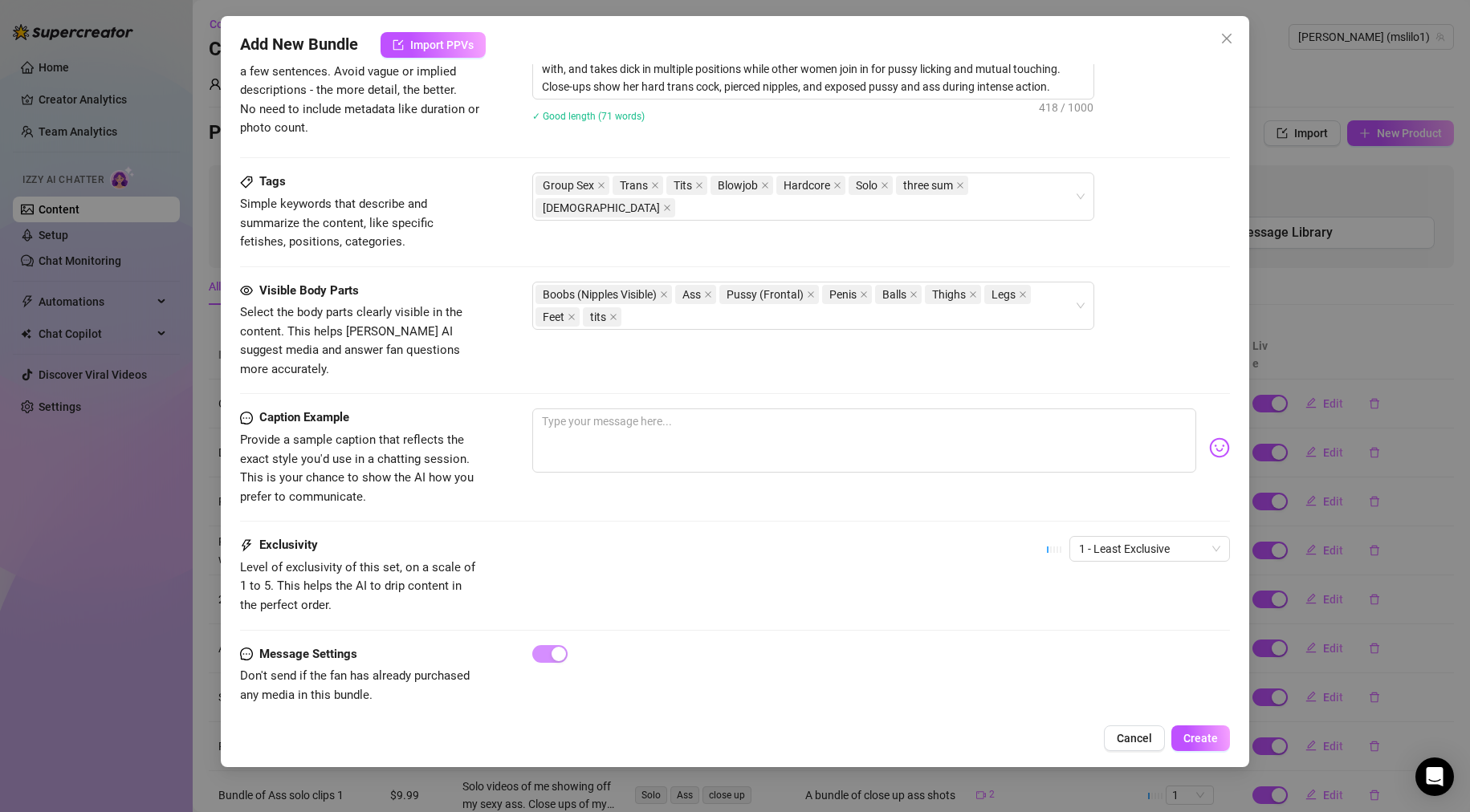
click at [1141, 327] on div "Boobs (Nipples Visible) Ass Pussy (Frontal) Penis Balls Thighs Legs Feet tits" at bounding box center [881, 306] width 699 height 48
click at [1051, 186] on div "Group Sex Trans Tits Blowjob Hardcore Solo three sum [DEMOGRAPHIC_DATA]" at bounding box center [805, 196] width 539 height 45
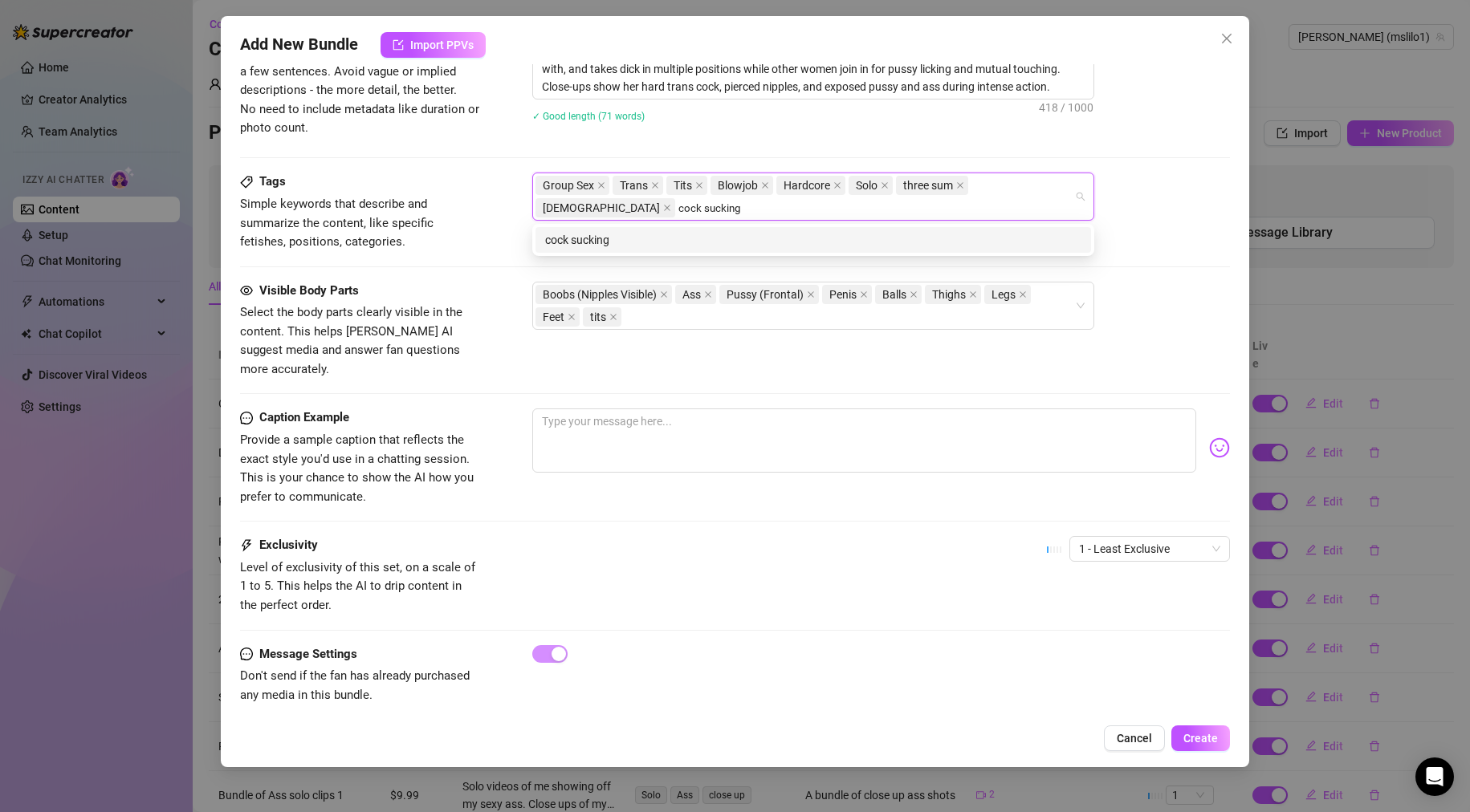
type input "cock sucking"
click at [1152, 218] on div "Group Sex Trans Tits Blowjob Hardcore Solo three sum [DEMOGRAPHIC_DATA] cock su…" at bounding box center [881, 196] width 699 height 48
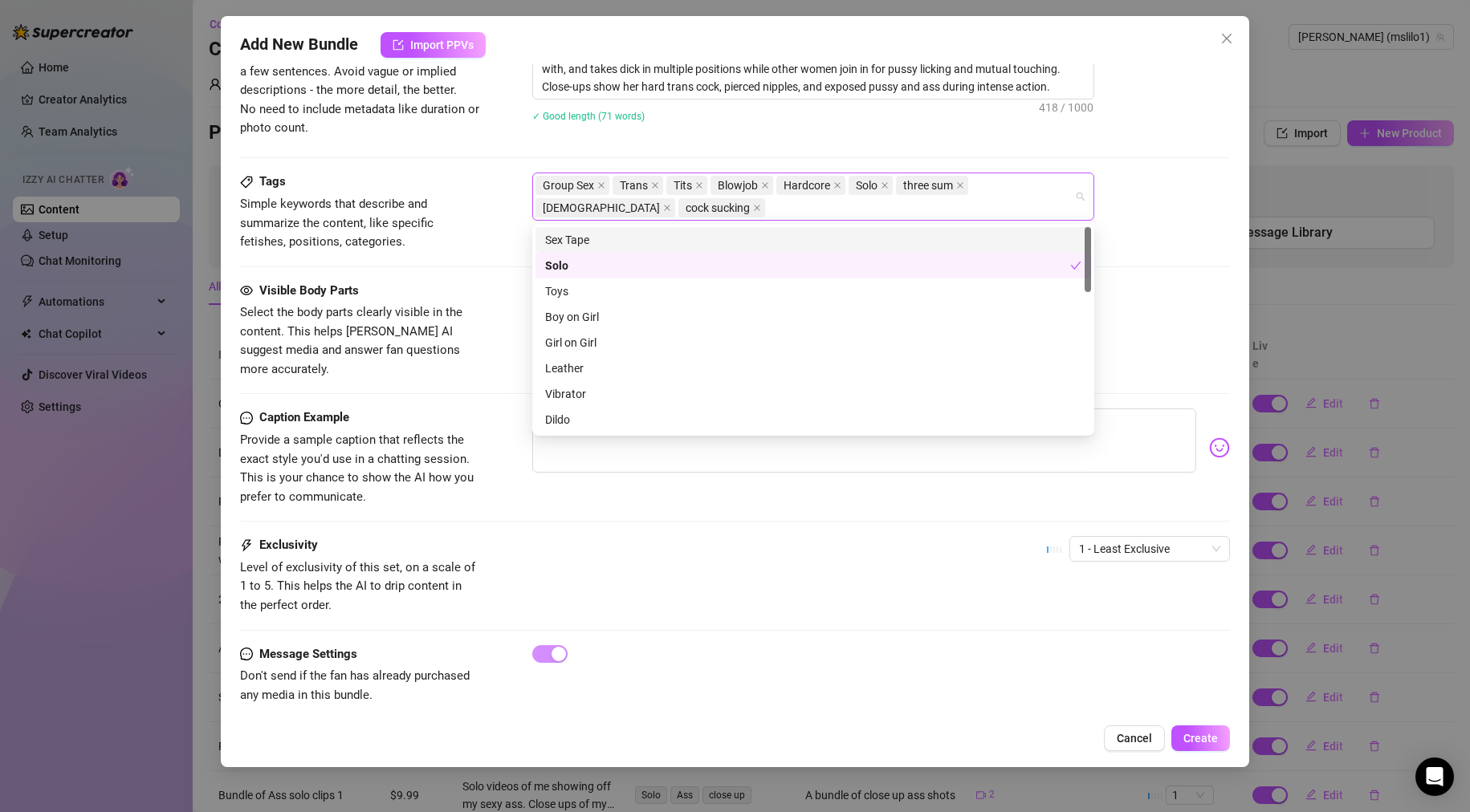
click at [967, 208] on div "Group Sex Trans Tits Blowjob Hardcore Solo three sum [DEMOGRAPHIC_DATA] cock su…" at bounding box center [805, 196] width 539 height 45
click at [581, 364] on div "Leather" at bounding box center [813, 367] width 537 height 17
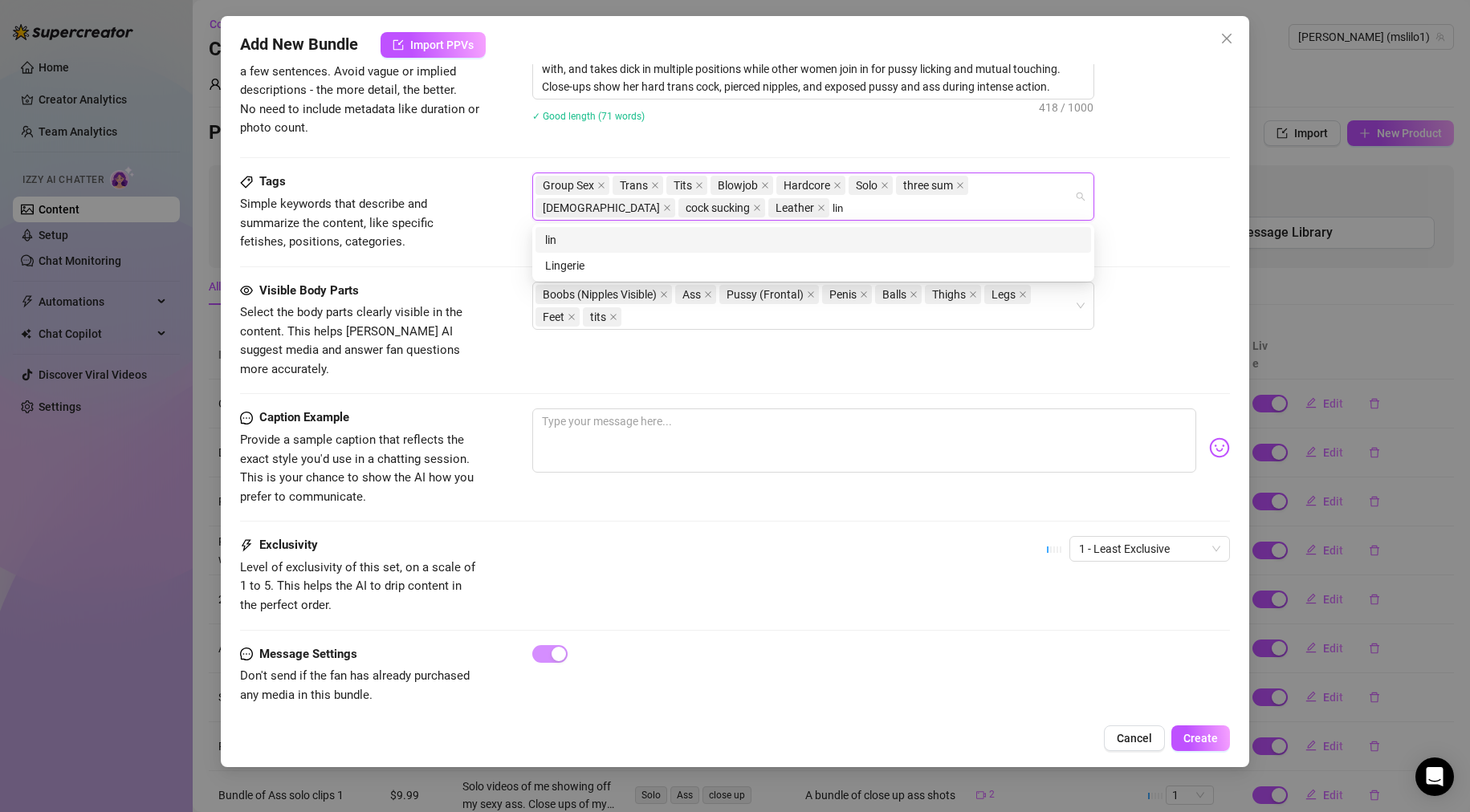
type input "ling"
click at [592, 270] on div "Lingerie" at bounding box center [813, 265] width 537 height 17
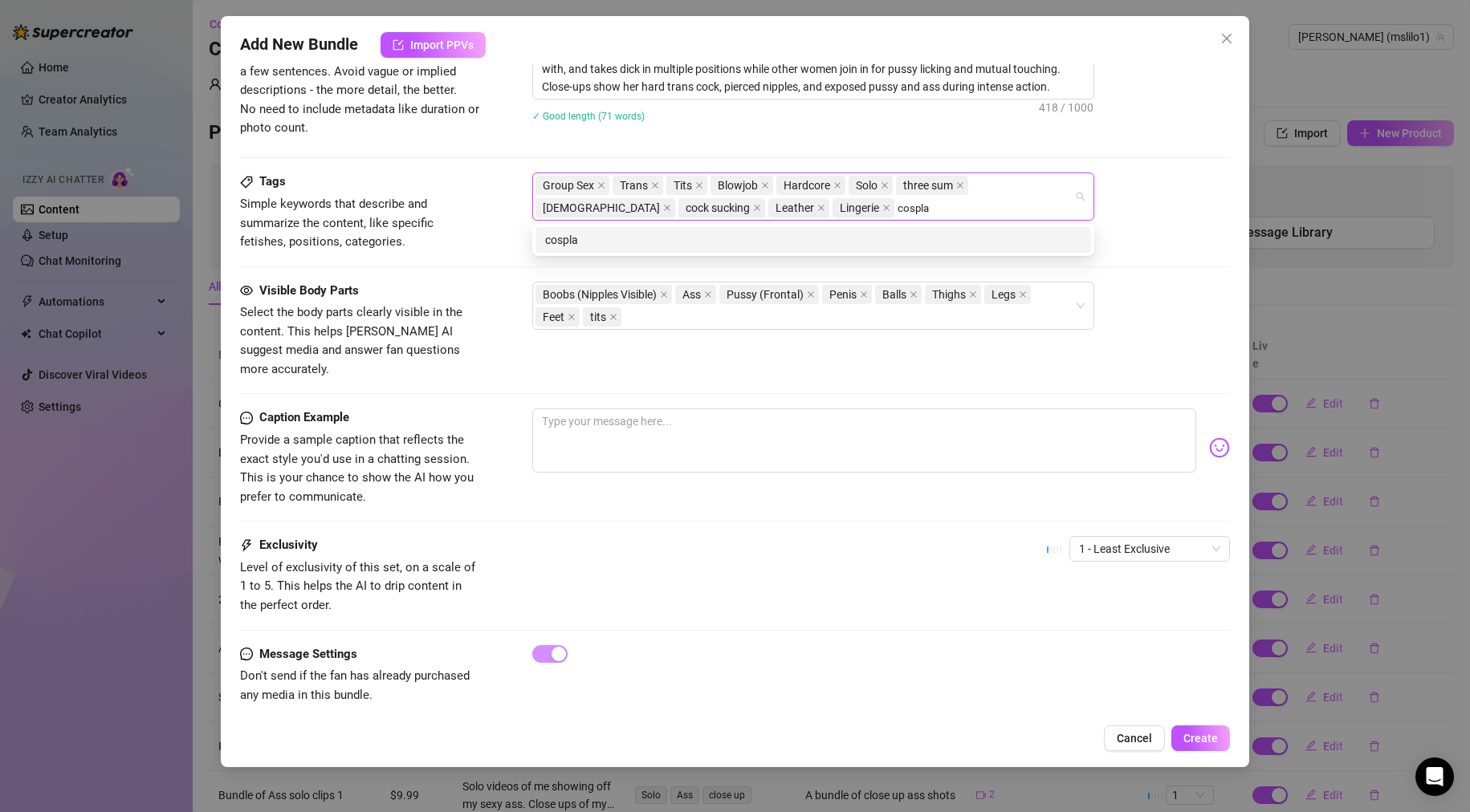
type input "cosplay"
click at [629, 247] on div "cosplay" at bounding box center [813, 239] width 537 height 17
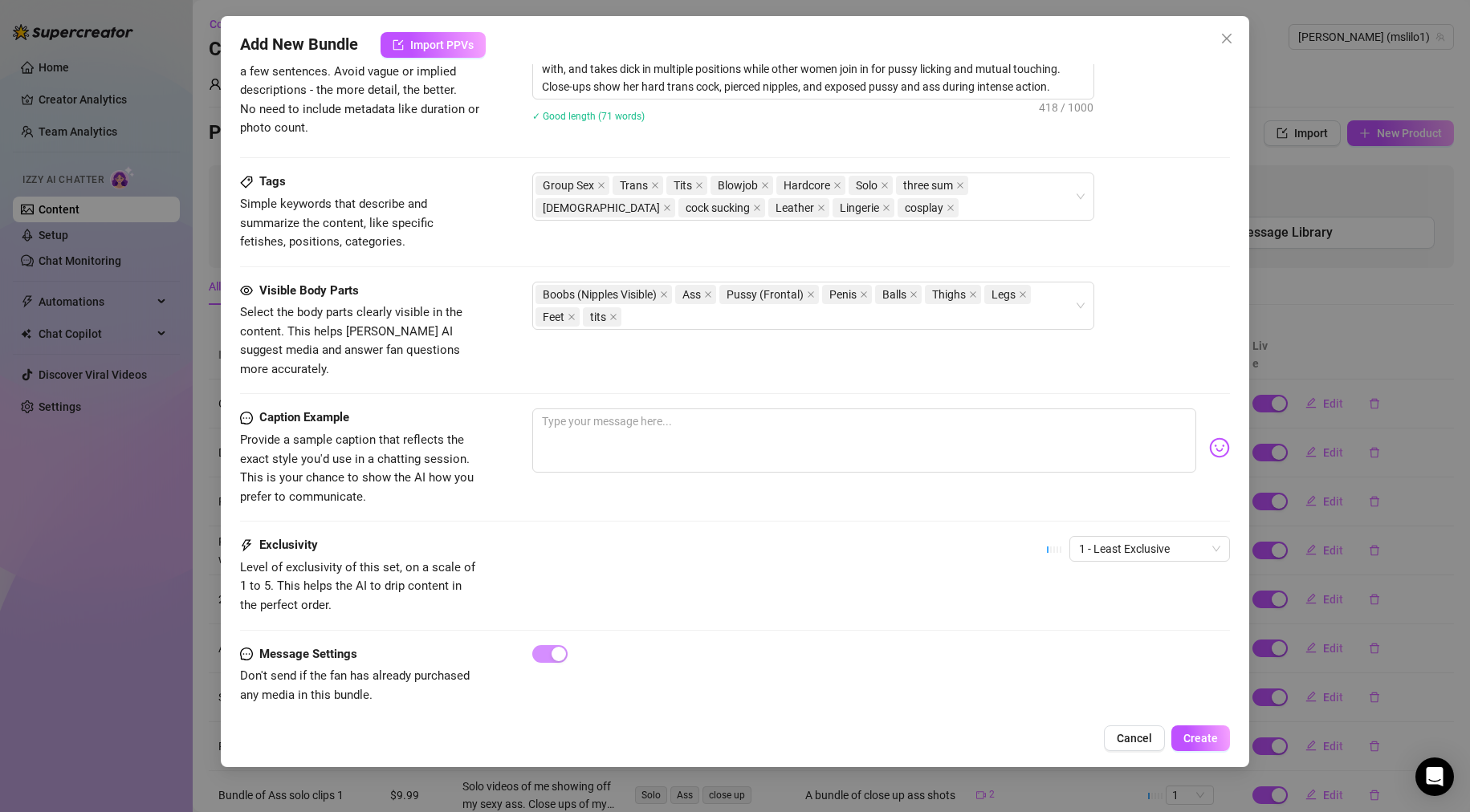
click at [1163, 216] on div "Group Sex Trans Tits Blowjob Hardcore Solo three sum [DEMOGRAPHIC_DATA] cock su…" at bounding box center [881, 196] width 699 height 48
click at [608, 408] on textarea at bounding box center [864, 440] width 665 height 65
type textarea "P"
type textarea "Pa"
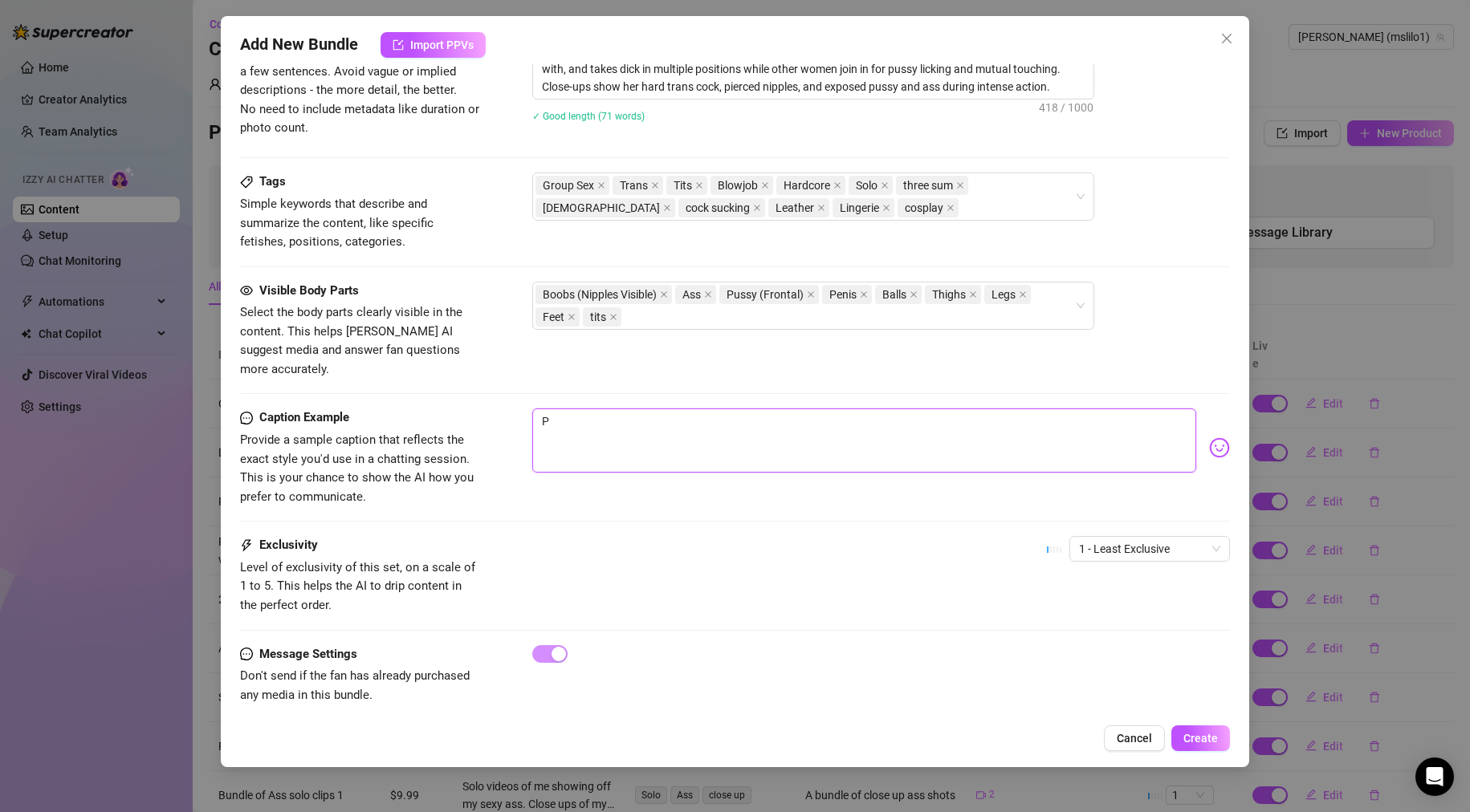
type textarea "Pa"
type textarea "Pap"
type textarea "Papu"
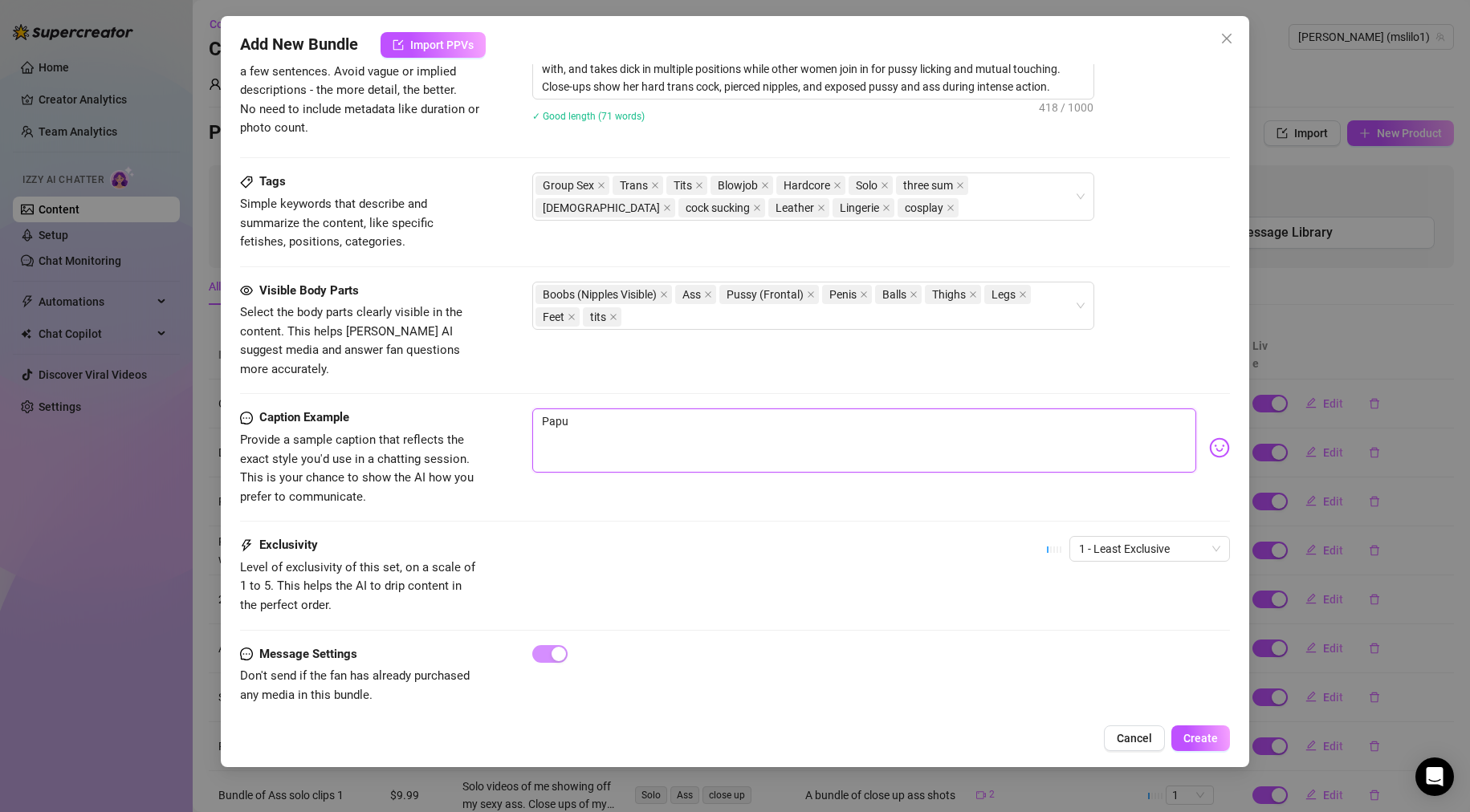
type textarea "Papu"
type textarea "Pap"
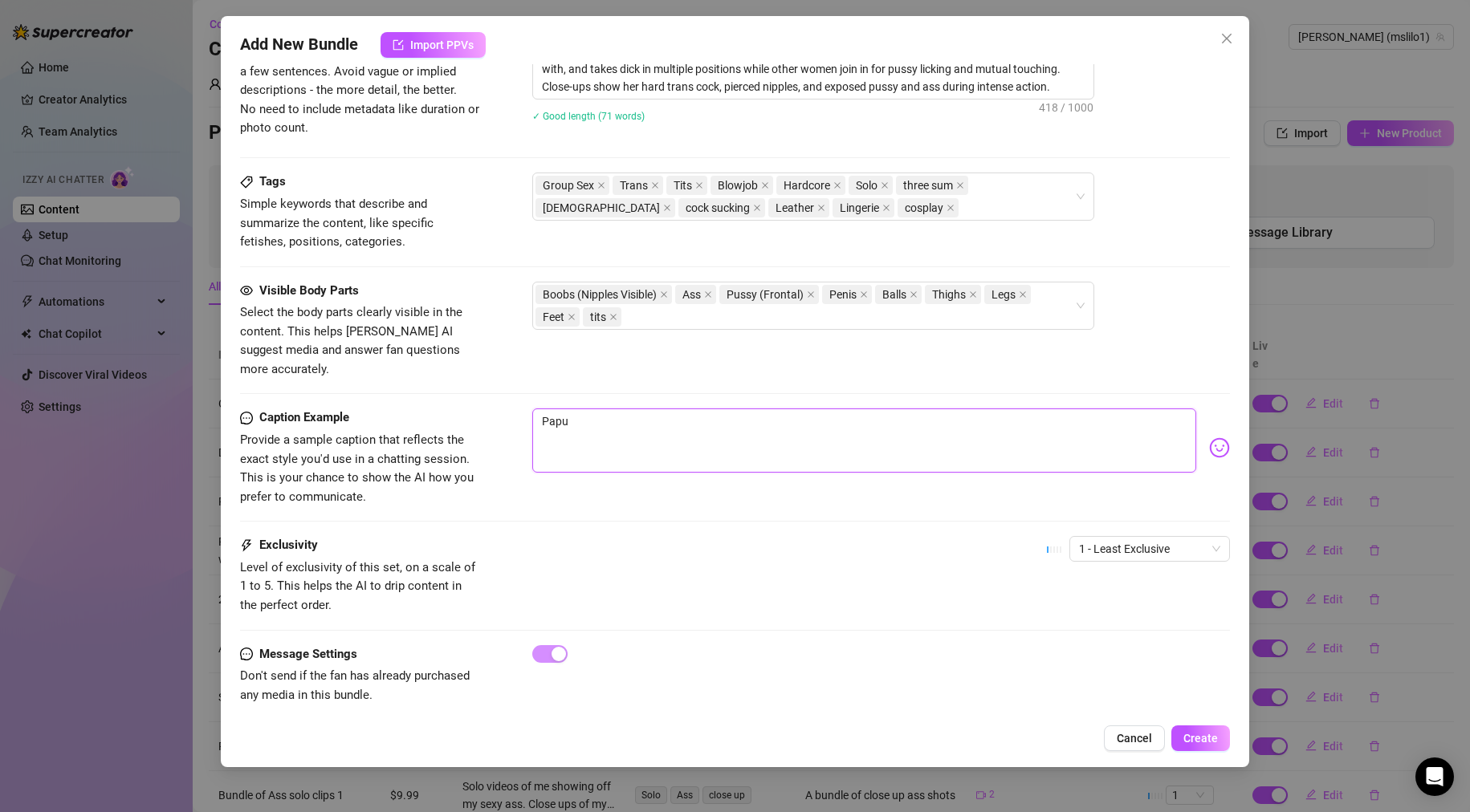
type textarea "Pap"
type textarea "Papi"
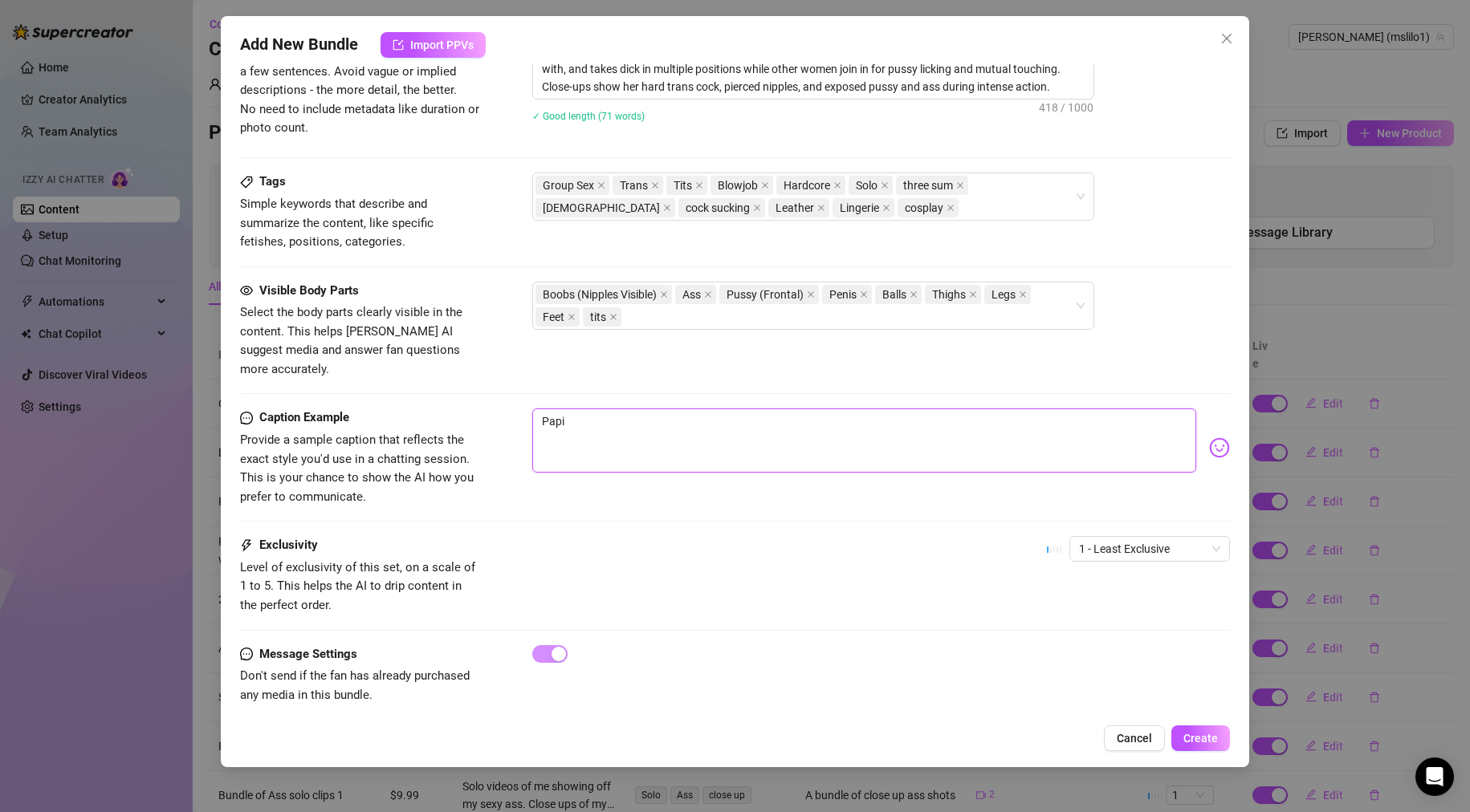
type textarea "Papi I"
type textarea "Papi If"
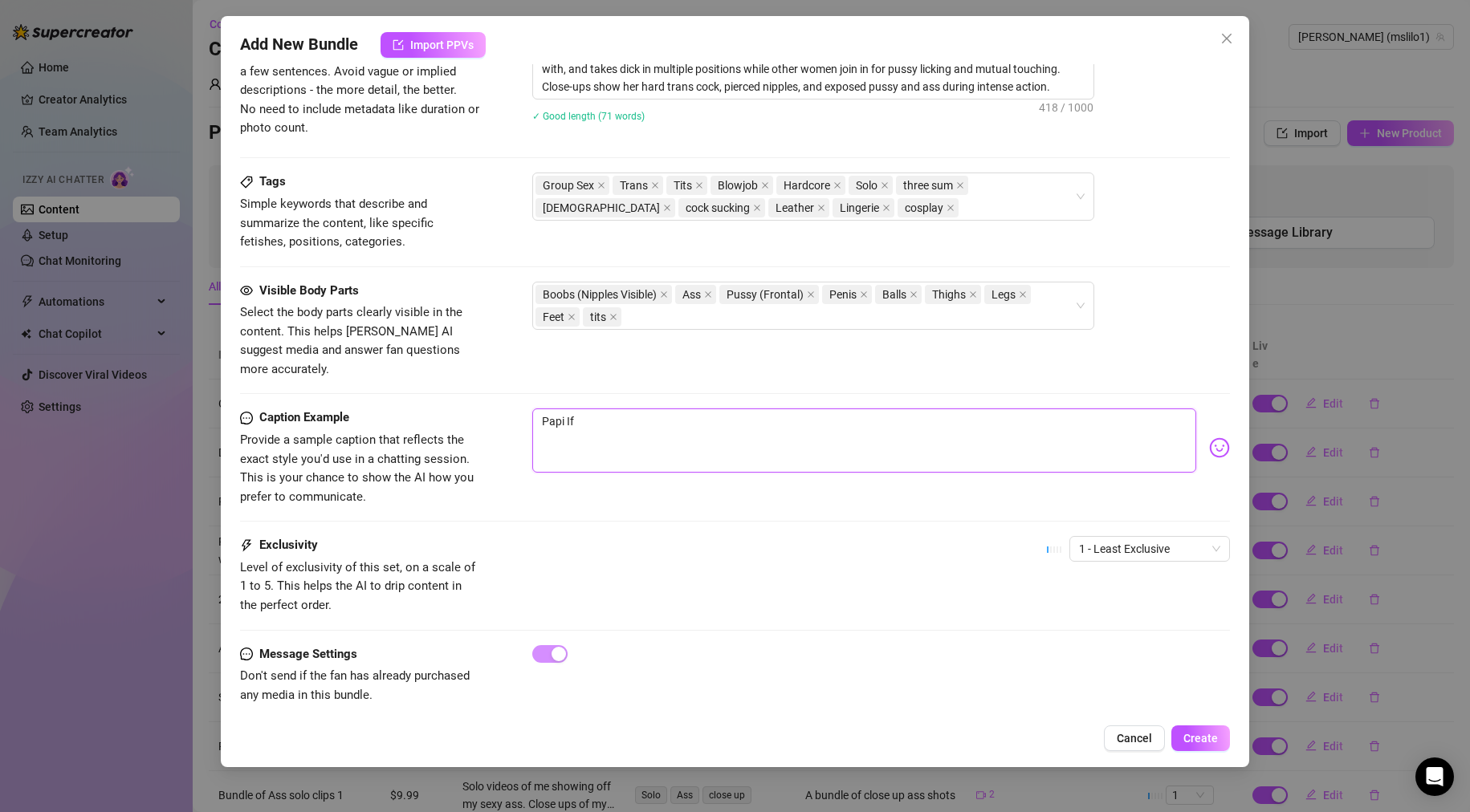
type textarea "Papi If"
type textarea "Papi If y"
type textarea "Papi If yo"
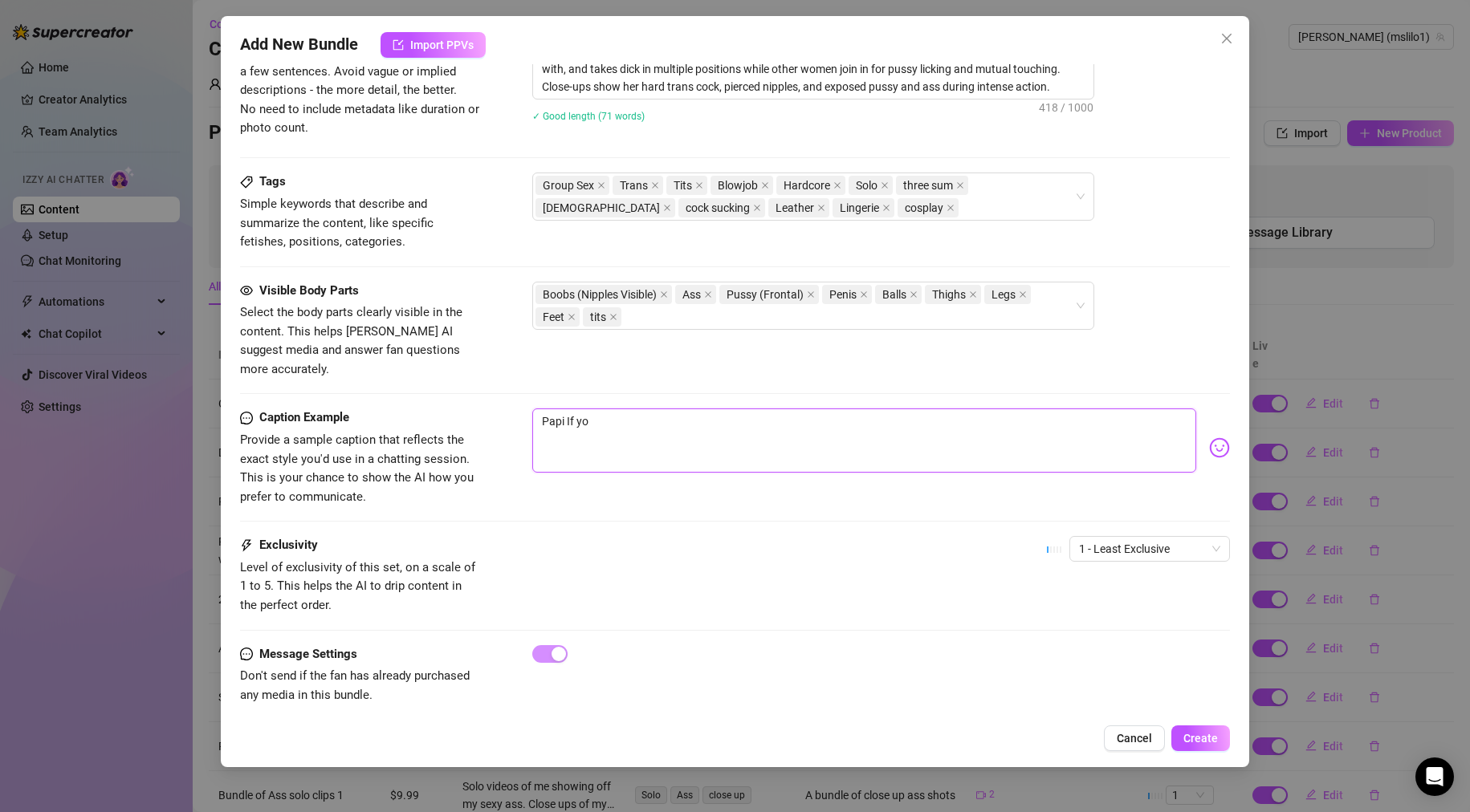
type textarea "Papi If you"
type textarea "Papi If you l"
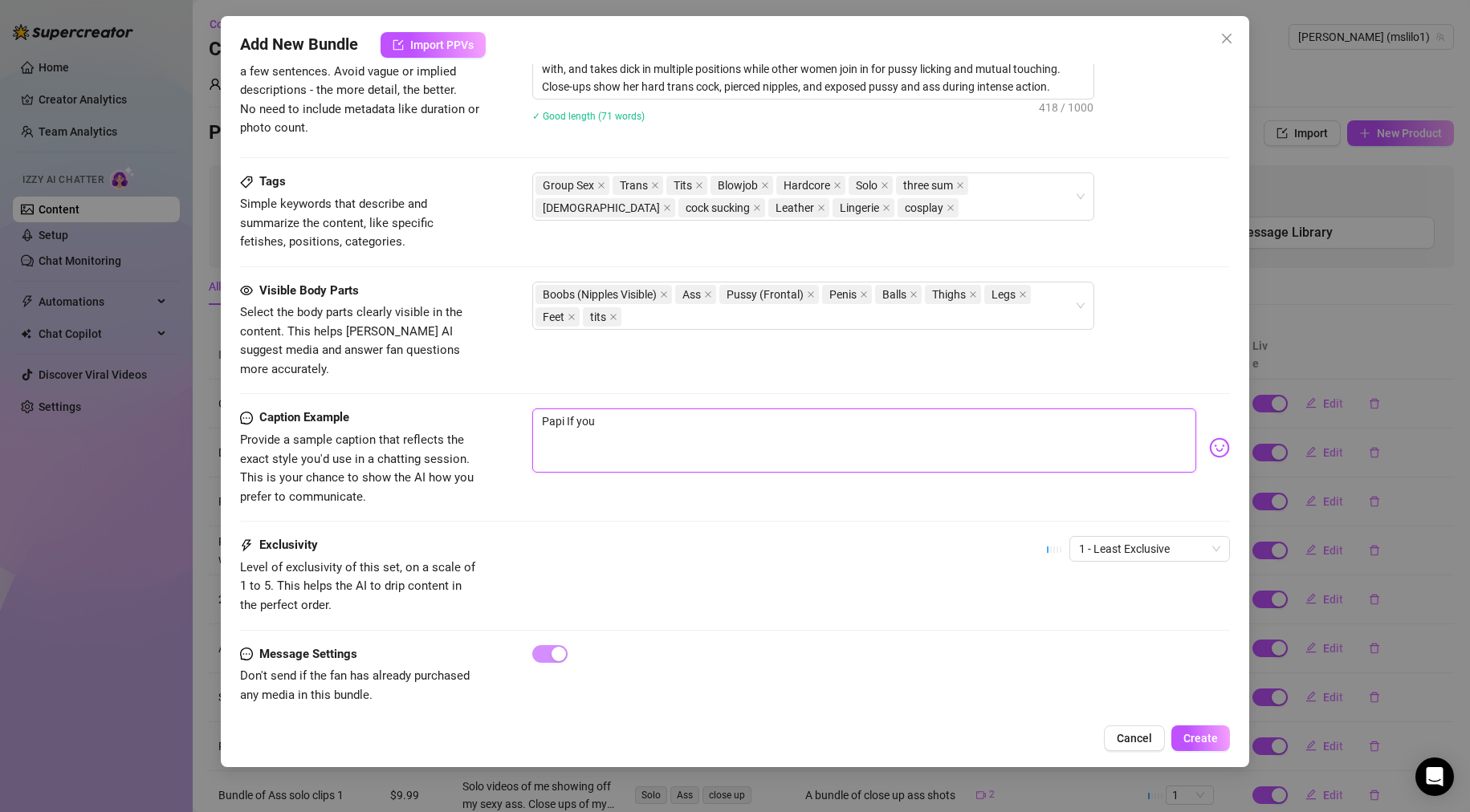
type textarea "Papi If you l"
type textarea "Papi If you li"
type textarea "Papi If you lik"
click at [779, 408] on textarea "Papi want to see me in a three sum with another tranny" at bounding box center [864, 440] width 665 height 65
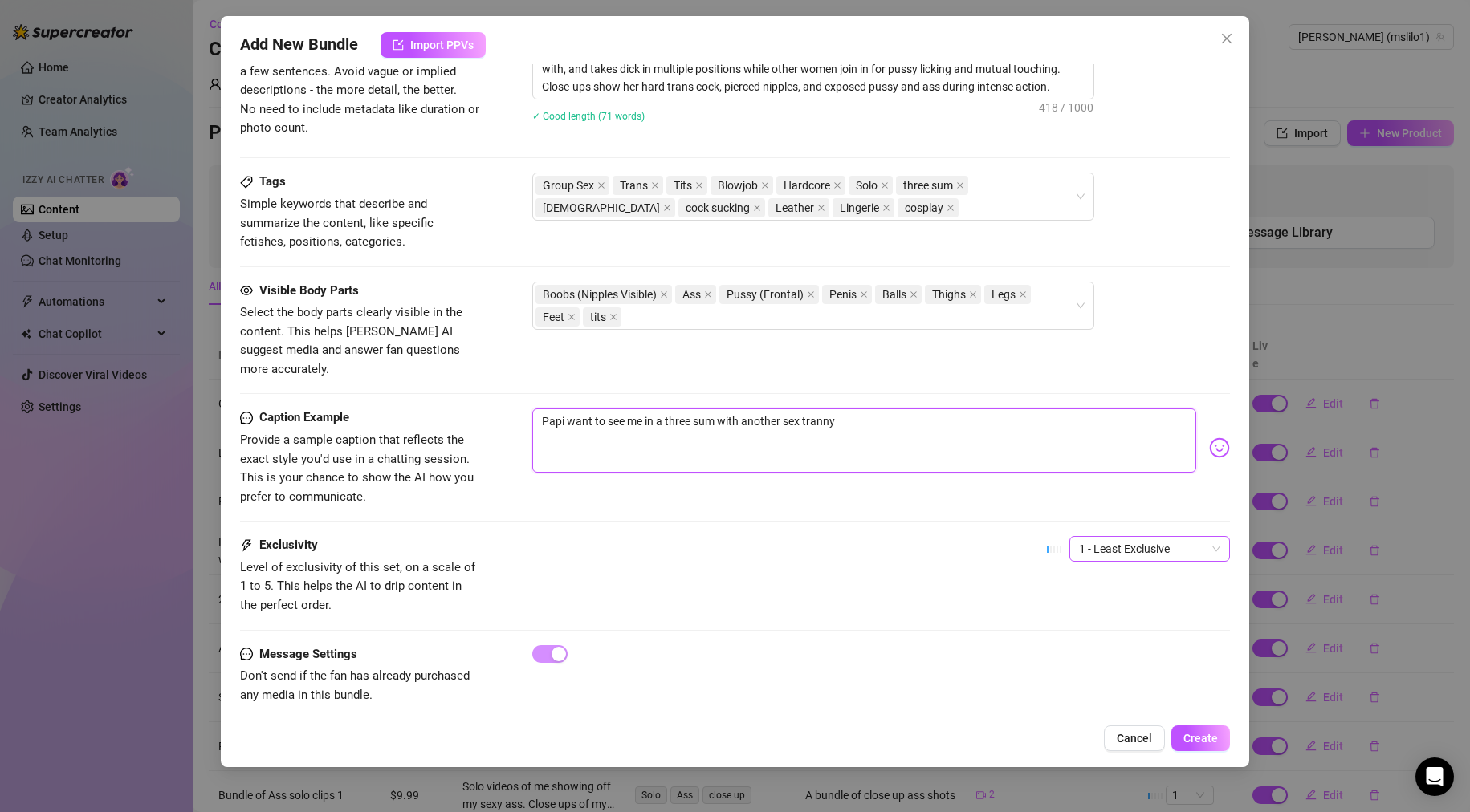
click at [1102, 536] on span "1 - Least Exclusive" at bounding box center [1149, 548] width 141 height 24
click at [1097, 666] on div "5 - Most Exclusive 🔥" at bounding box center [1136, 665] width 135 height 17
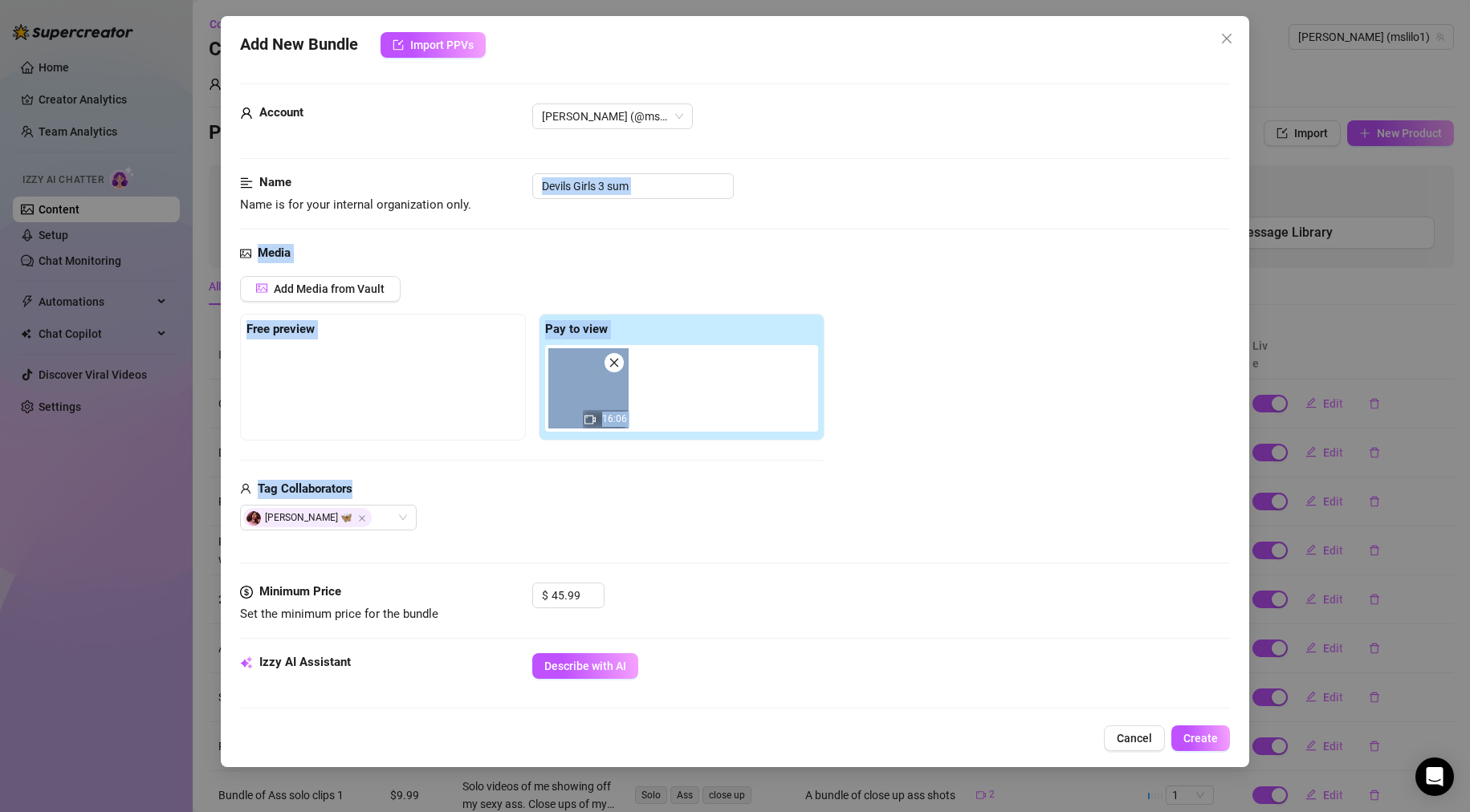
drag, startPoint x: 1215, startPoint y: 194, endPoint x: 1220, endPoint y: 473, distance: 279.0
click at [1221, 479] on div "Account [PERSON_NAME] (@mslilo1) Name Name is for your internal organization on…" at bounding box center [735, 390] width 991 height 652
click at [1183, 277] on div "Add Media from Vault Free preview Pay to view 16:06 Tag Collaborators [PERSON_N…" at bounding box center [735, 404] width 991 height 256
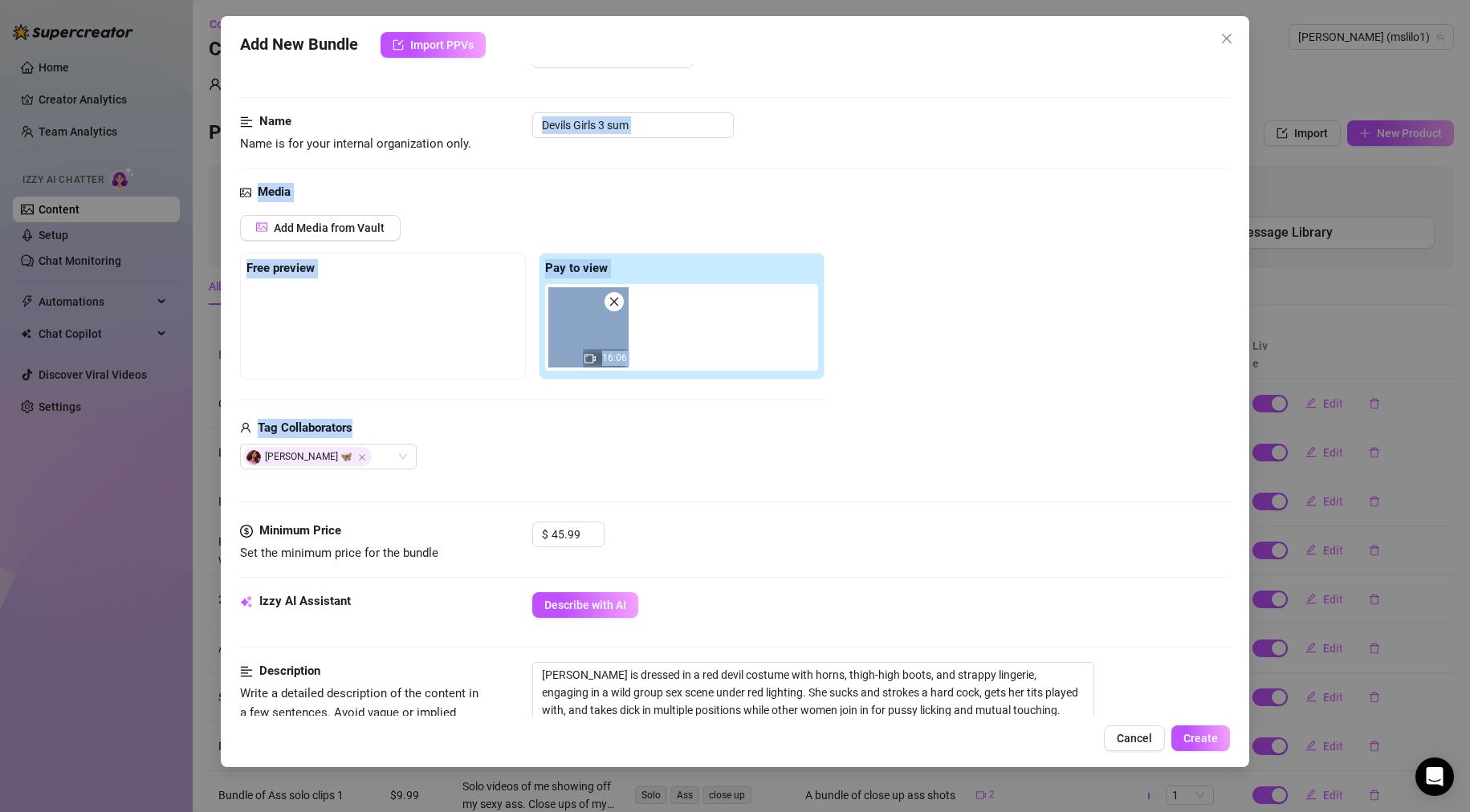
scroll to position [702, 0]
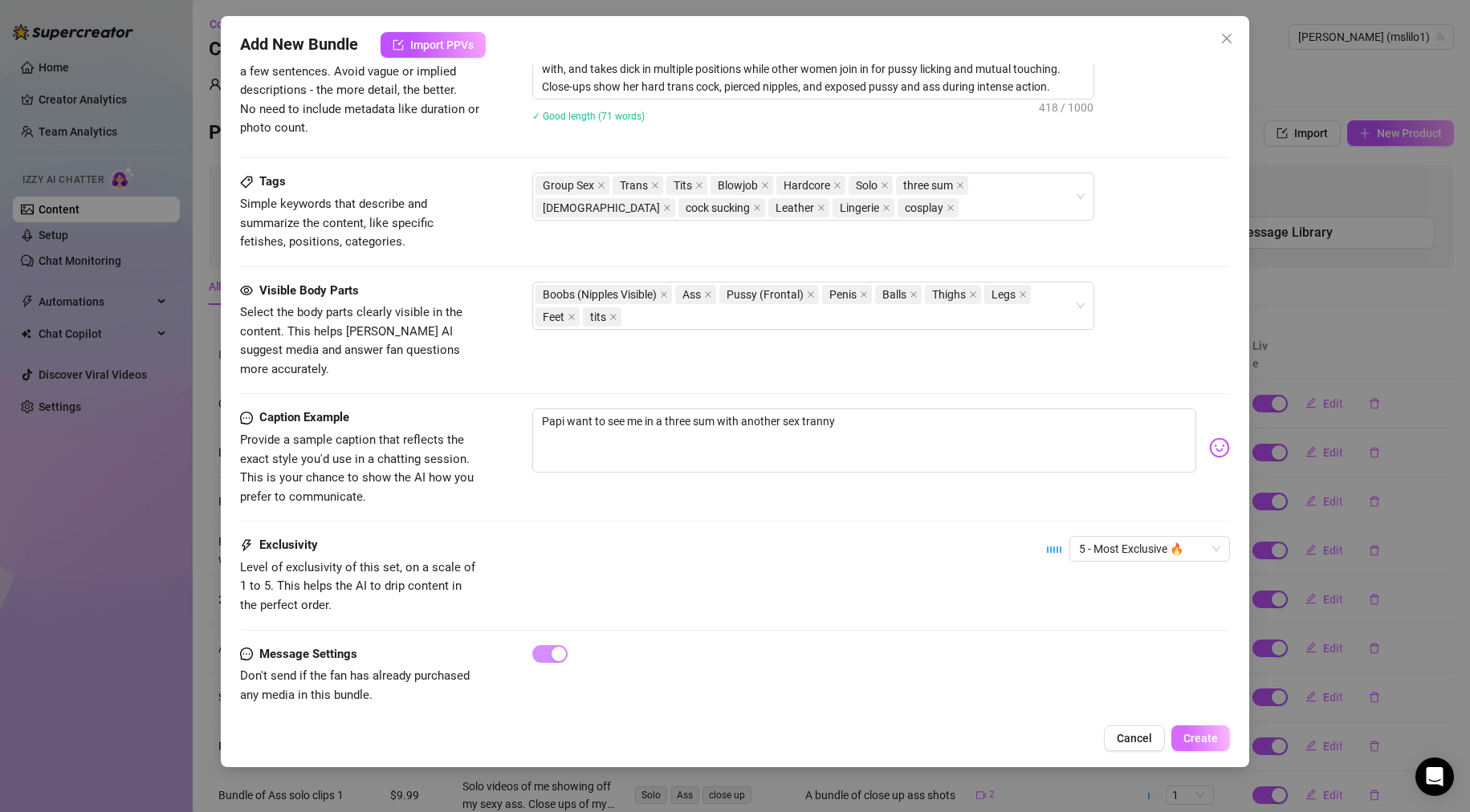
click at [1220, 736] on button "Create" at bounding box center [1201, 738] width 58 height 25
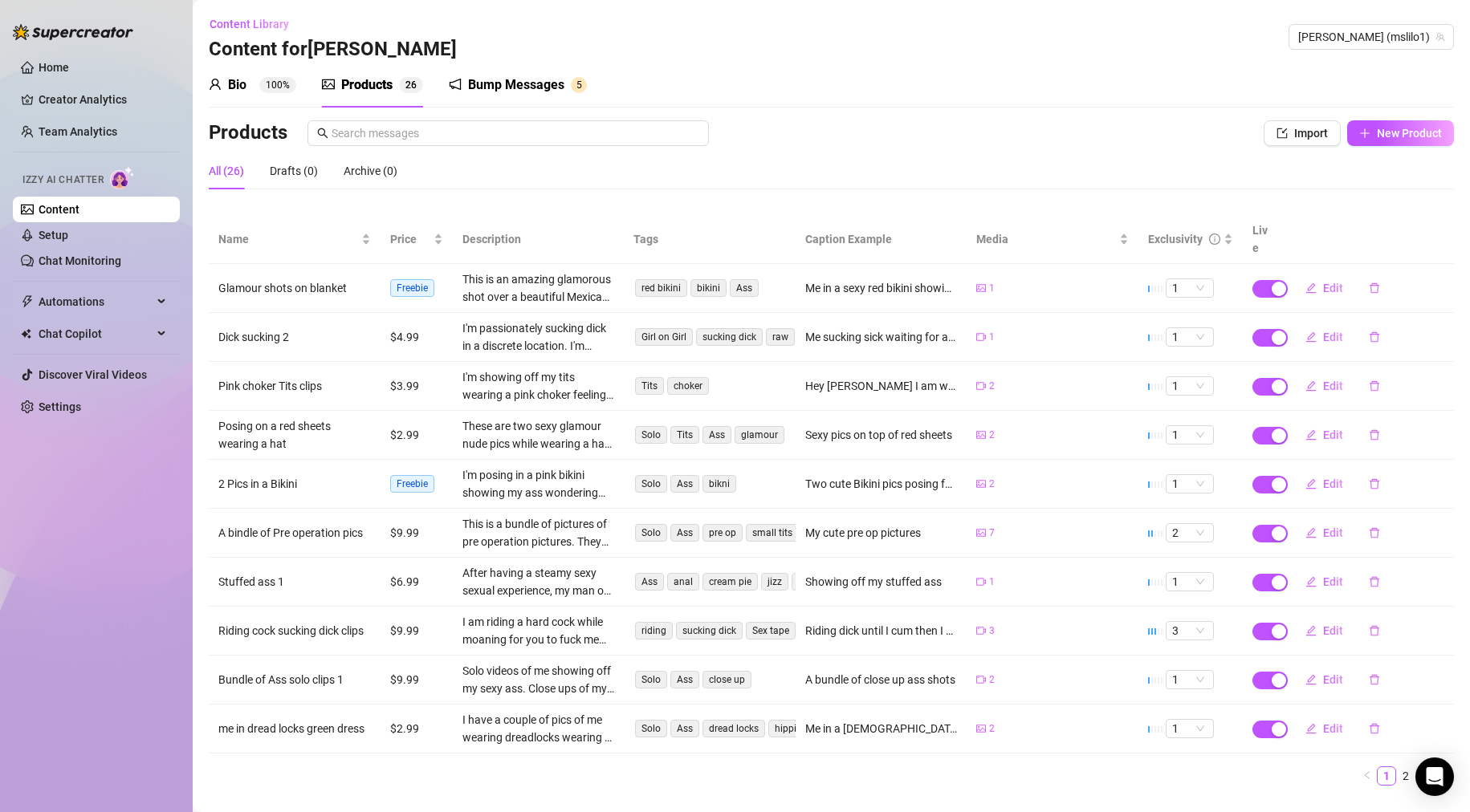
click at [1416, 767] on link "3" at bounding box center [1425, 776] width 17 height 17
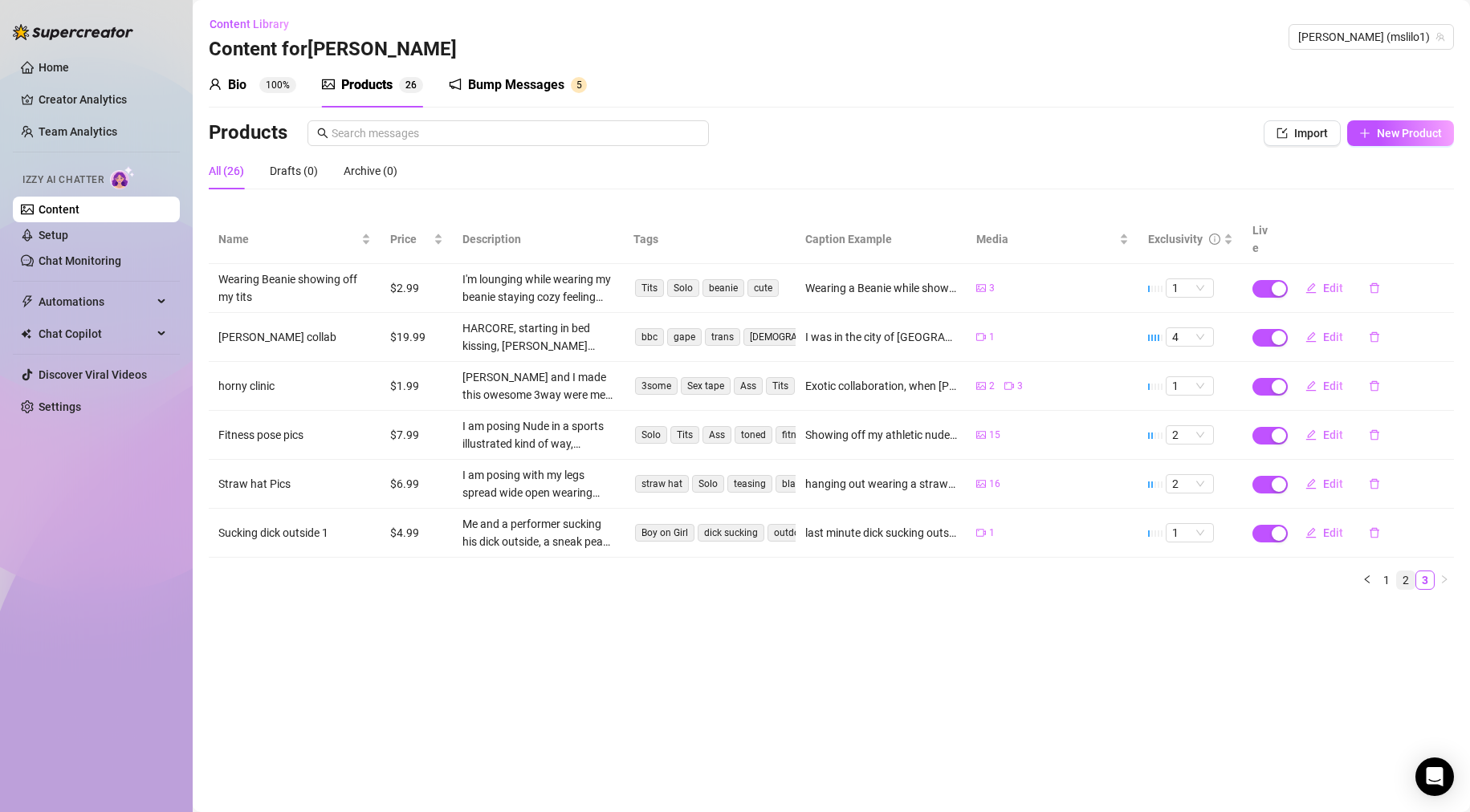
click at [1403, 571] on link "2" at bounding box center [1405, 579] width 17 height 17
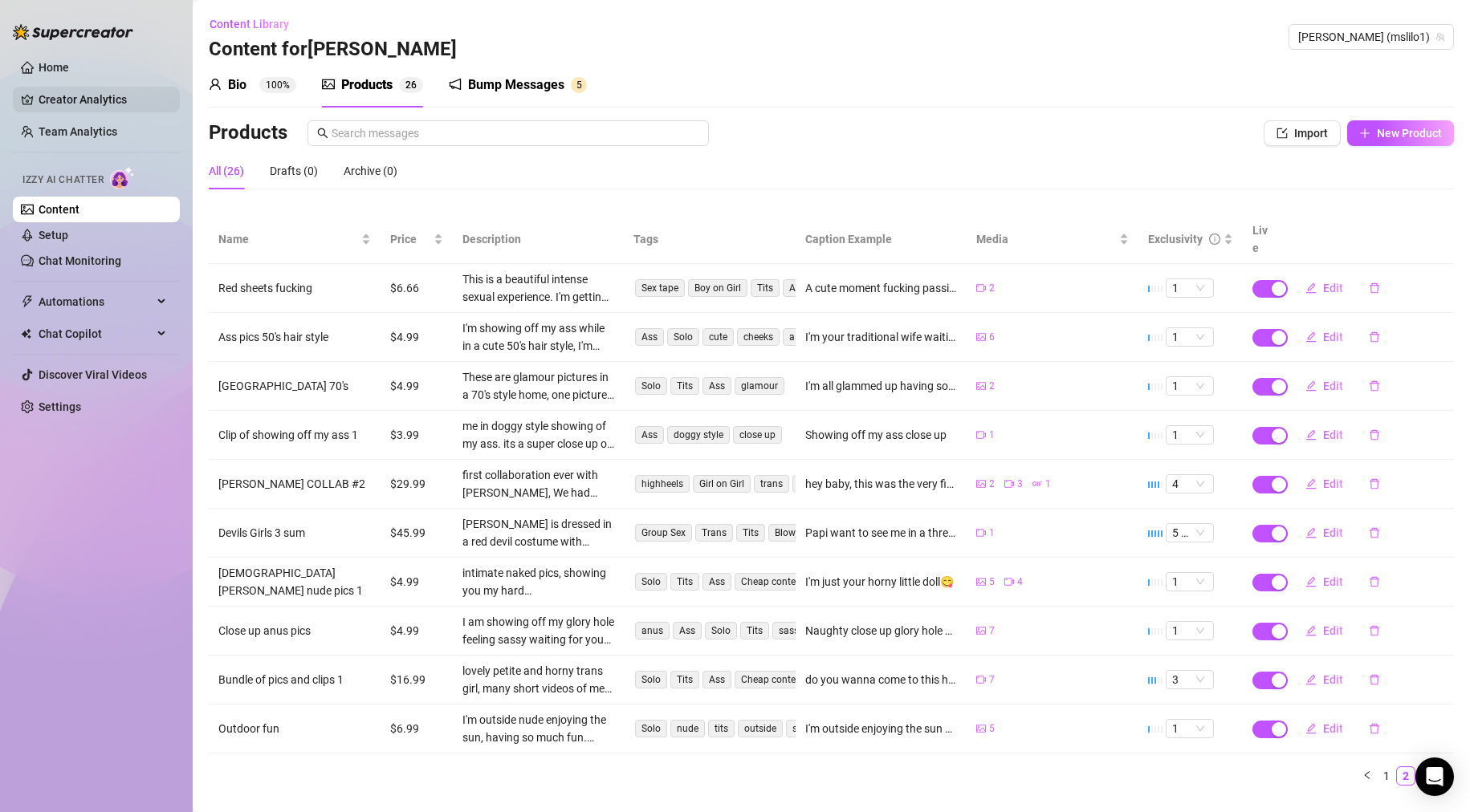
click at [80, 103] on link "Creator Analytics" at bounding box center [102, 99] width 128 height 25
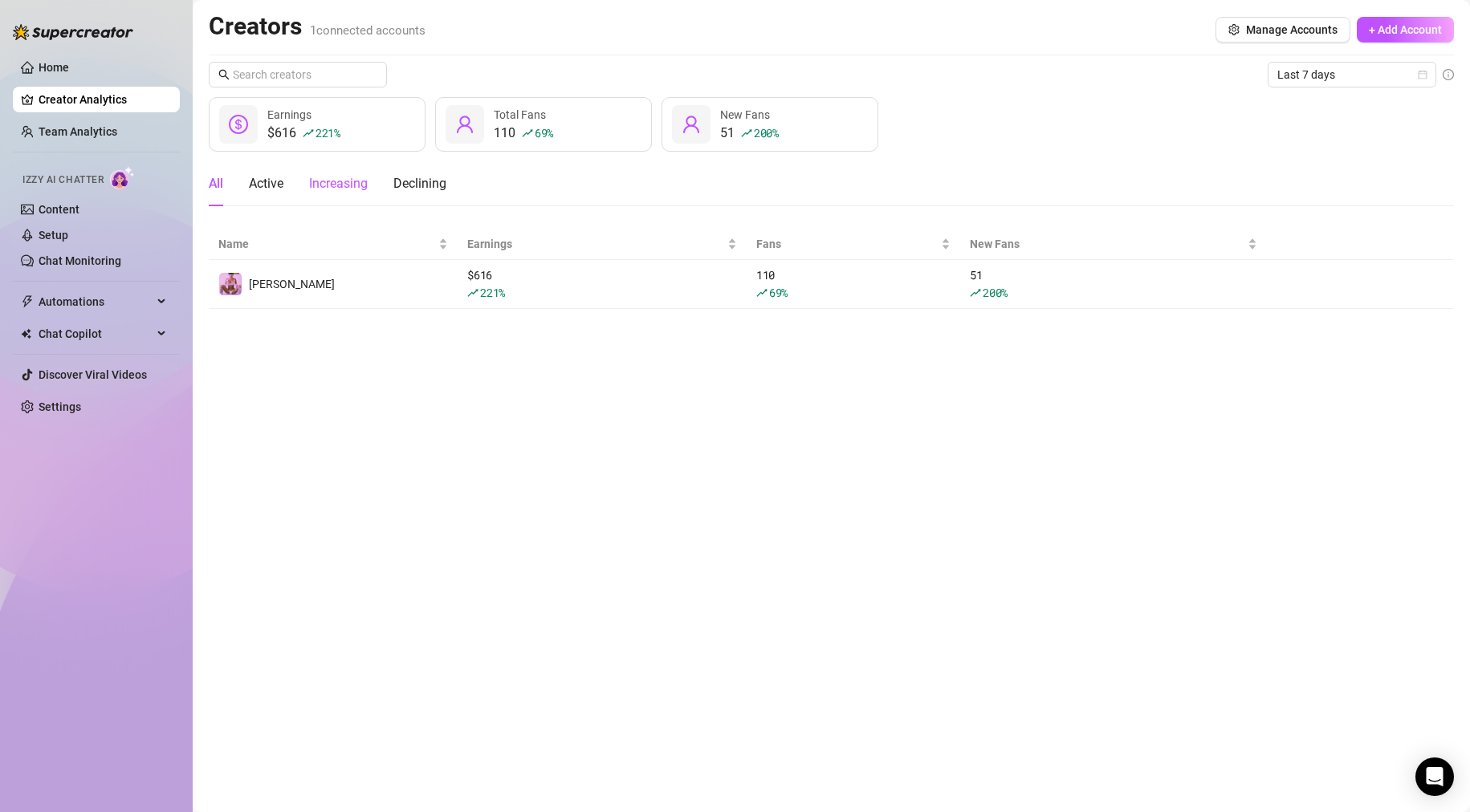
click at [348, 189] on div "Increasing" at bounding box center [338, 184] width 58 height 19
click at [252, 178] on div "Active" at bounding box center [267, 184] width 35 height 19
click at [202, 175] on main "Creators 1 connected accounts Manage Accounts + Add Account Last 7 days $616 22…" at bounding box center [831, 406] width 1277 height 812
click at [213, 181] on div "All" at bounding box center [216, 184] width 15 height 19
click at [43, 64] on link "Home" at bounding box center [54, 67] width 31 height 13
